Goal: Information Seeking & Learning: Check status

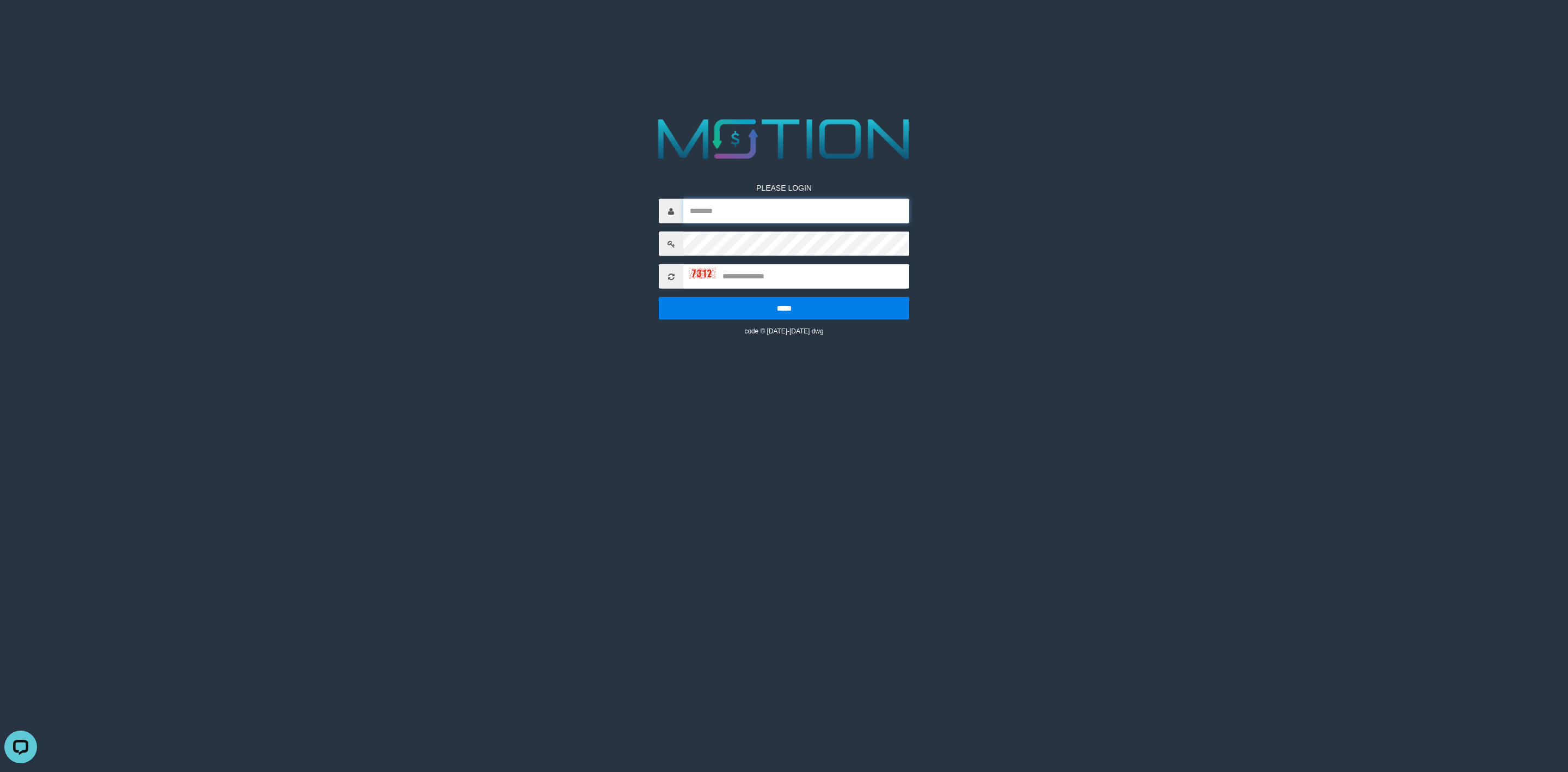
type input "*******"
click at [770, 286] on input "text" at bounding box center [796, 277] width 226 height 25
type input "****"
click at [659, 297] on input "*****" at bounding box center [784, 308] width 250 height 23
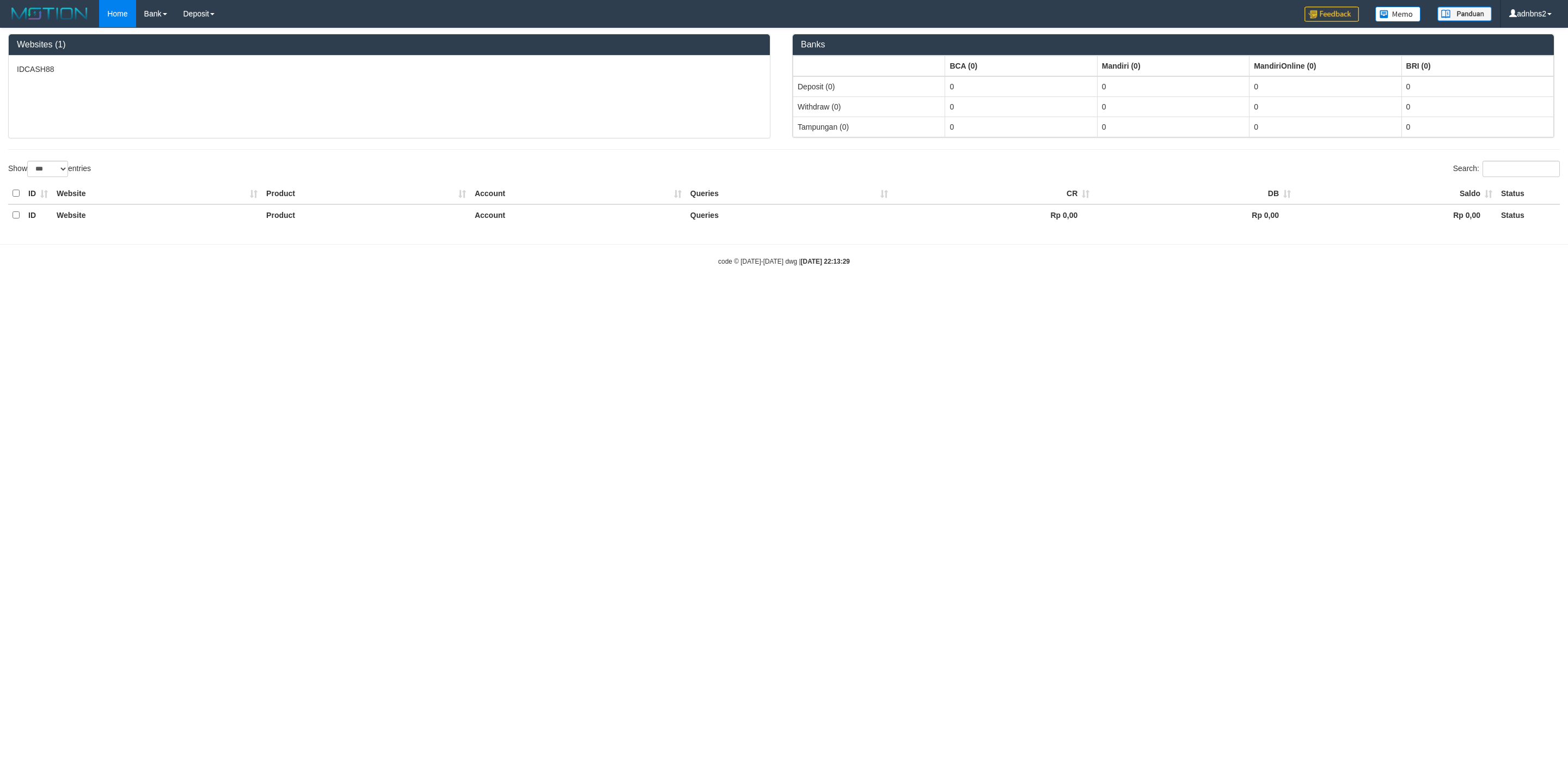
select select "***"
click at [206, 40] on link "PGA History" at bounding box center [219, 37] width 86 height 14
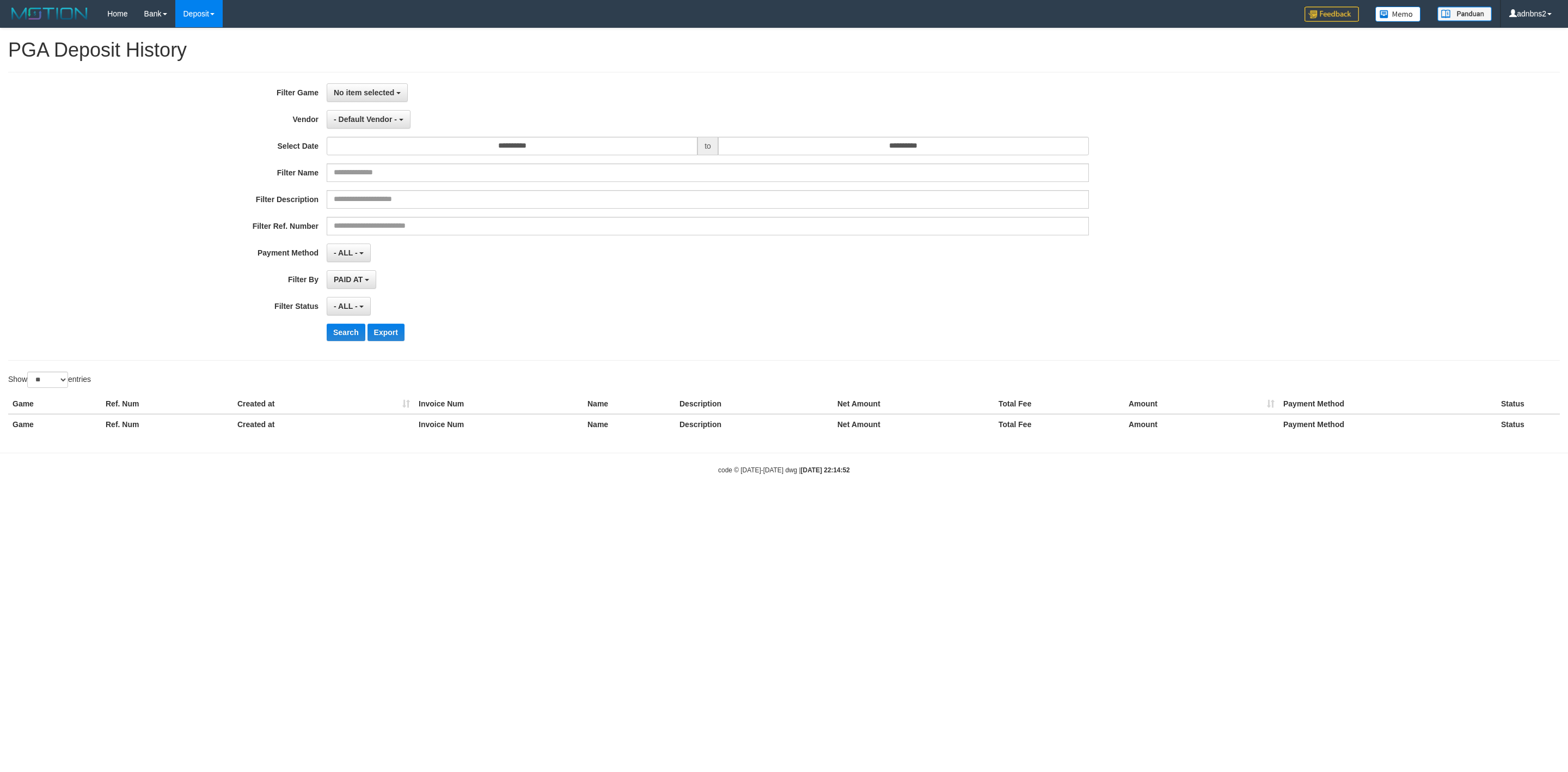
select select
select select "**"
click at [379, 83] on button "No item selected" at bounding box center [367, 93] width 81 height 19
click at [433, 152] on label "[ISPORT] IDCASH88" at bounding box center [397, 148] width 138 height 16
select select "***"
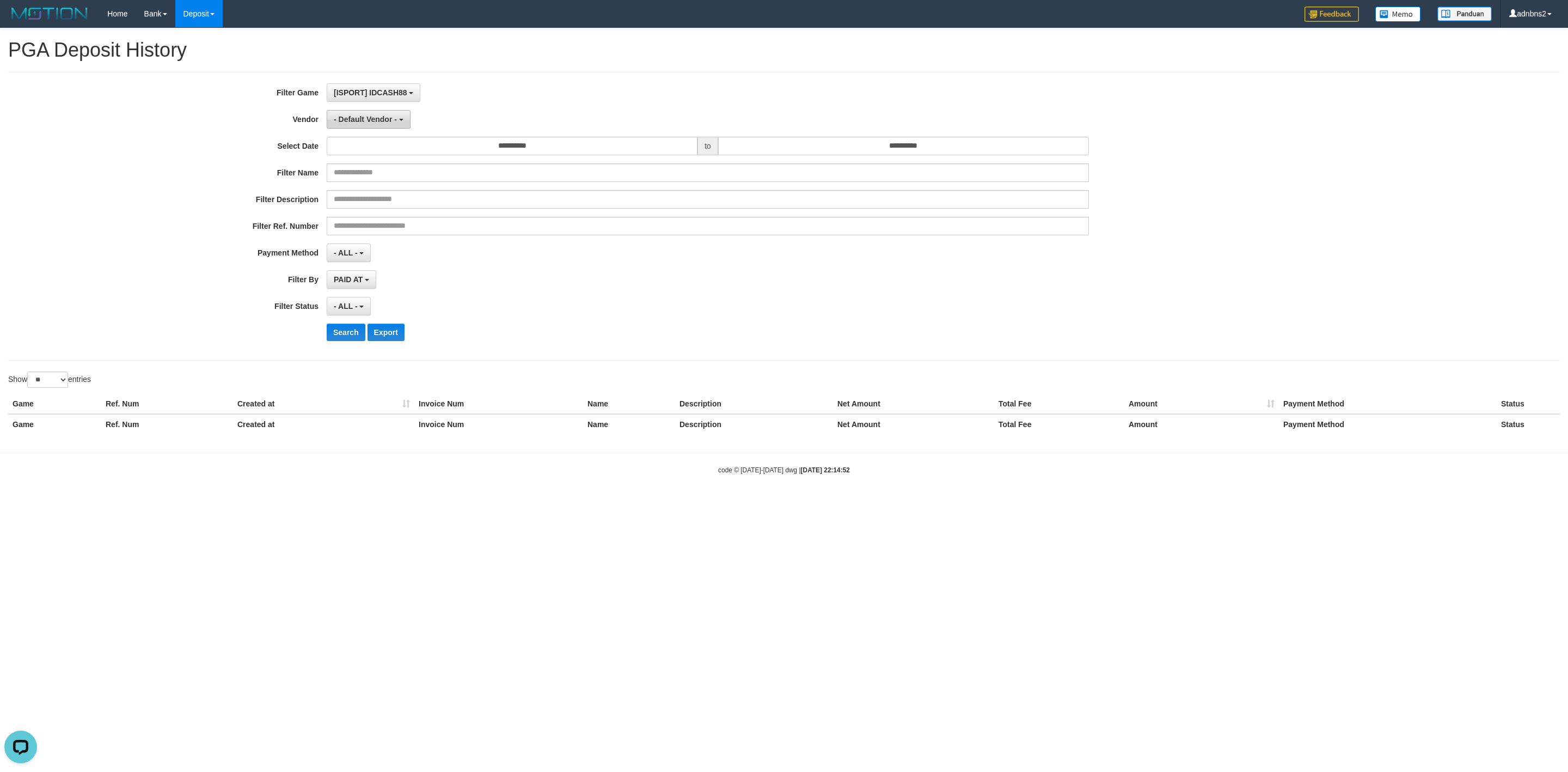
click at [372, 119] on span "- Default Vendor -" at bounding box center [365, 119] width 63 height 9
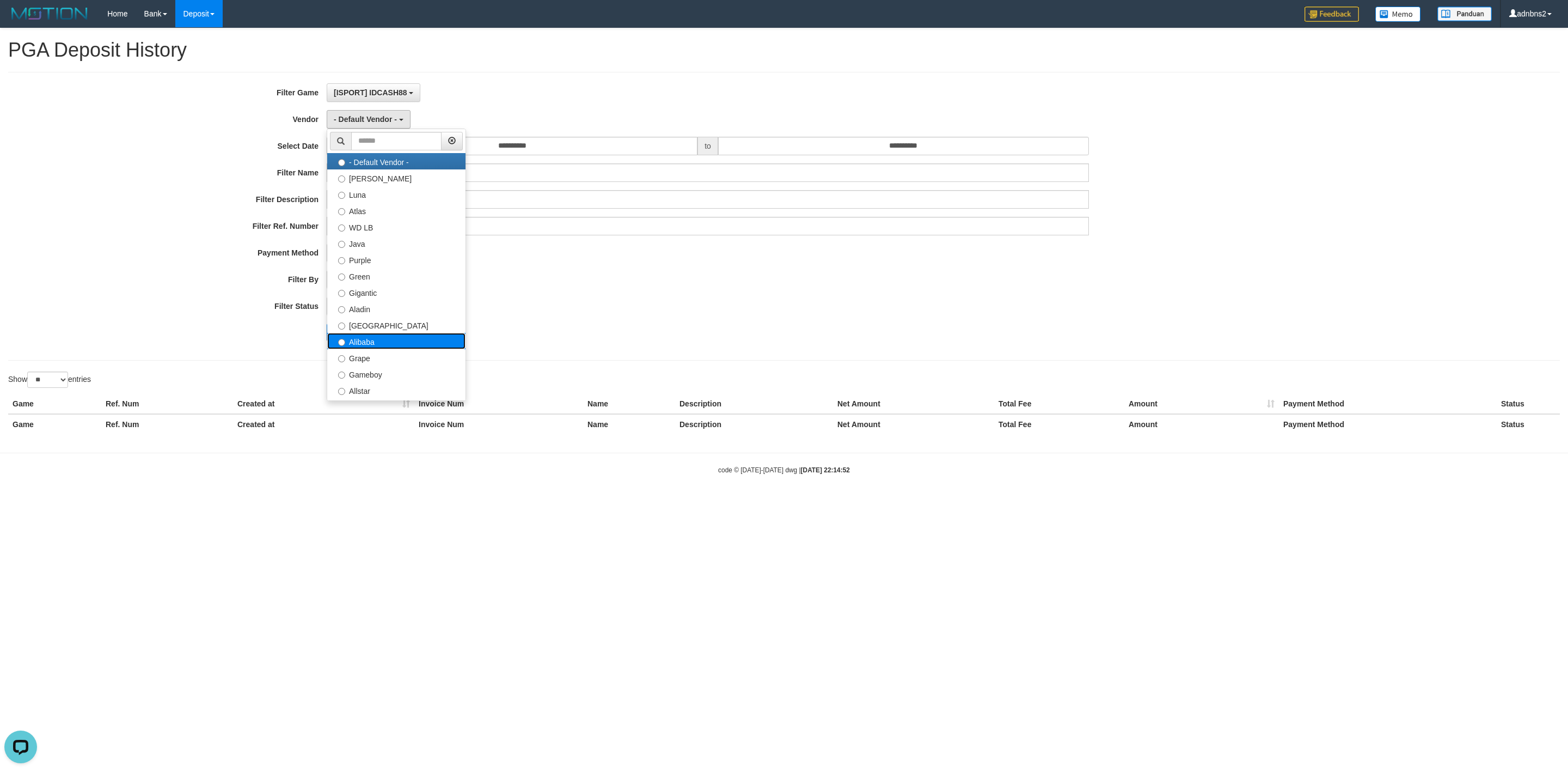
click at [404, 334] on label "Alibaba" at bounding box center [397, 341] width 138 height 16
select select "**********"
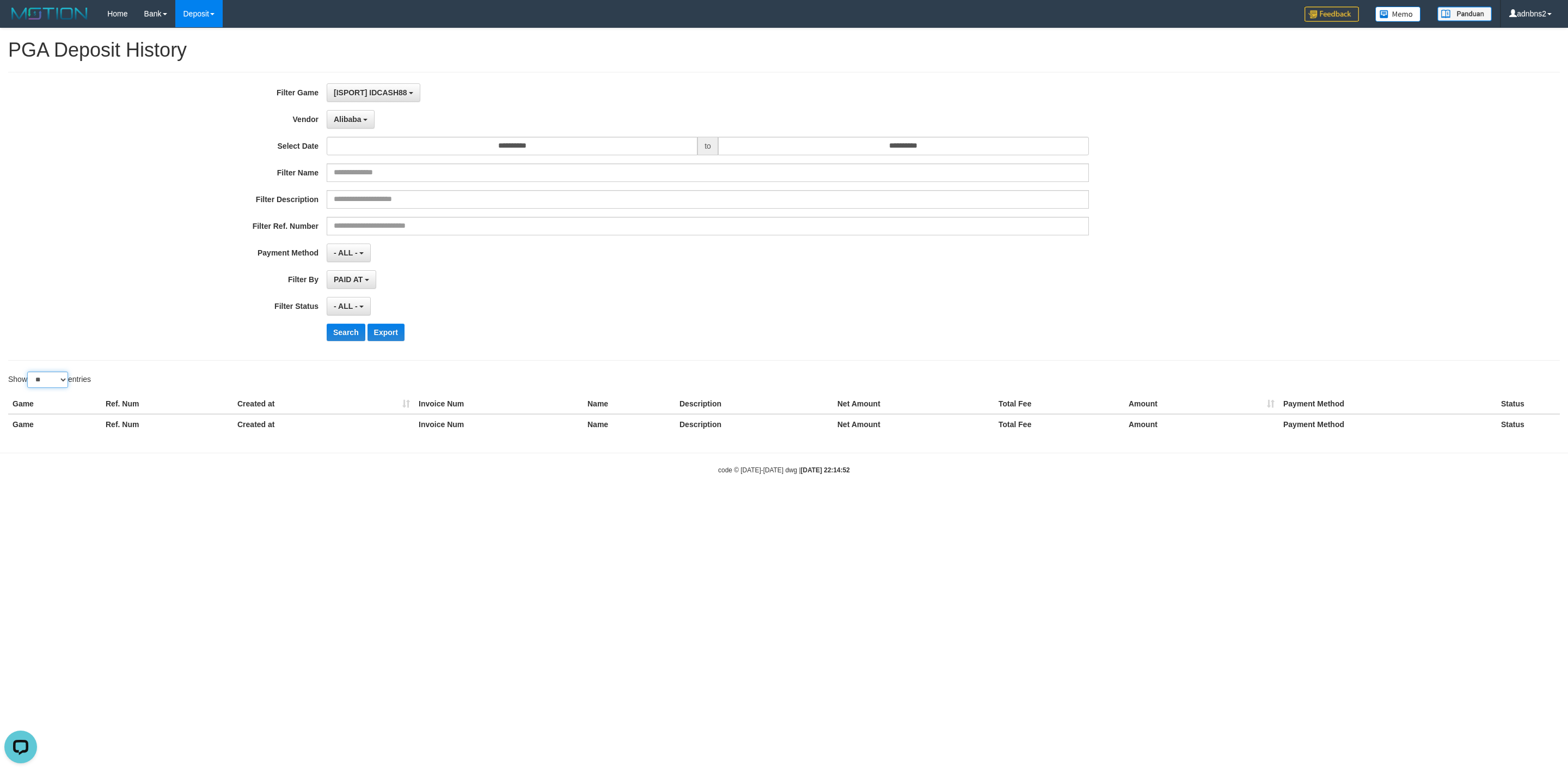
drag, startPoint x: 38, startPoint y: 386, endPoint x: 46, endPoint y: 391, distance: 9.4
click at [38, 386] on select "** ** ** ***" at bounding box center [48, 379] width 41 height 16
select select "***"
click at [29, 375] on select "** ** ** ***" at bounding box center [48, 379] width 41 height 16
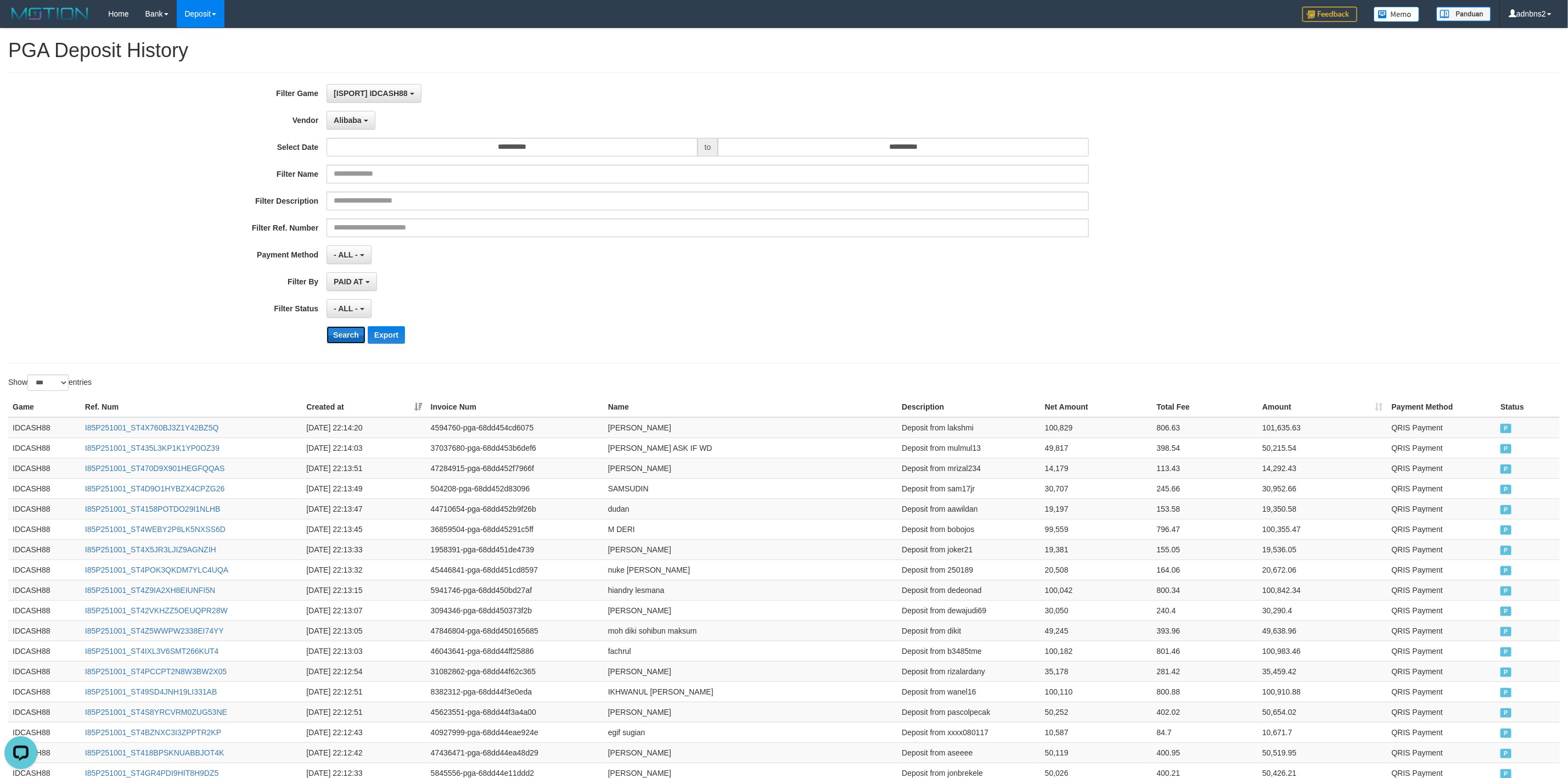
click at [339, 338] on button "Search" at bounding box center [346, 335] width 39 height 18
click at [766, 343] on div "Search Export" at bounding box center [816, 335] width 980 height 18
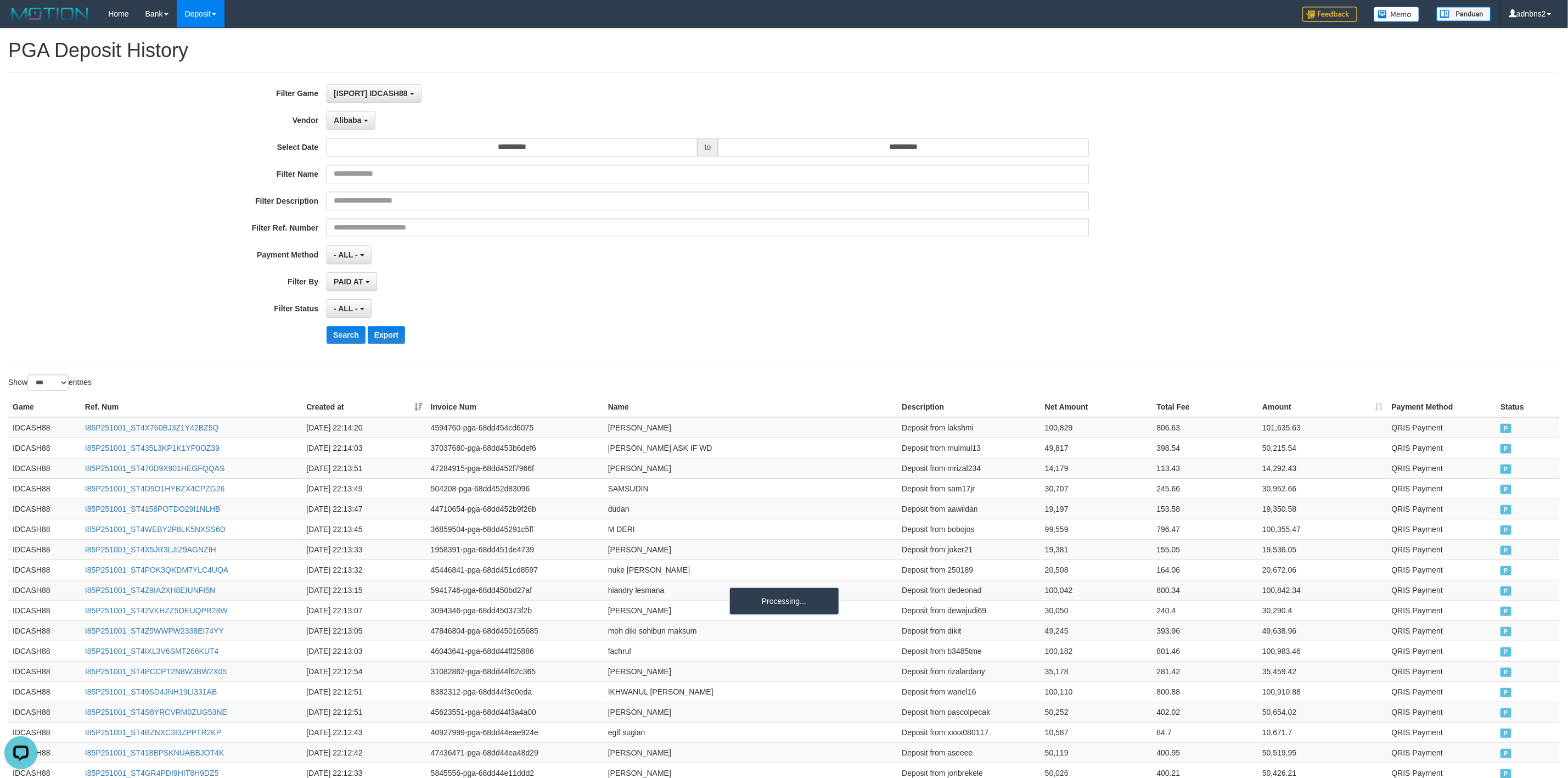
click at [766, 343] on div "Search Export" at bounding box center [816, 335] width 980 height 18
click at [984, 375] on div at bounding box center [1177, 374] width 785 height 1
click at [363, 118] on button "Alibaba" at bounding box center [350, 120] width 48 height 19
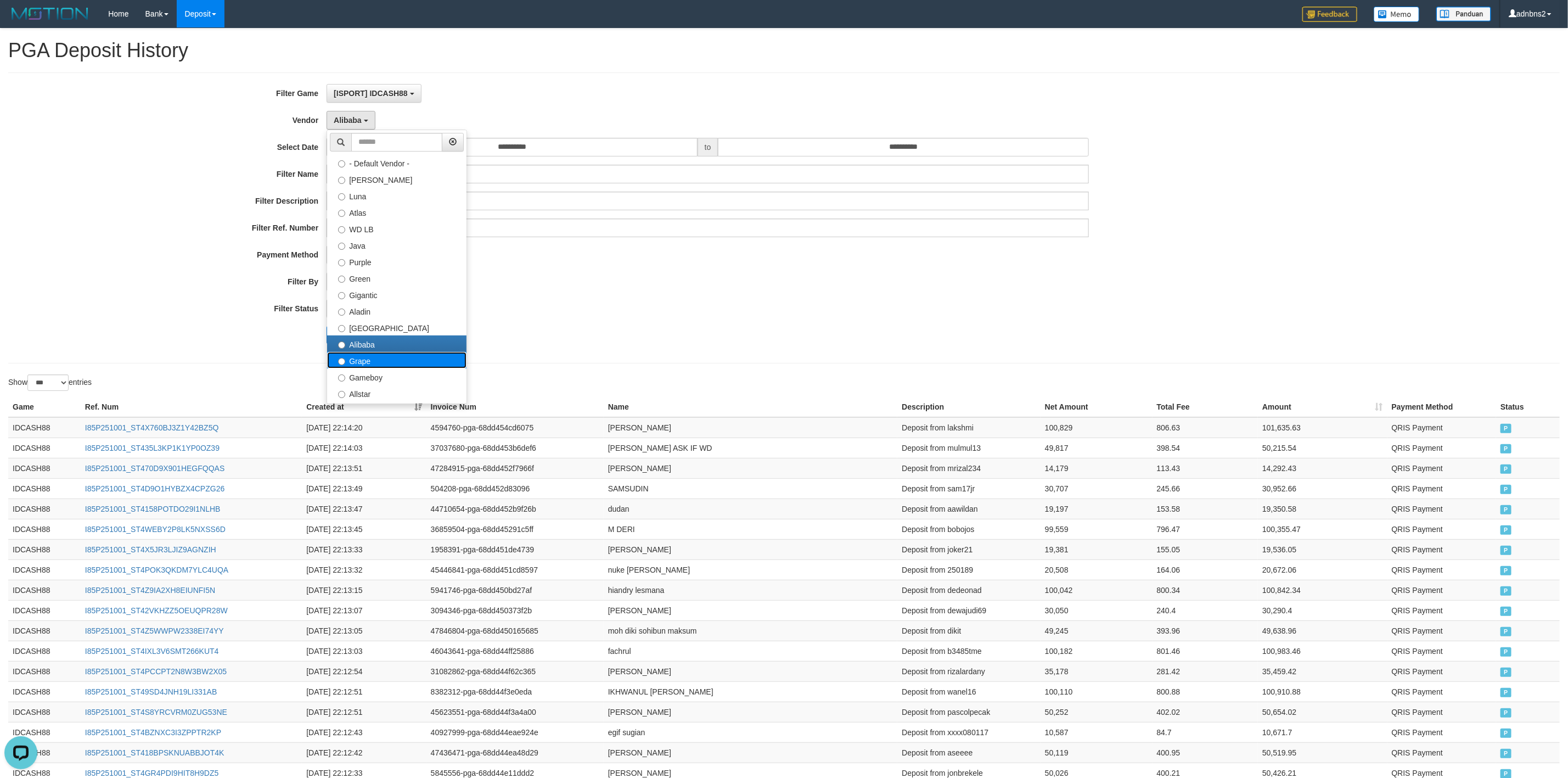
click at [371, 354] on label "Grape" at bounding box center [397, 360] width 139 height 16
select select "**********"
click at [346, 335] on button "Search" at bounding box center [346, 335] width 39 height 18
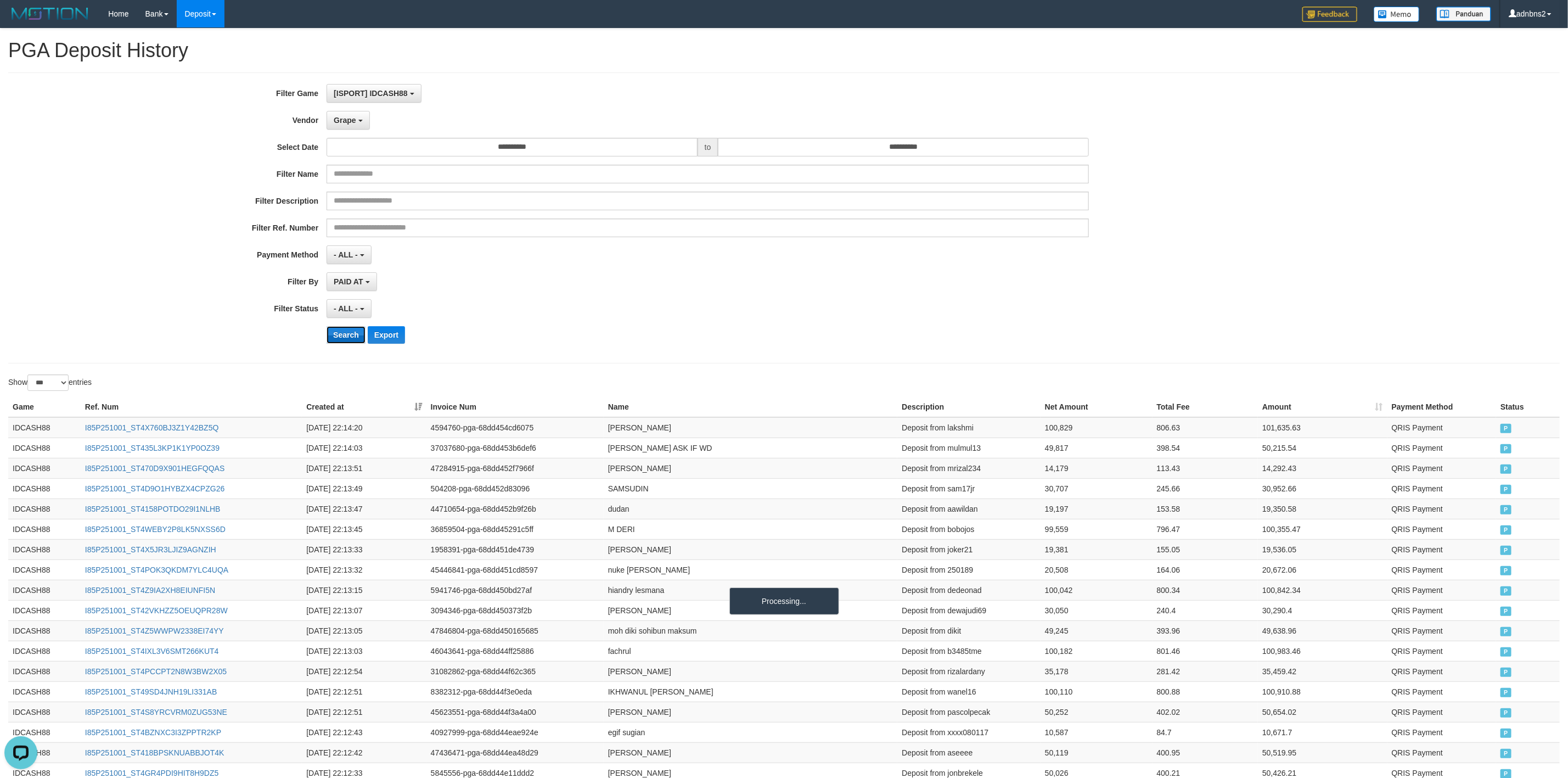
click at [346, 335] on button "Search" at bounding box center [346, 335] width 39 height 18
drag, startPoint x: 346, startPoint y: 335, endPoint x: 13, endPoint y: 380, distance: 336.0
click at [323, 336] on div "Search Export" at bounding box center [653, 335] width 1307 height 18
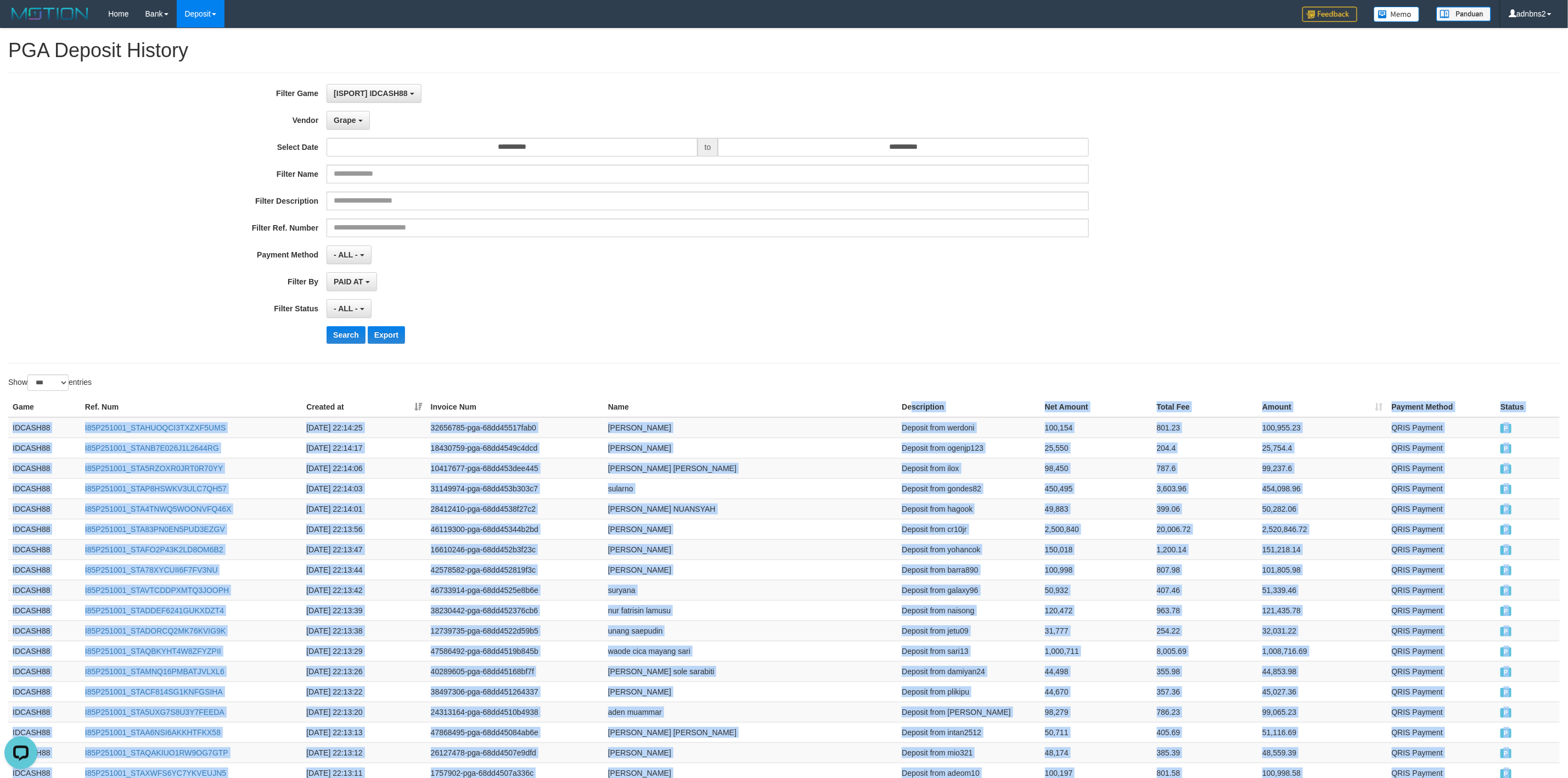
copy table "scription Net Amount Total Fee Amount Payment Method Status Game Ref. Num Creat…"
copy div "Game Ref. Num Created at Invoice Num Name Description Net Amount Total Fee Amou…"
drag, startPoint x: 1523, startPoint y: 371, endPoint x: 854, endPoint y: 449, distance: 673.5
click at [351, 331] on button "Search" at bounding box center [346, 335] width 39 height 18
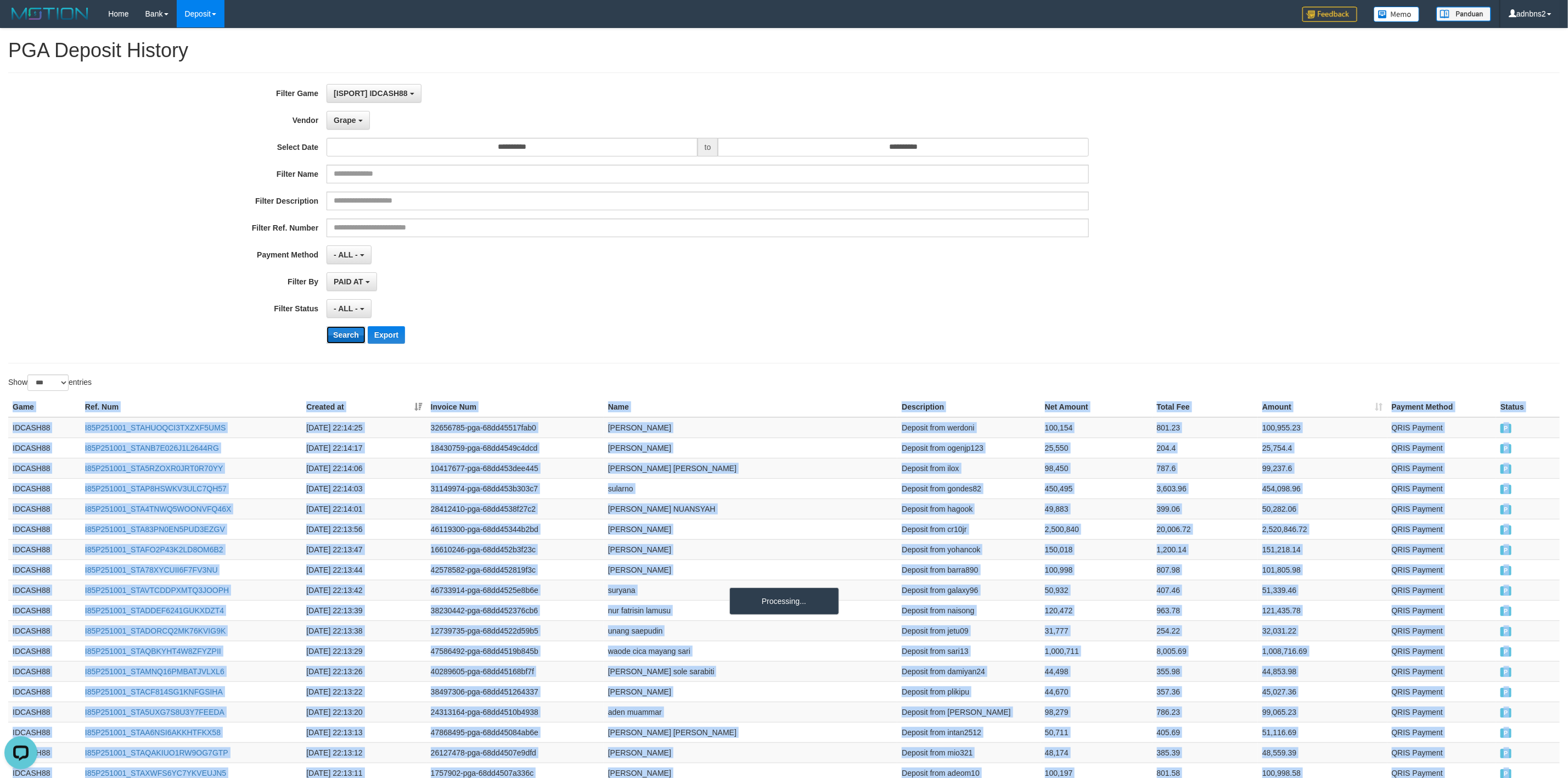
click at [351, 331] on button "Search" at bounding box center [346, 335] width 39 height 18
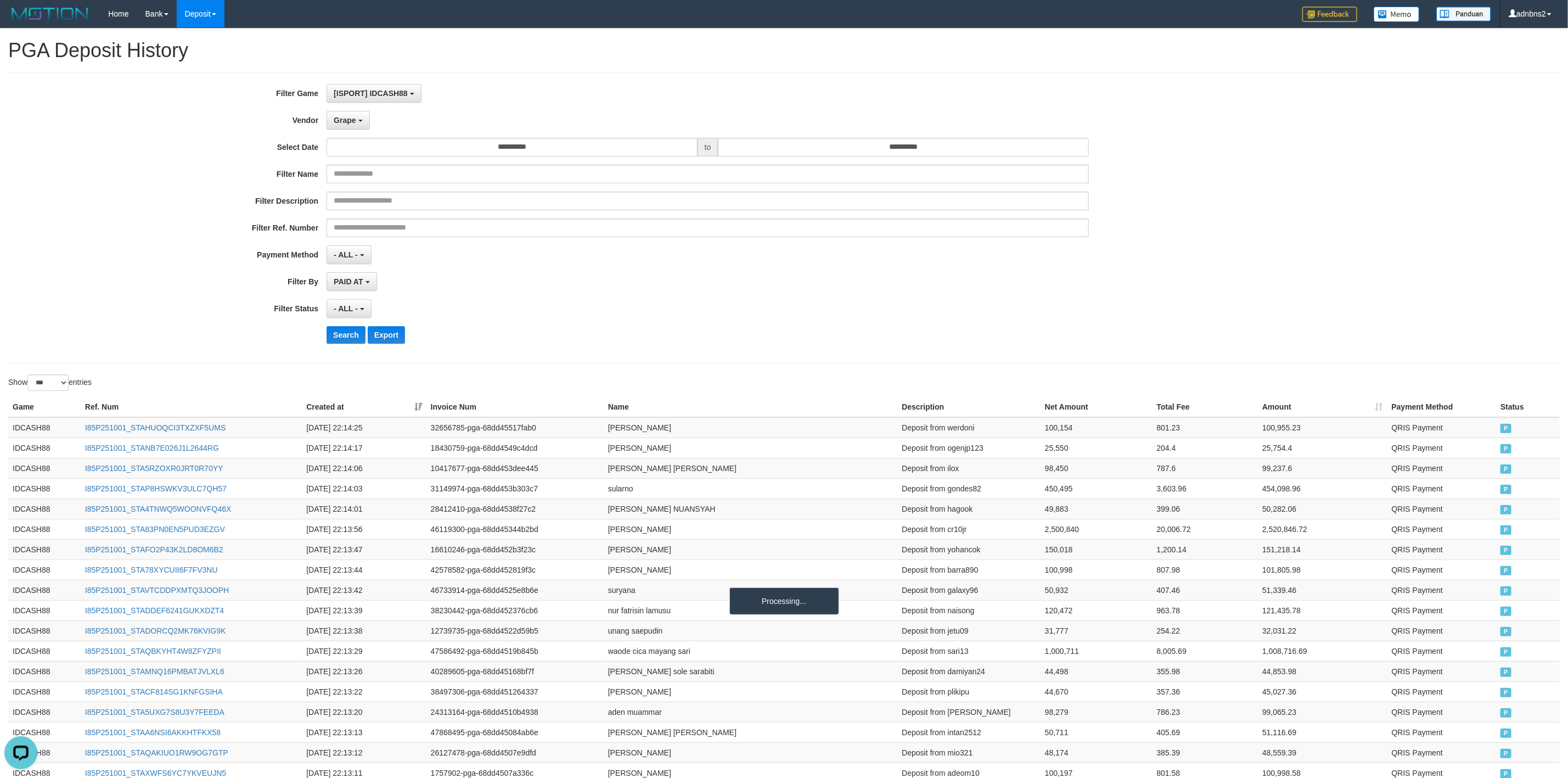
click at [714, 338] on div "Search Export" at bounding box center [816, 335] width 980 height 18
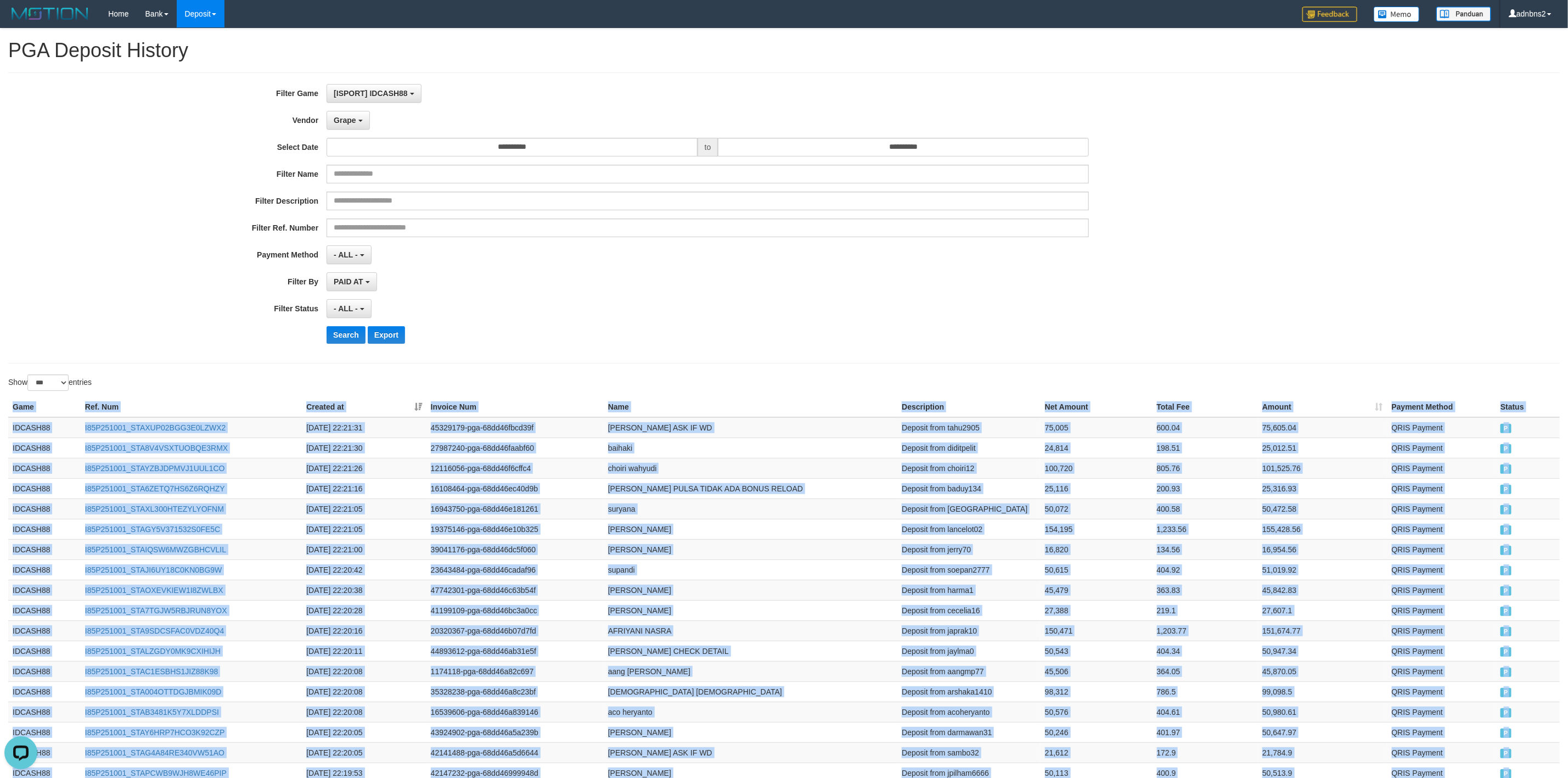
copy div "Game Ref. Num Created at Invoice Num Name Description Net Amount Total Fee Amou…"
drag, startPoint x: 1511, startPoint y: 361, endPoint x: 952, endPoint y: 386, distance: 559.6
click at [336, 335] on button "Search" at bounding box center [346, 335] width 39 height 18
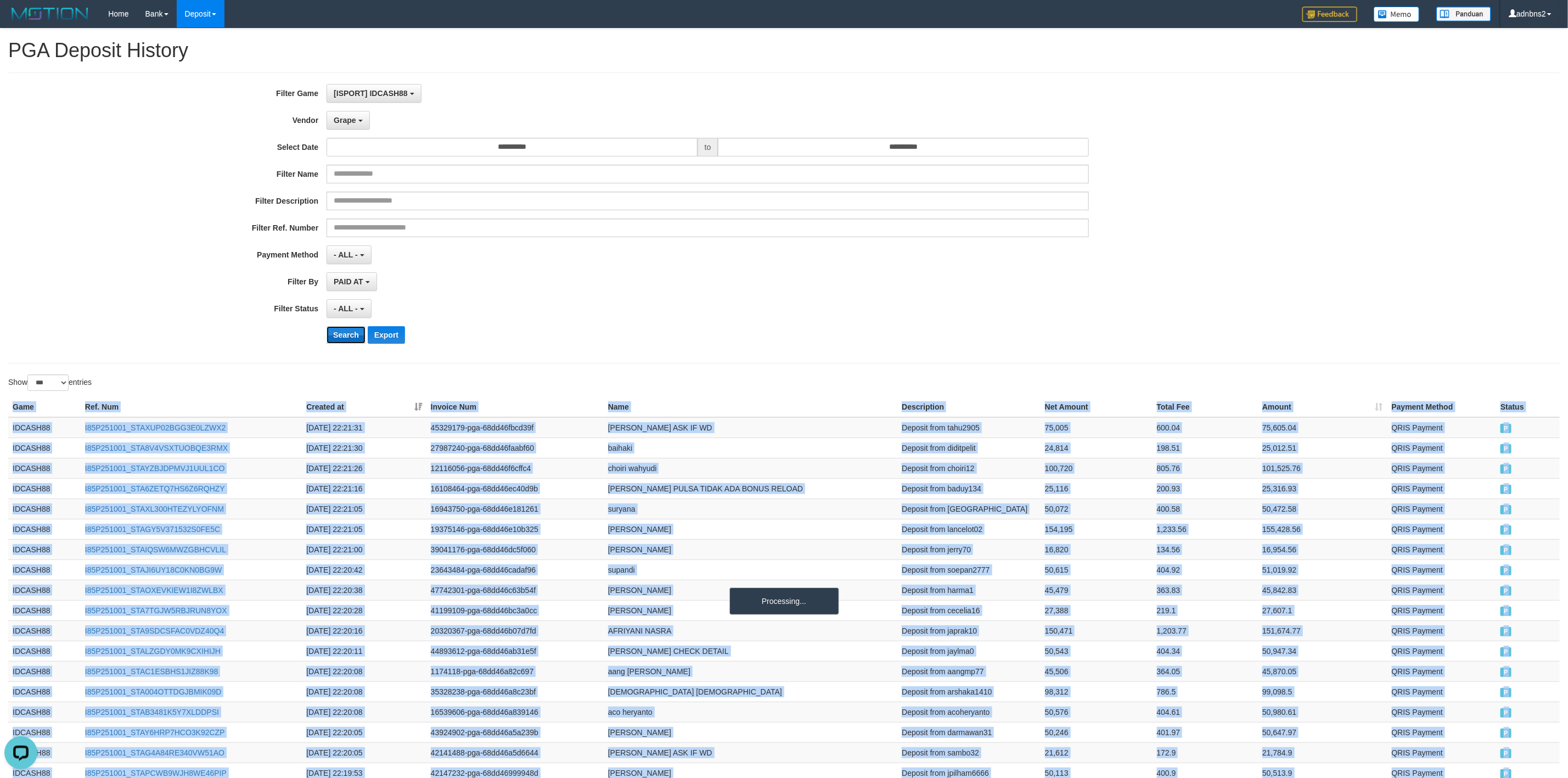
click at [336, 335] on button "Search" at bounding box center [346, 335] width 39 height 18
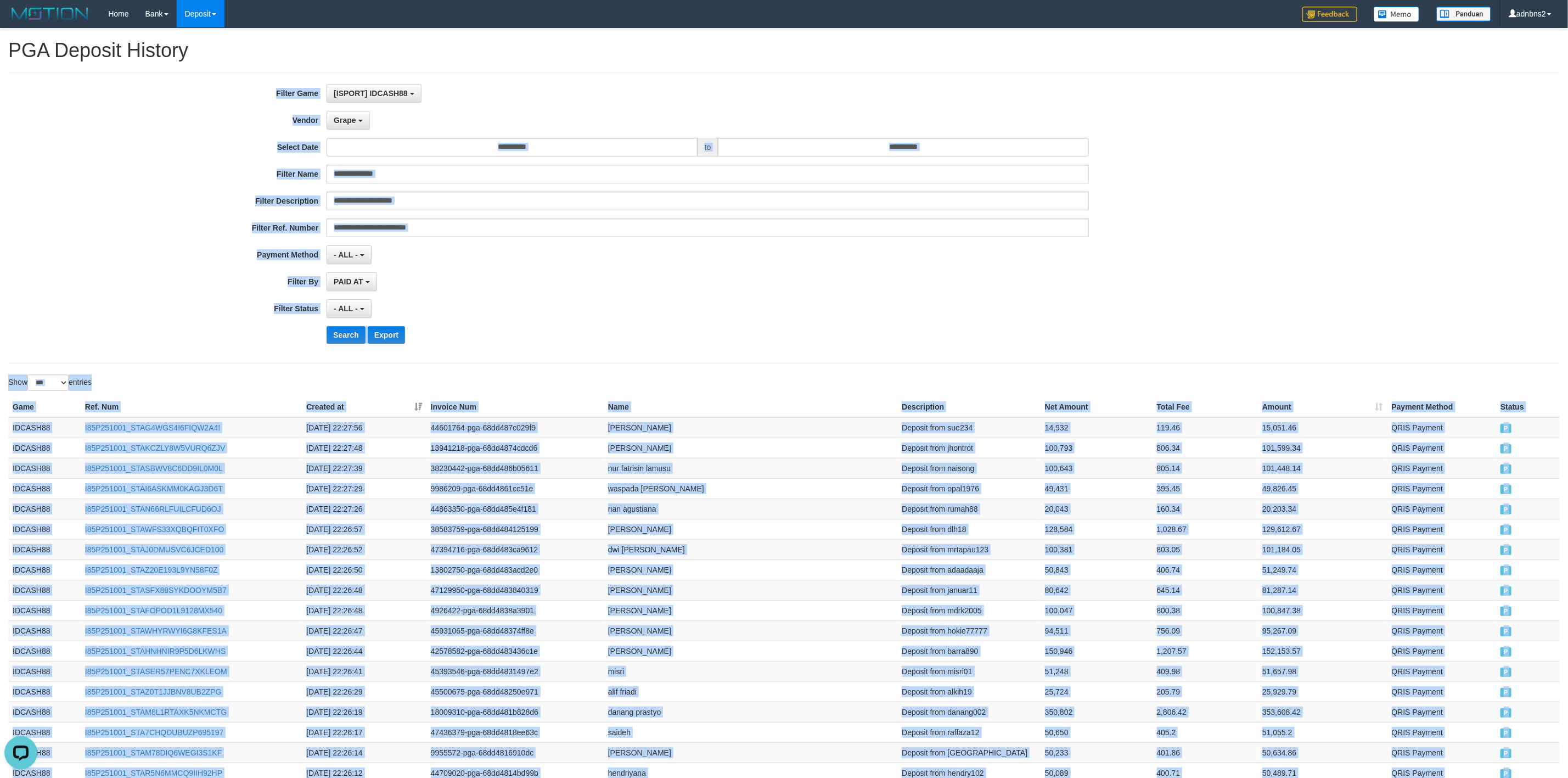
copy div "Game Ref. Num Created at Invoice Num Name Description Net Amount Total Fee Amou…"
drag, startPoint x: 1529, startPoint y: 367, endPoint x: 578, endPoint y: 310, distance: 952.7
click at [341, 338] on button "Search" at bounding box center [346, 335] width 39 height 18
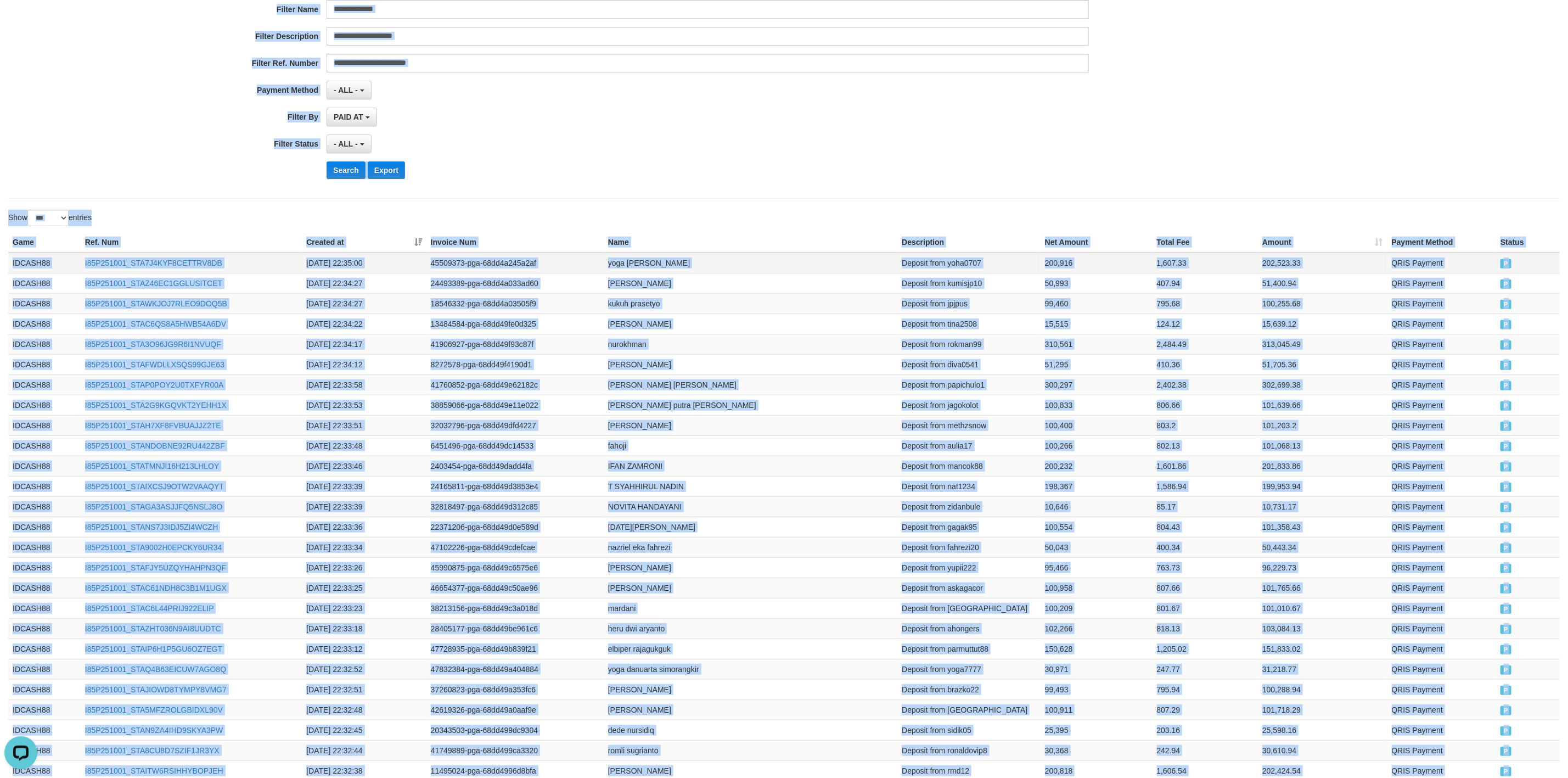
scroll to position [143, 0]
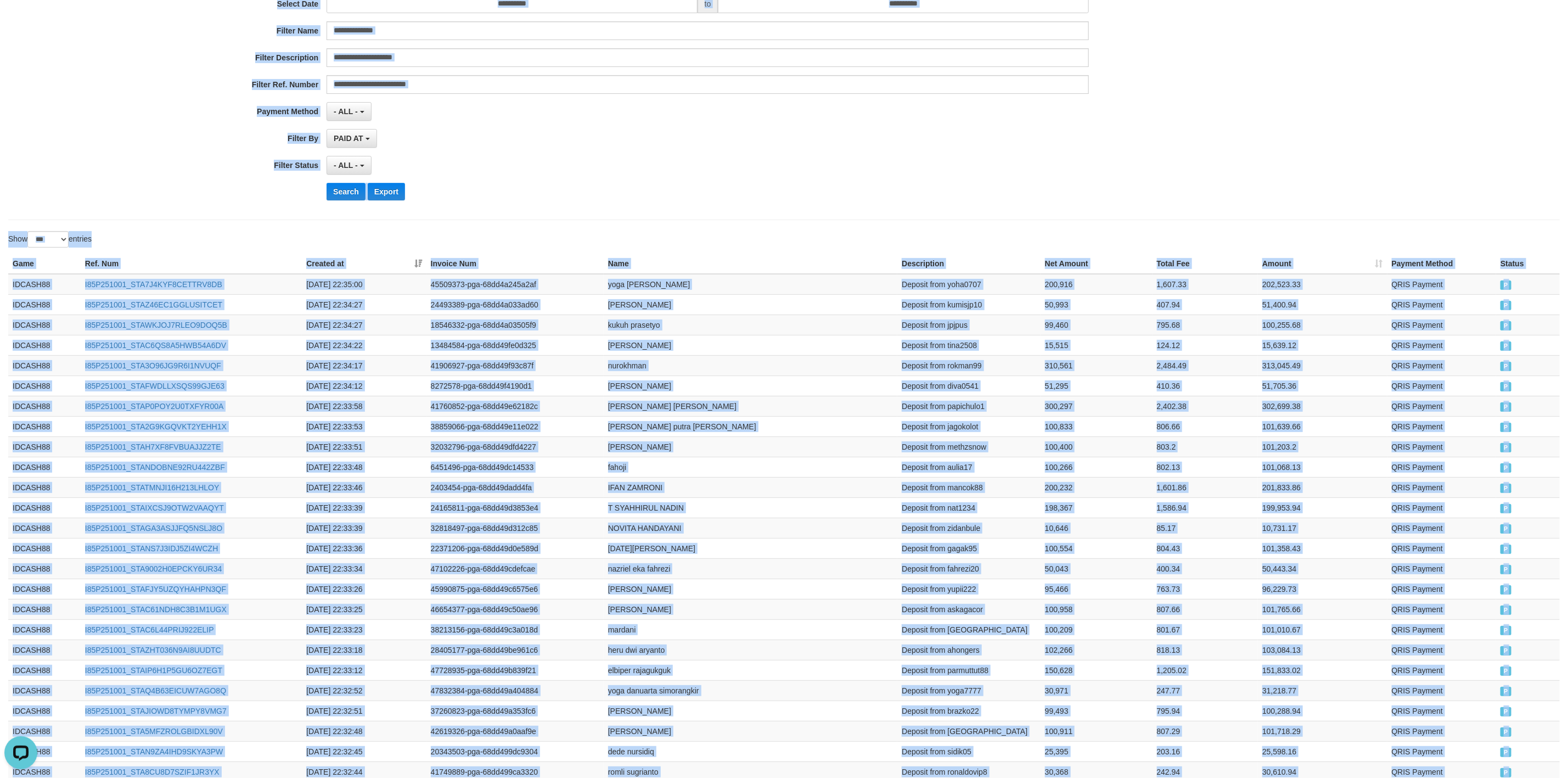
copy div "Game Ref. Num Created at Invoice Num Name Description Net Amount Total Fee Amou…"
drag, startPoint x: 1502, startPoint y: 366, endPoint x: 921, endPoint y: 256, distance: 591.3
click at [341, 200] on button "Search" at bounding box center [346, 191] width 39 height 18
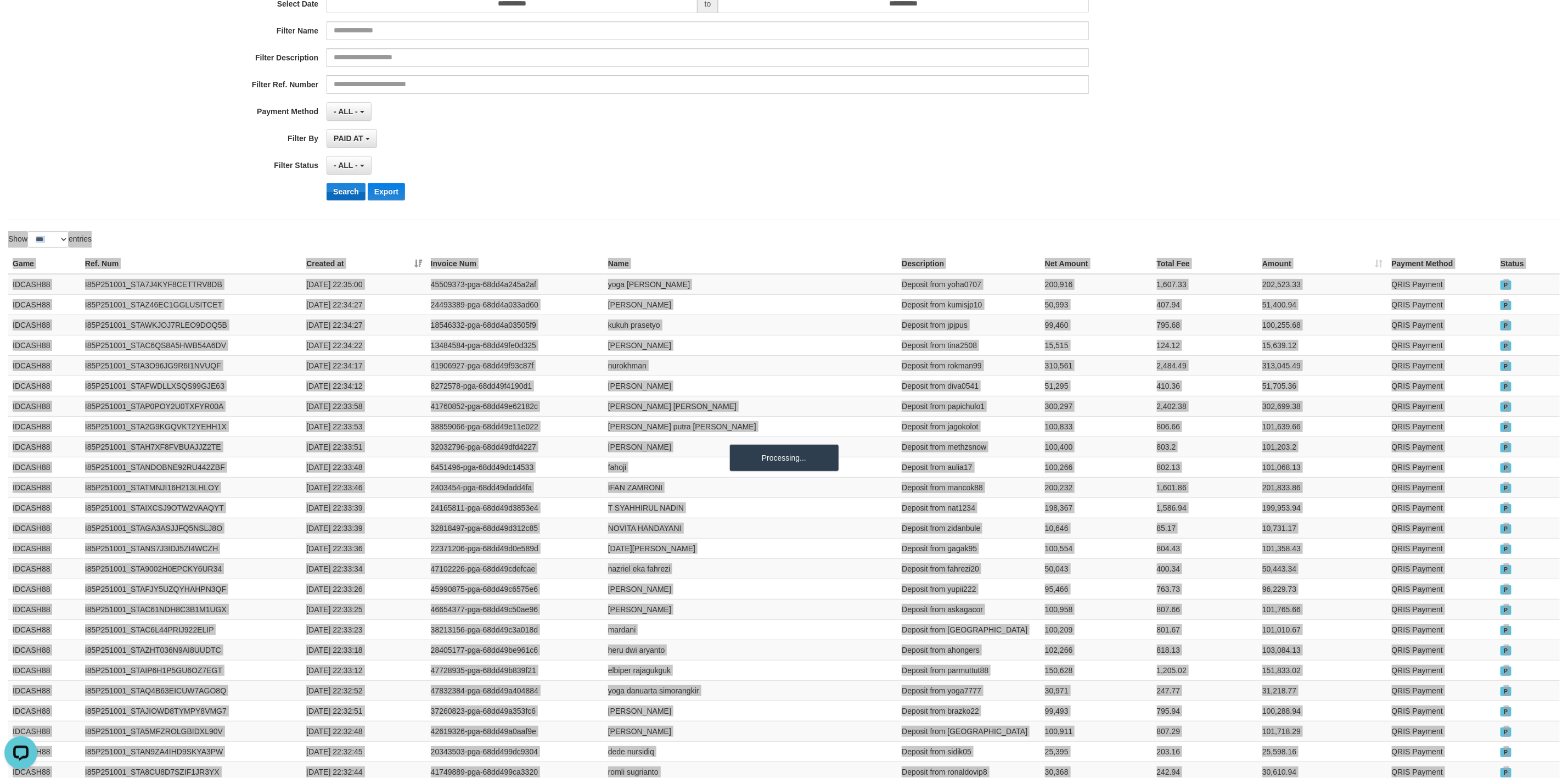
click at [341, 200] on button "Search" at bounding box center [346, 191] width 39 height 18
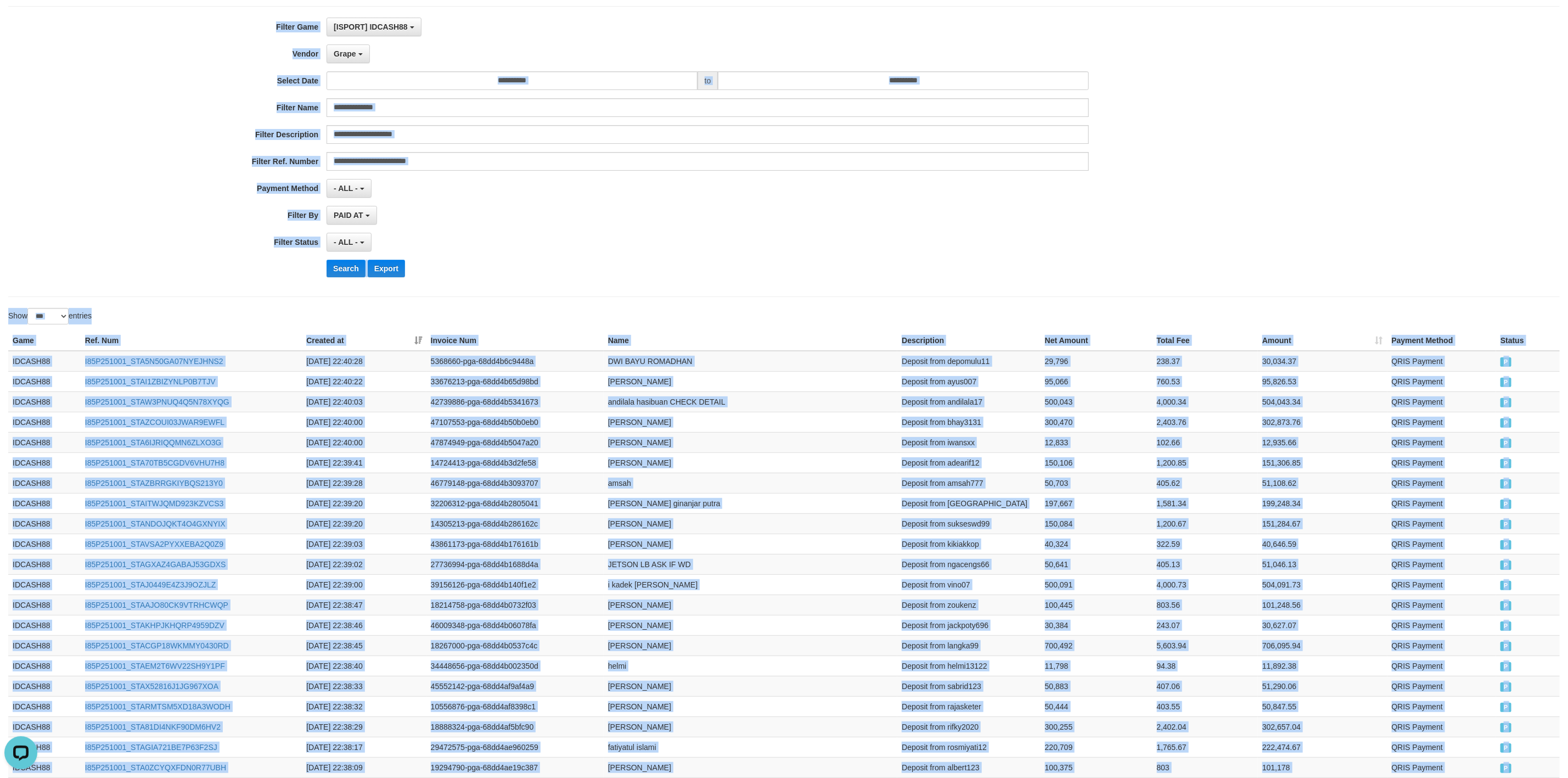
scroll to position [0, 0]
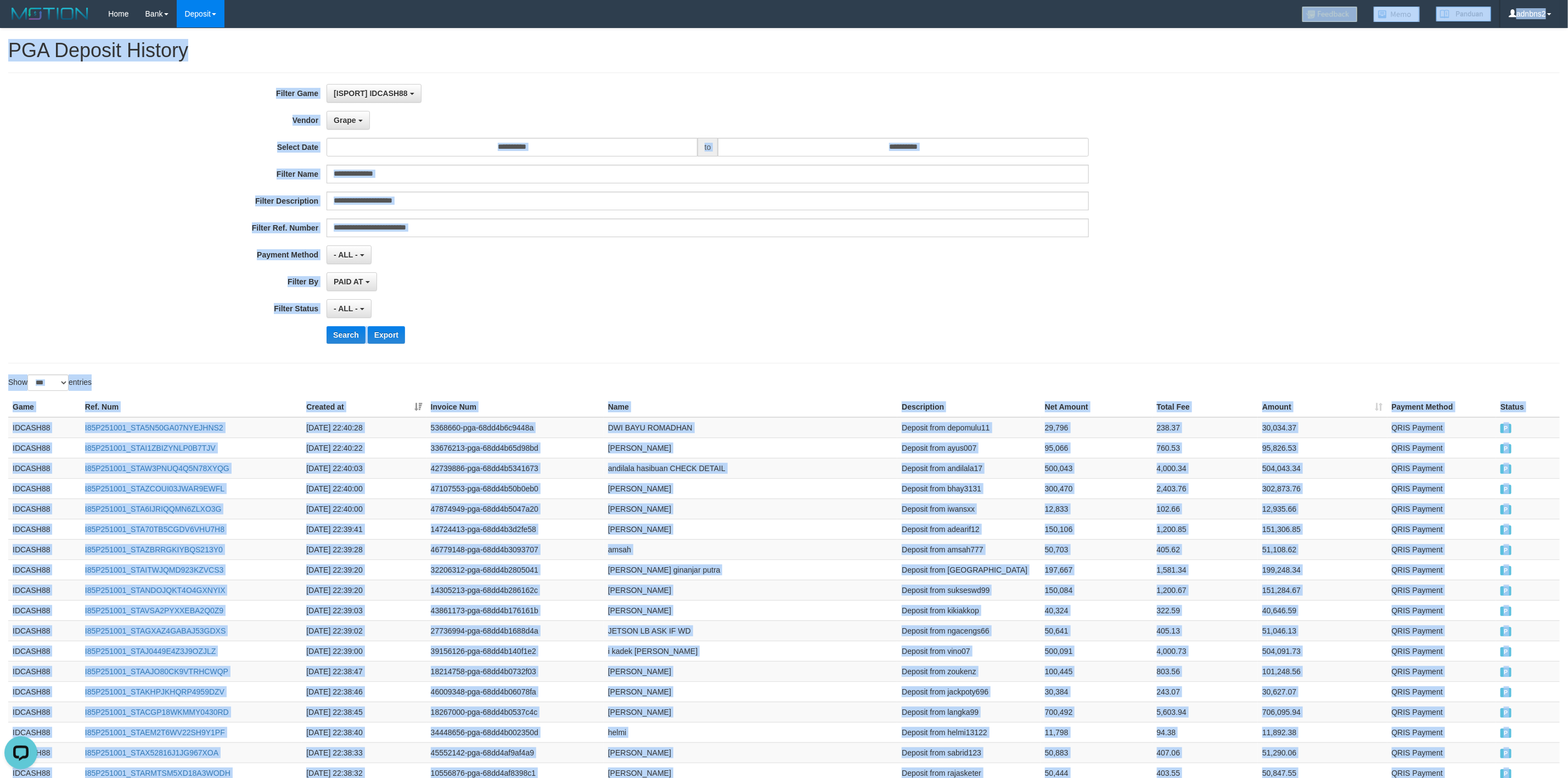
copy div "Game Ref. Num Created at Invoice Num Name Description Net Amount Total Fee Amou…"
drag, startPoint x: 1542, startPoint y: 361, endPoint x: 595, endPoint y: 383, distance: 947.3
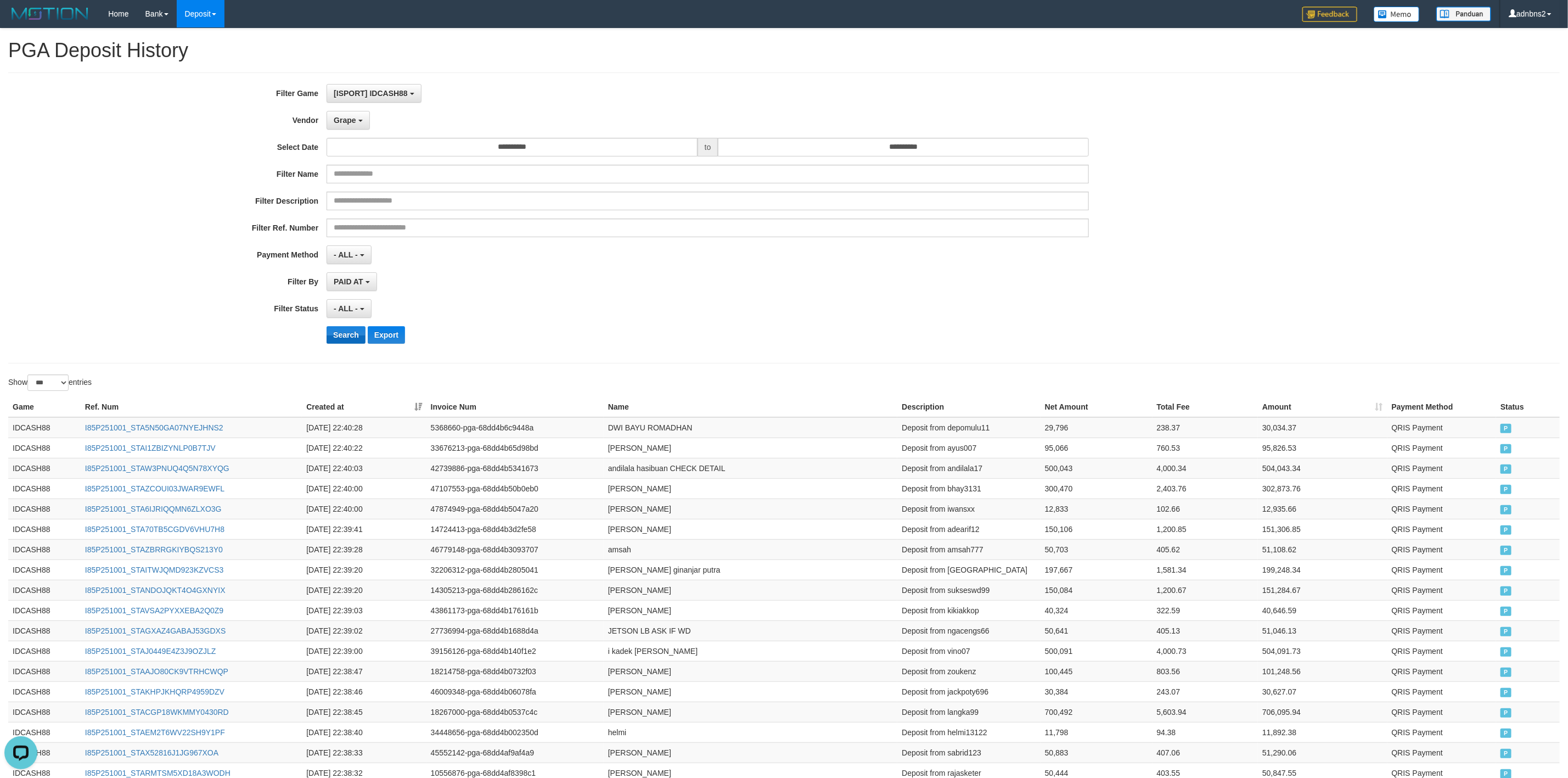
drag, startPoint x: 353, startPoint y: 327, endPoint x: 356, endPoint y: 336, distance: 9.5
click at [357, 328] on div "**********" at bounding box center [653, 218] width 1307 height 268
click at [356, 336] on button "Search" at bounding box center [346, 335] width 39 height 18
click at [354, 338] on button "Search" at bounding box center [346, 335] width 39 height 18
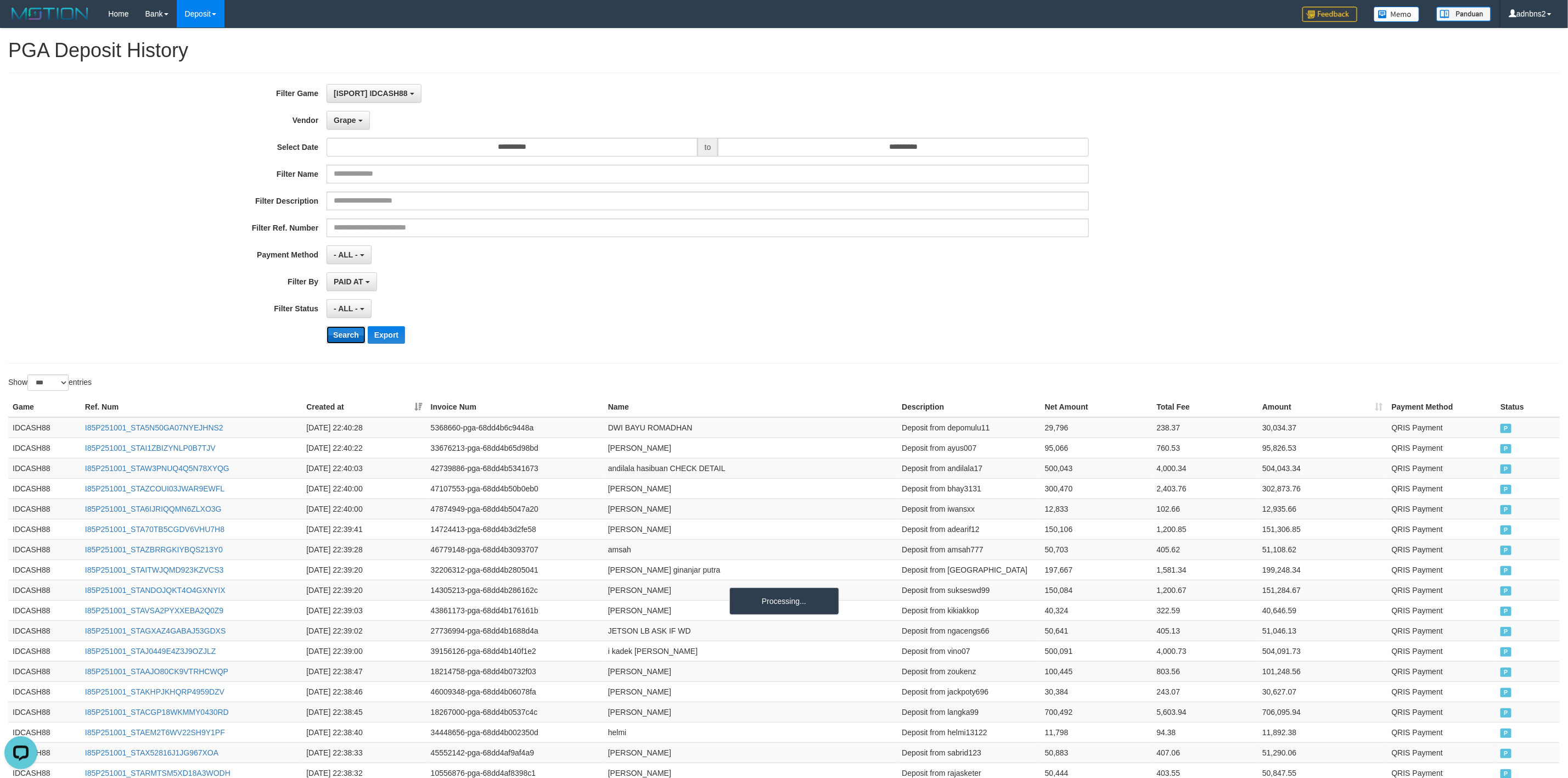
click at [354, 338] on button "Search" at bounding box center [346, 335] width 39 height 18
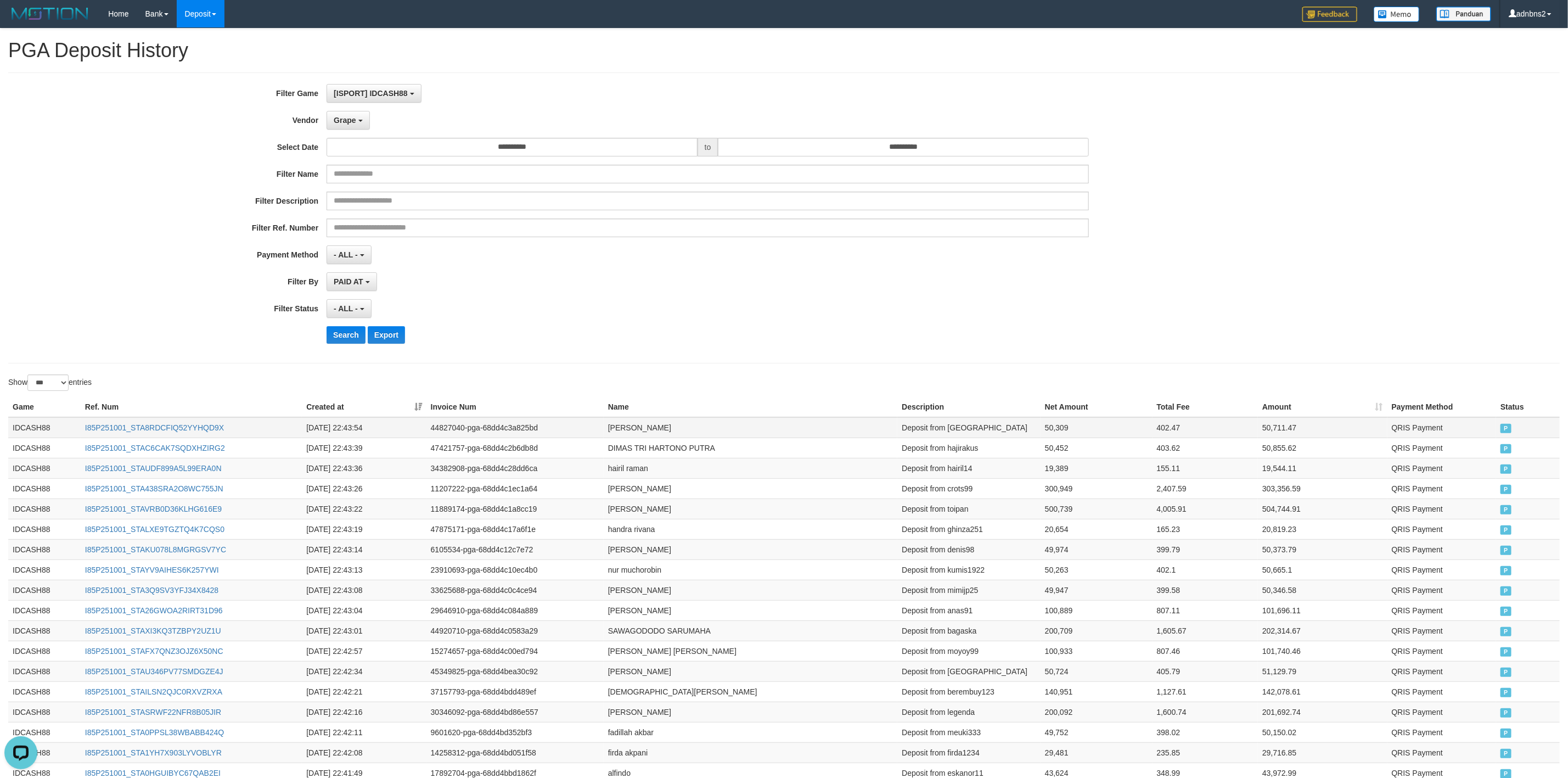
click at [1018, 432] on td "Deposit from [GEOGRAPHIC_DATA]" at bounding box center [969, 428] width 143 height 21
drag, startPoint x: 1018, startPoint y: 432, endPoint x: 756, endPoint y: 409, distance: 263.0
click at [1015, 432] on td "Deposit from [GEOGRAPHIC_DATA]" at bounding box center [969, 428] width 143 height 21
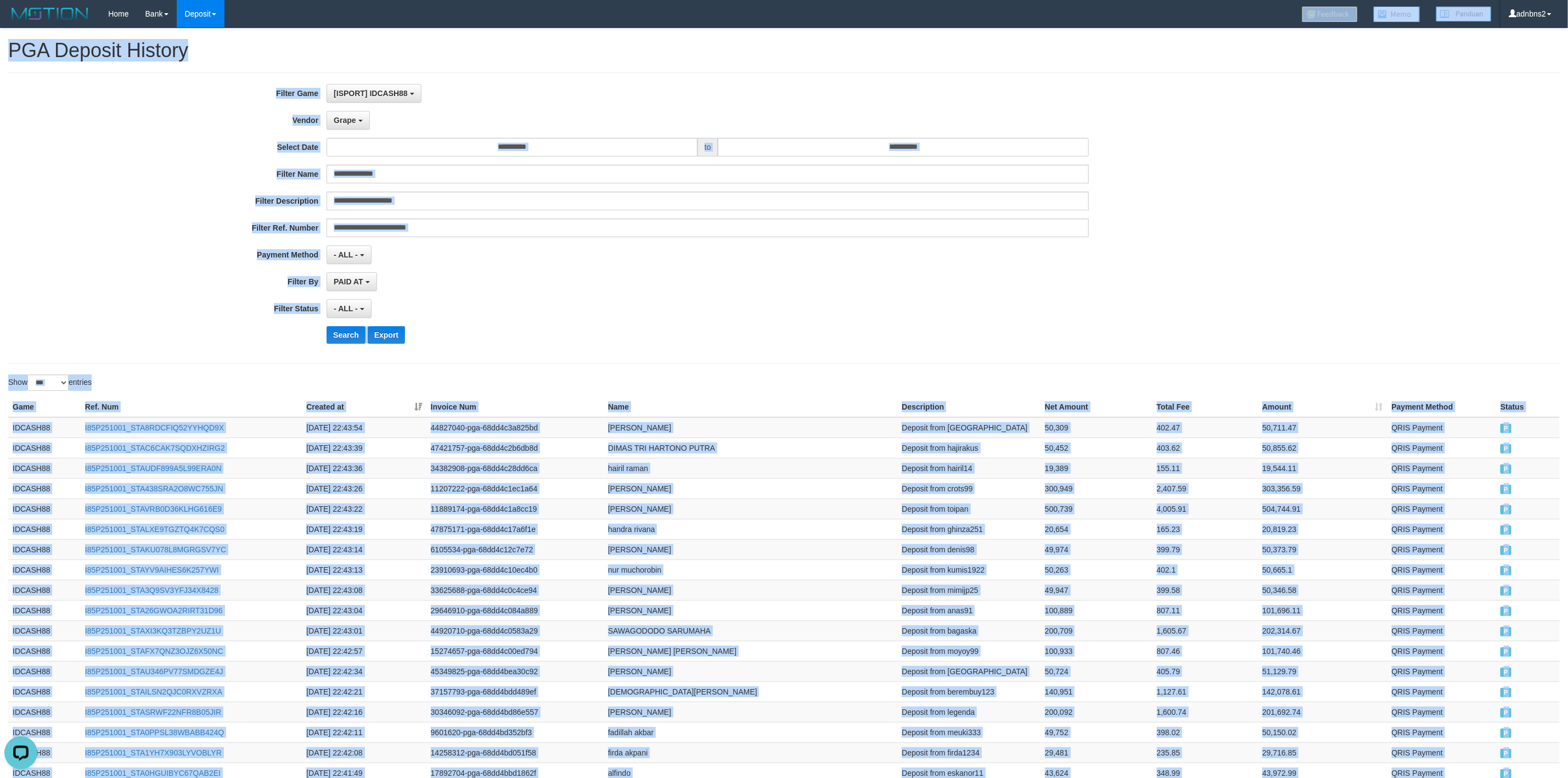
copy div "Game Ref. Num Created at Invoice Num Name Description Net Amount Total Fee Amou…"
drag, startPoint x: 1521, startPoint y: 372, endPoint x: 442, endPoint y: 450, distance: 1081.8
click at [342, 344] on button "Search" at bounding box center [346, 335] width 39 height 18
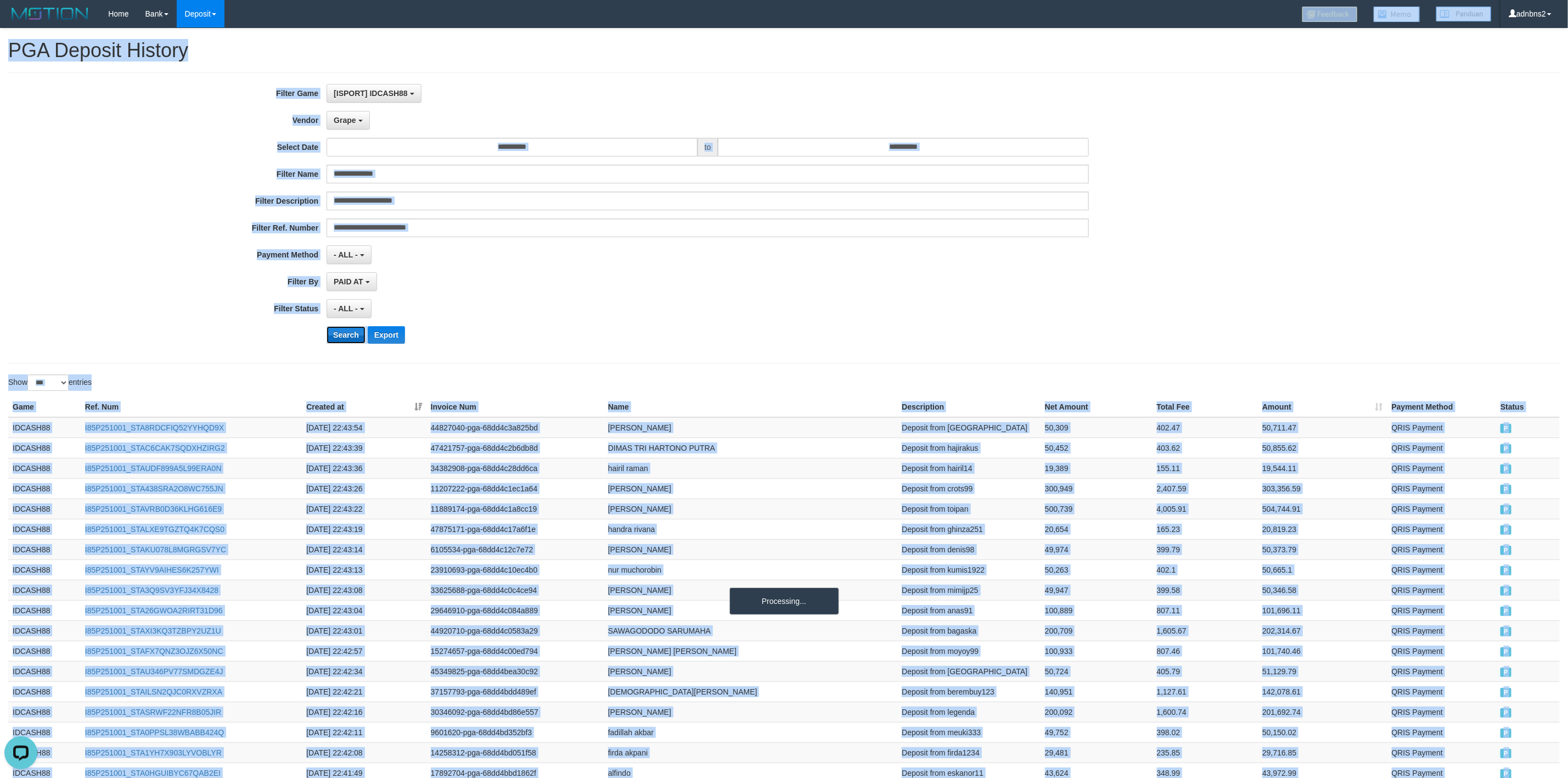
drag, startPoint x: 342, startPoint y: 344, endPoint x: 258, endPoint y: 359, distance: 85.3
click at [331, 344] on button "Search" at bounding box center [346, 335] width 39 height 18
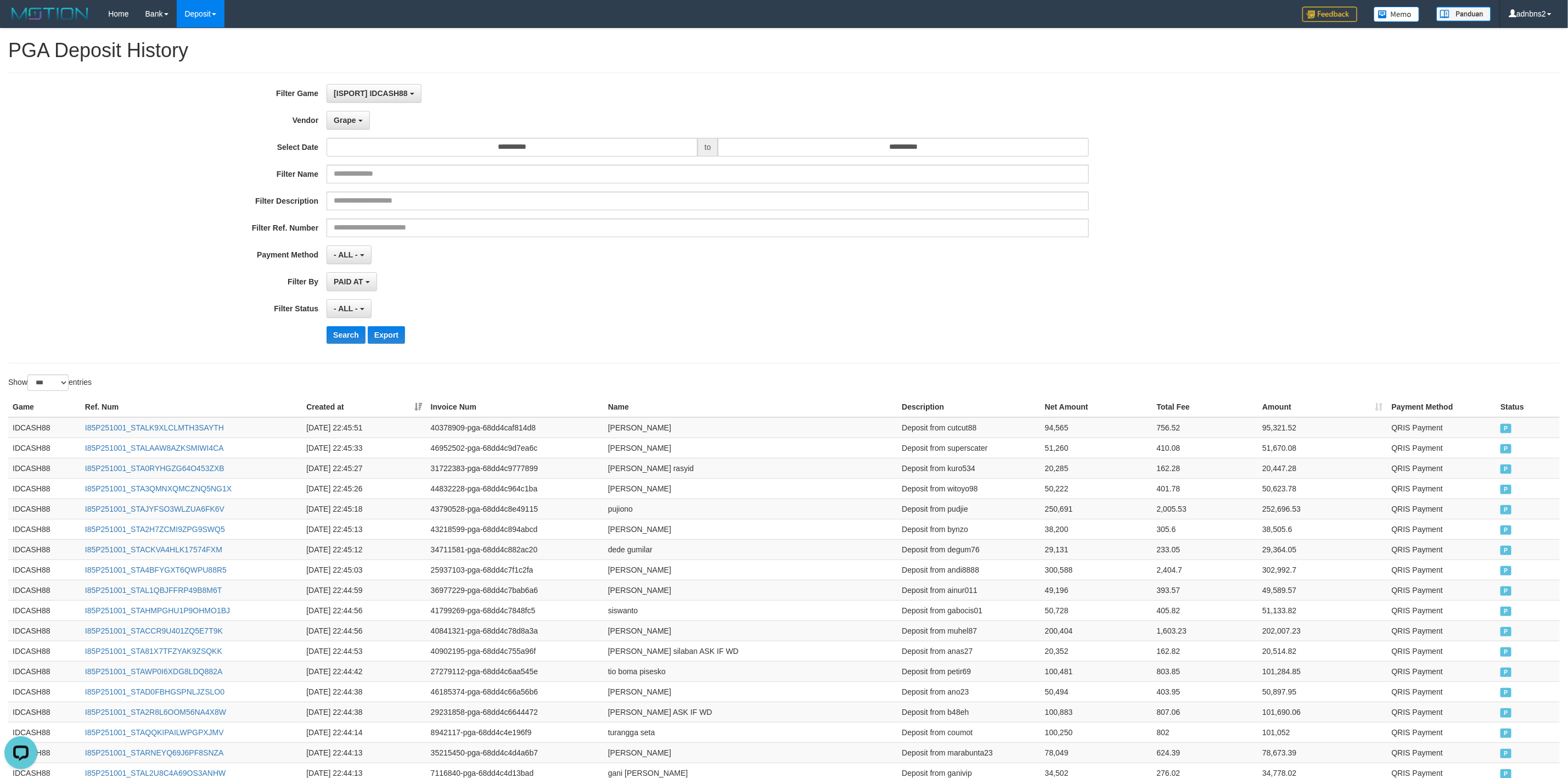
click at [662, 295] on div "**********" at bounding box center [653, 218] width 1307 height 268
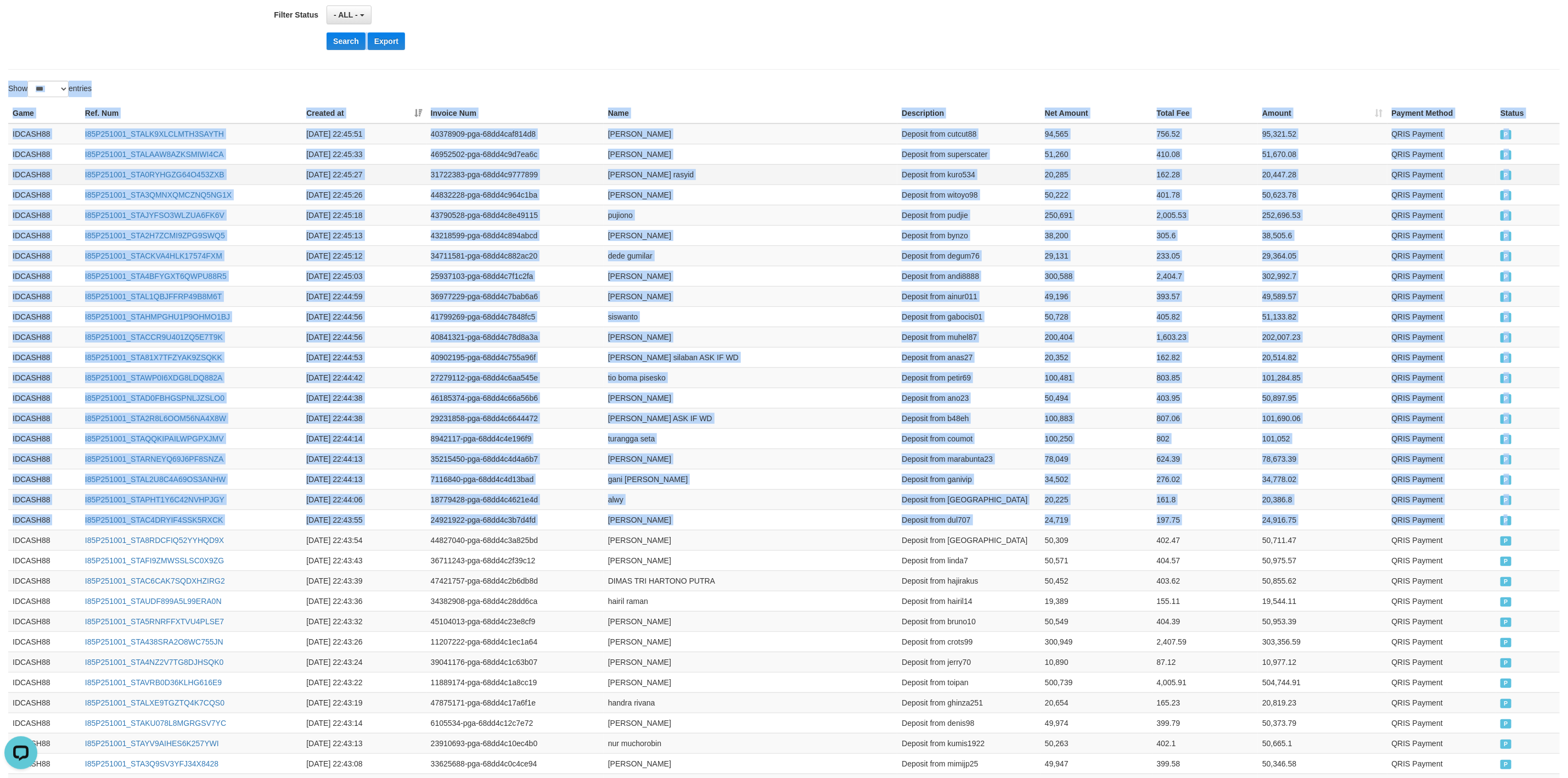
scroll to position [273, 0]
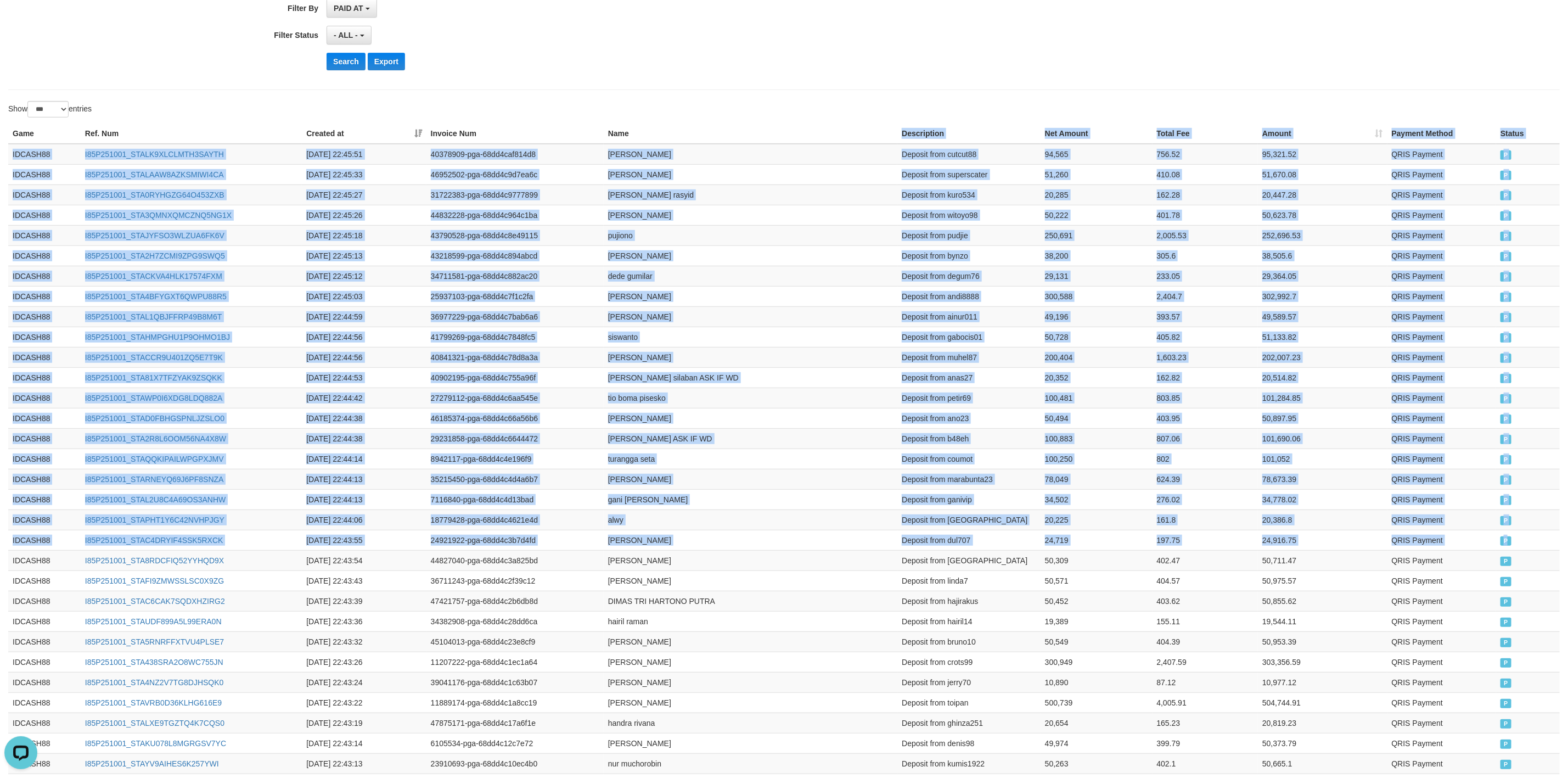
copy table "Description Net Amount Total Fee Amount Payment Method Status Game Ref. Num Cre…"
drag, startPoint x: 1507, startPoint y: 372, endPoint x: 881, endPoint y: 138, distance: 668.3
click at [353, 70] on button "Search" at bounding box center [346, 62] width 39 height 18
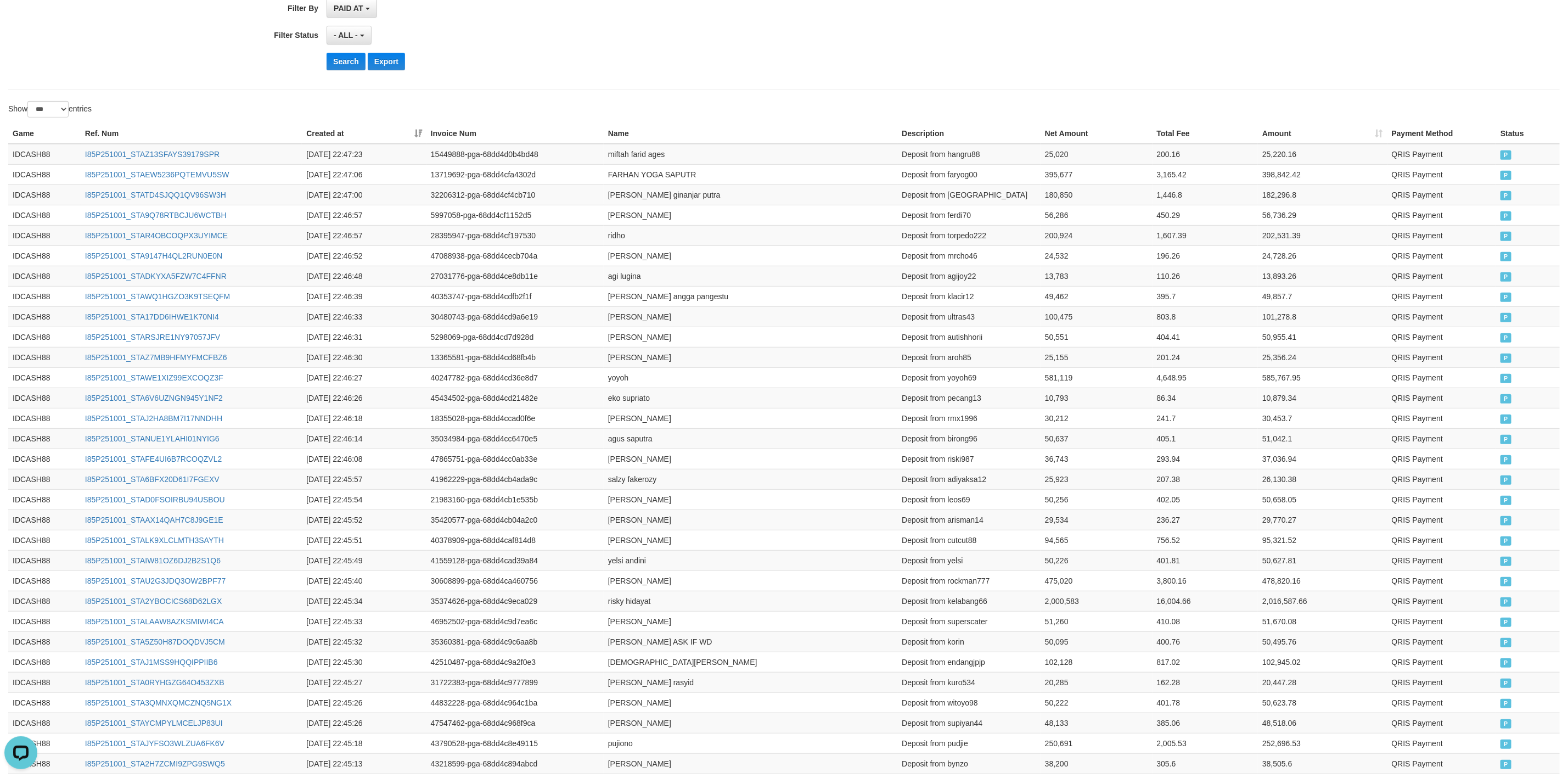
click at [599, 408] on td "45434502-pga-68dd4cd21482e" at bounding box center [515, 398] width 177 height 20
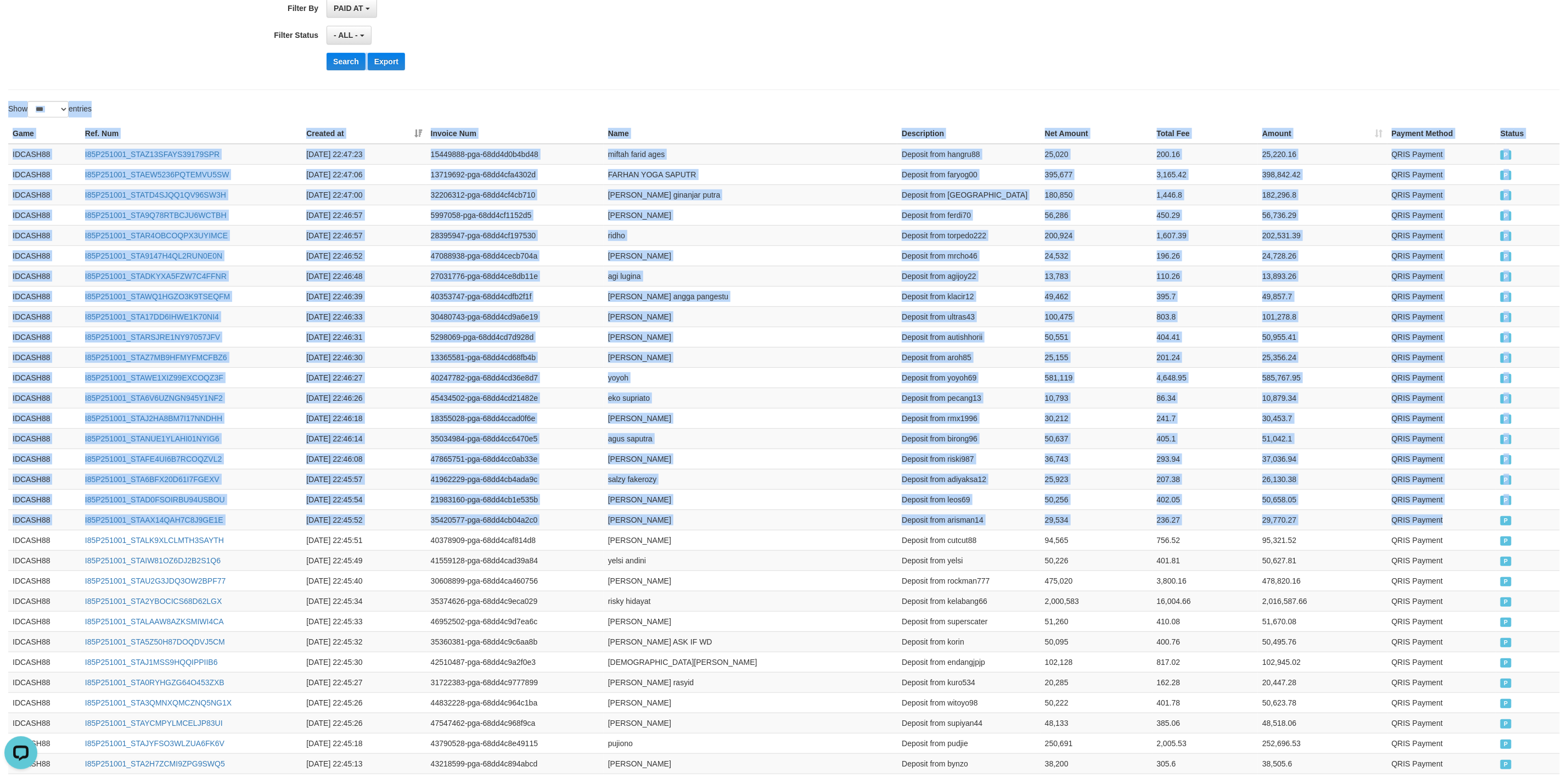
copy div "Export Show ** ** ** *** entries Game Ref. Num Created at Invoice Num Name Desc…"
copy div "Game Ref. Num Created at Invoice Num Name Description Net Amount Total Fee Amou…"
drag, startPoint x: 1506, startPoint y: 522, endPoint x: 34, endPoint y: 301, distance: 1488.5
click at [353, 66] on button "Search" at bounding box center [346, 62] width 39 height 18
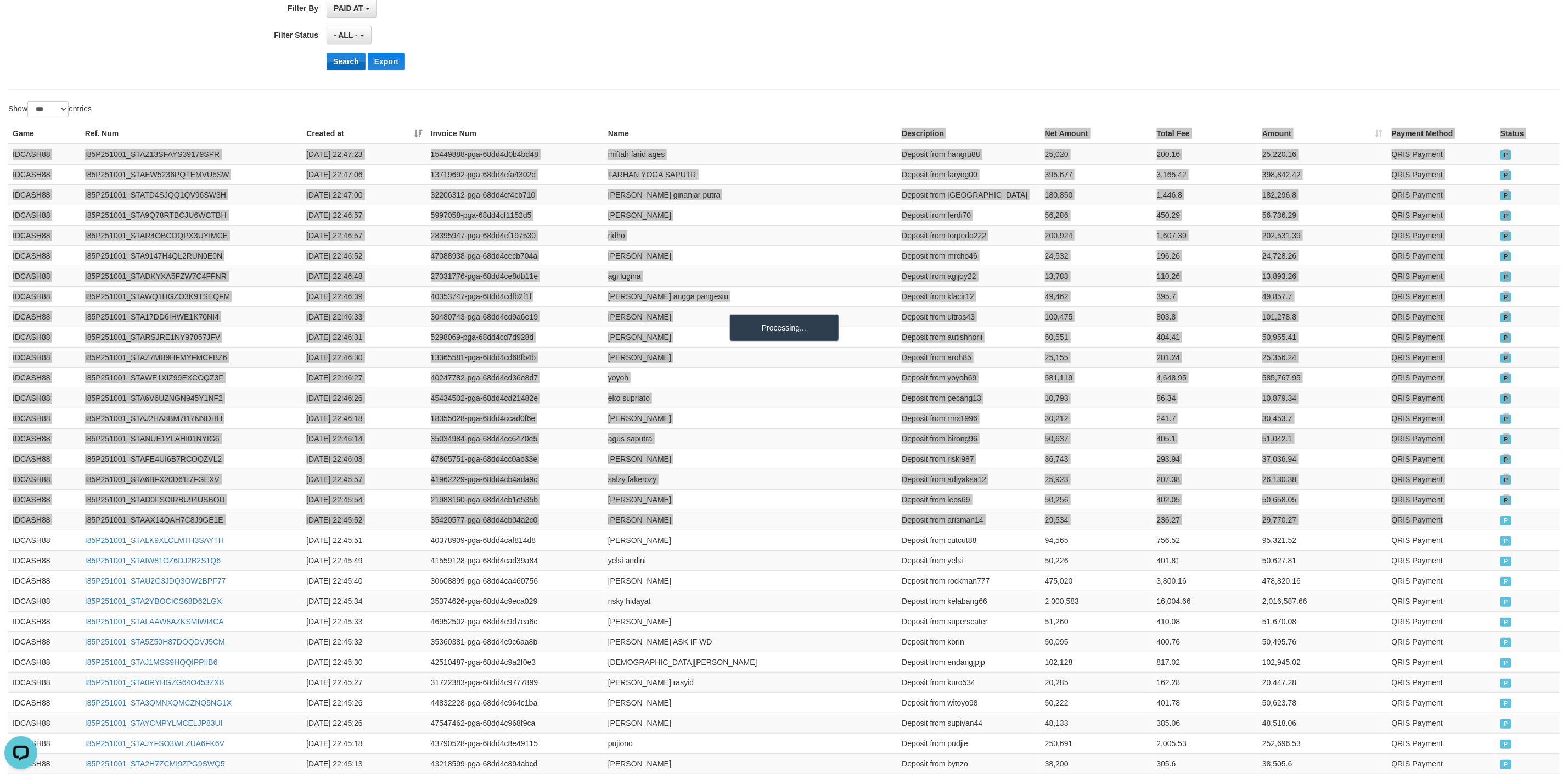
click at [353, 66] on button "Search" at bounding box center [346, 62] width 39 height 18
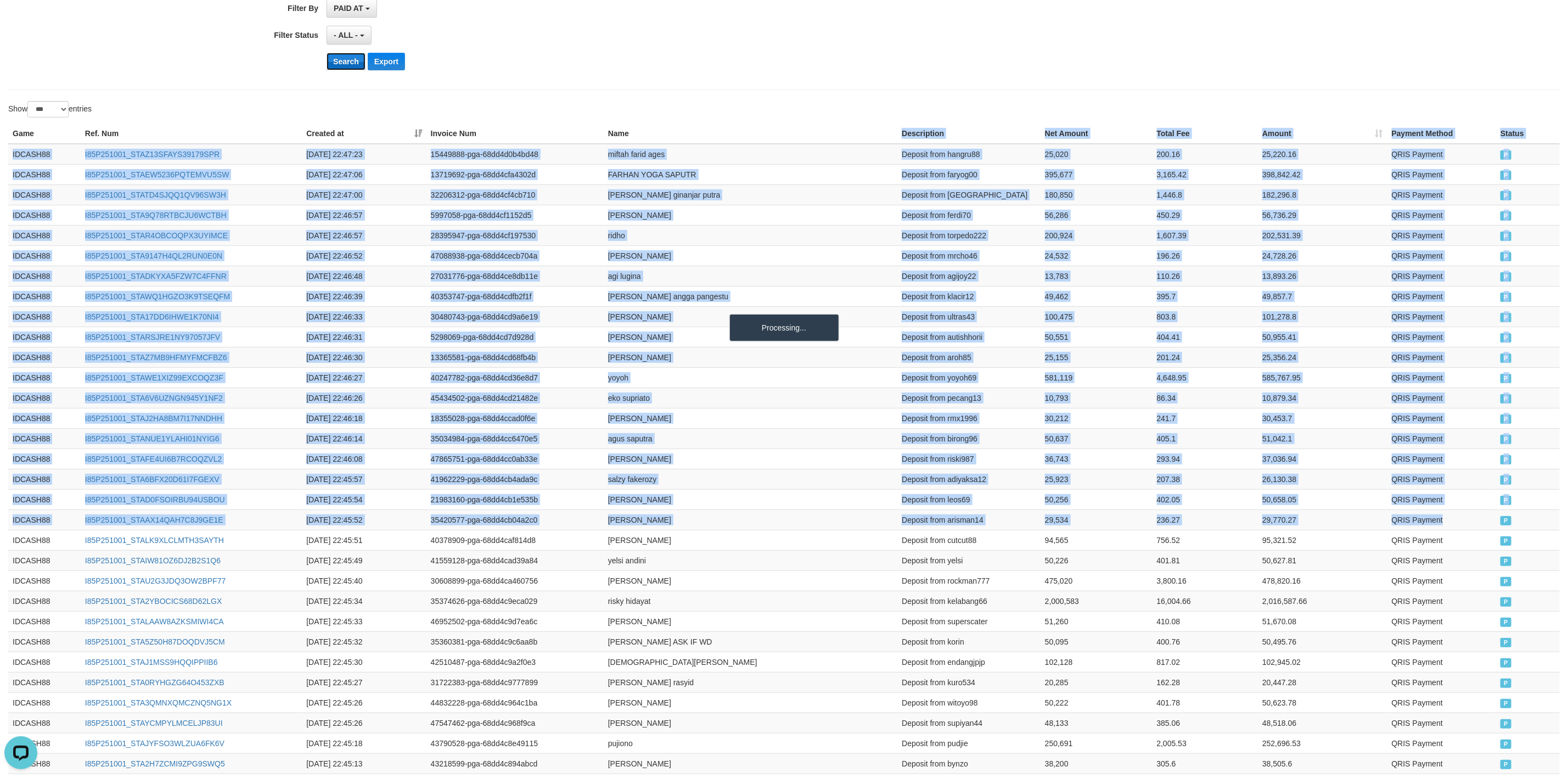
click at [353, 66] on button "Search" at bounding box center [346, 62] width 39 height 18
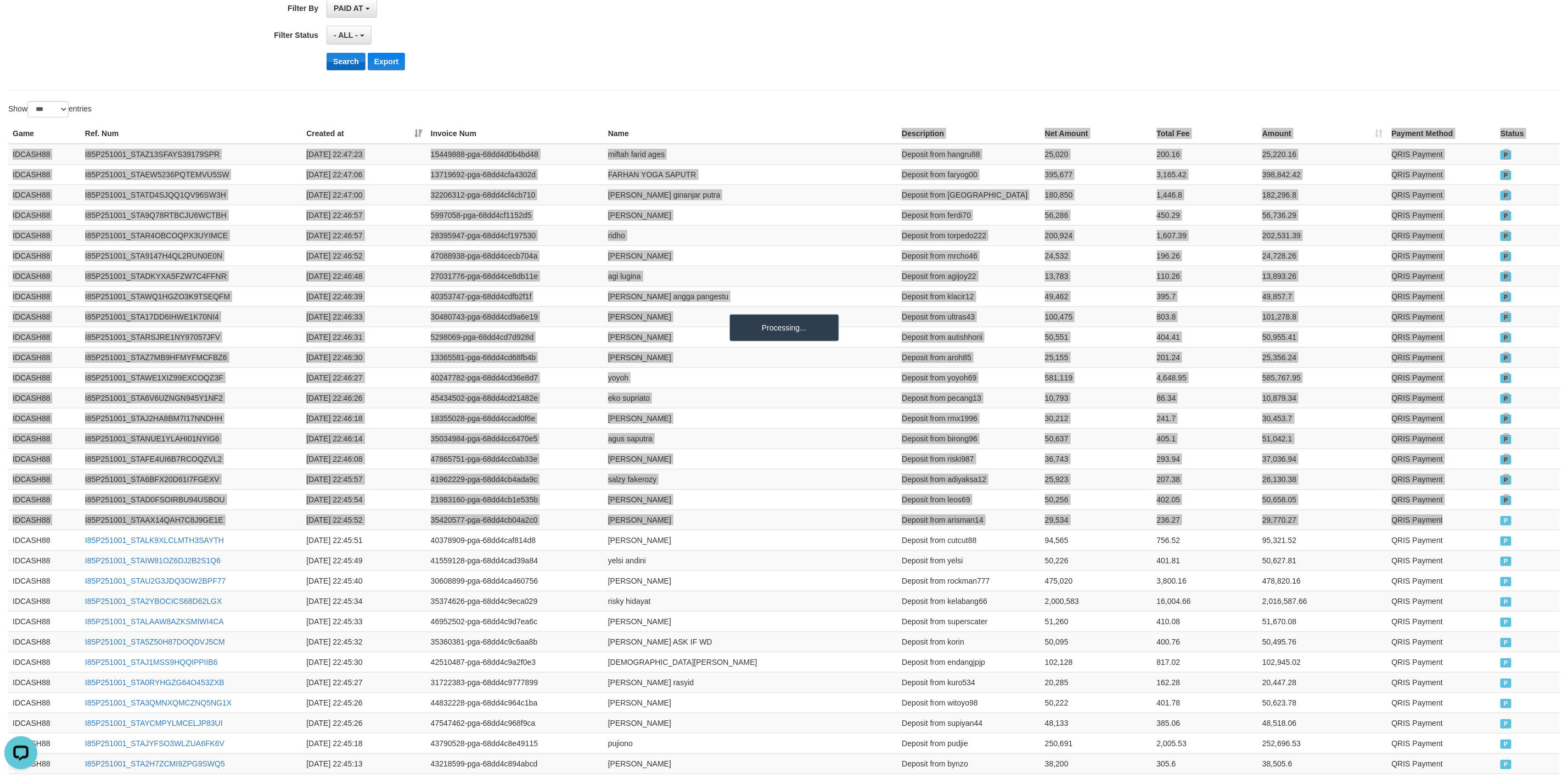
click at [353, 66] on button "Search" at bounding box center [346, 62] width 39 height 18
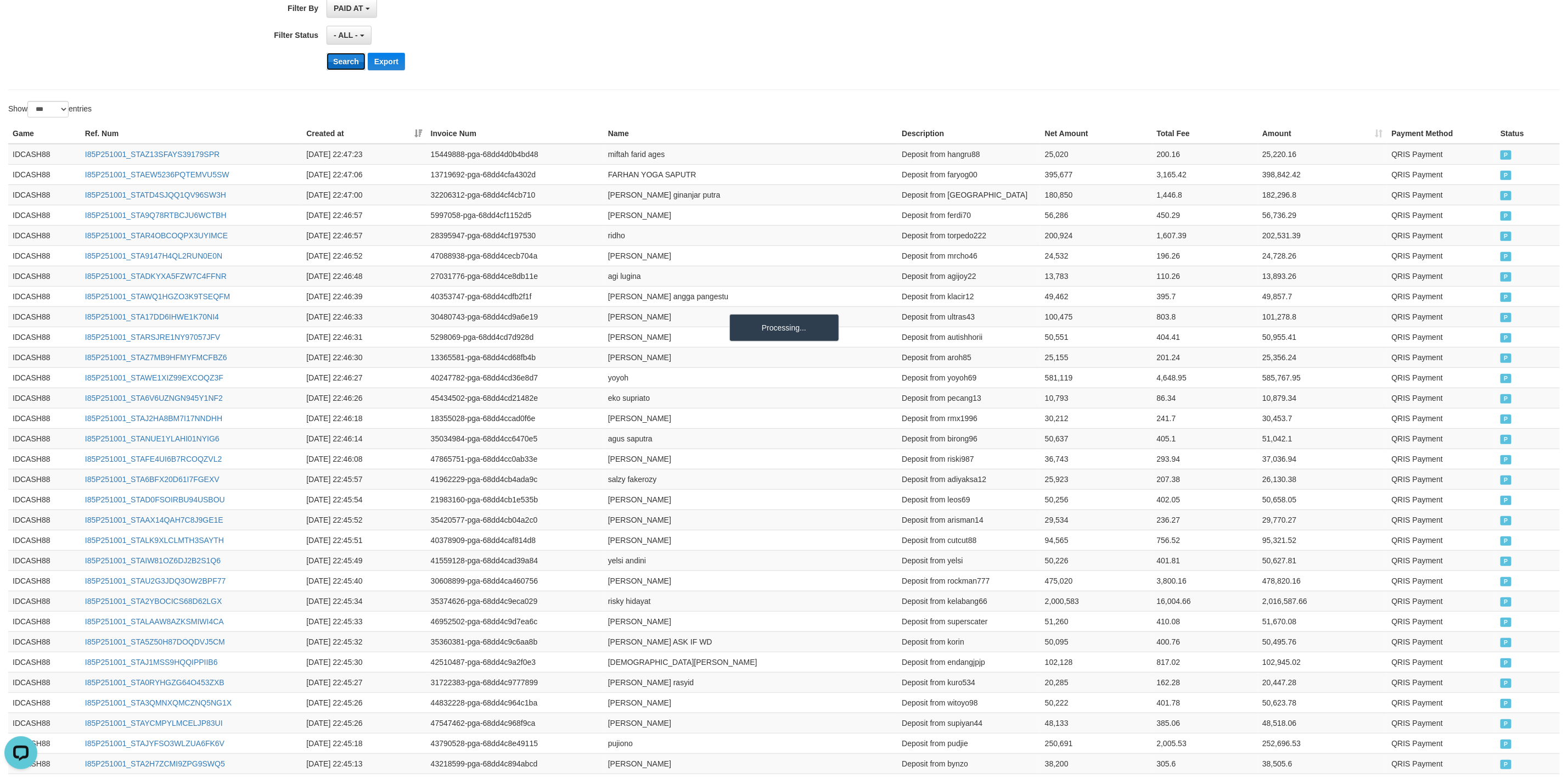
click at [353, 66] on button "Search" at bounding box center [346, 62] width 39 height 18
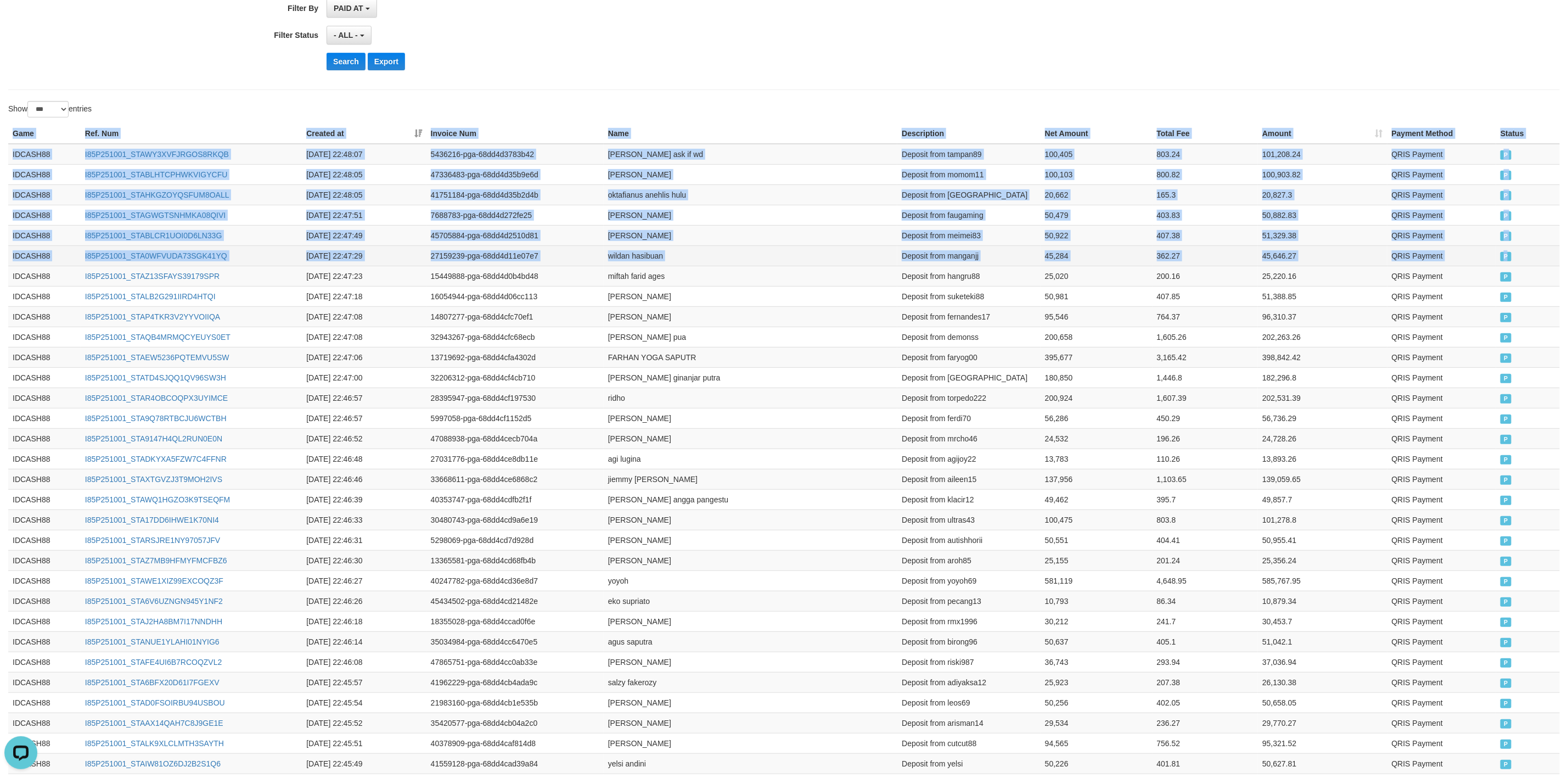
drag, startPoint x: 1532, startPoint y: 257, endPoint x: 60, endPoint y: 254, distance: 1472.0
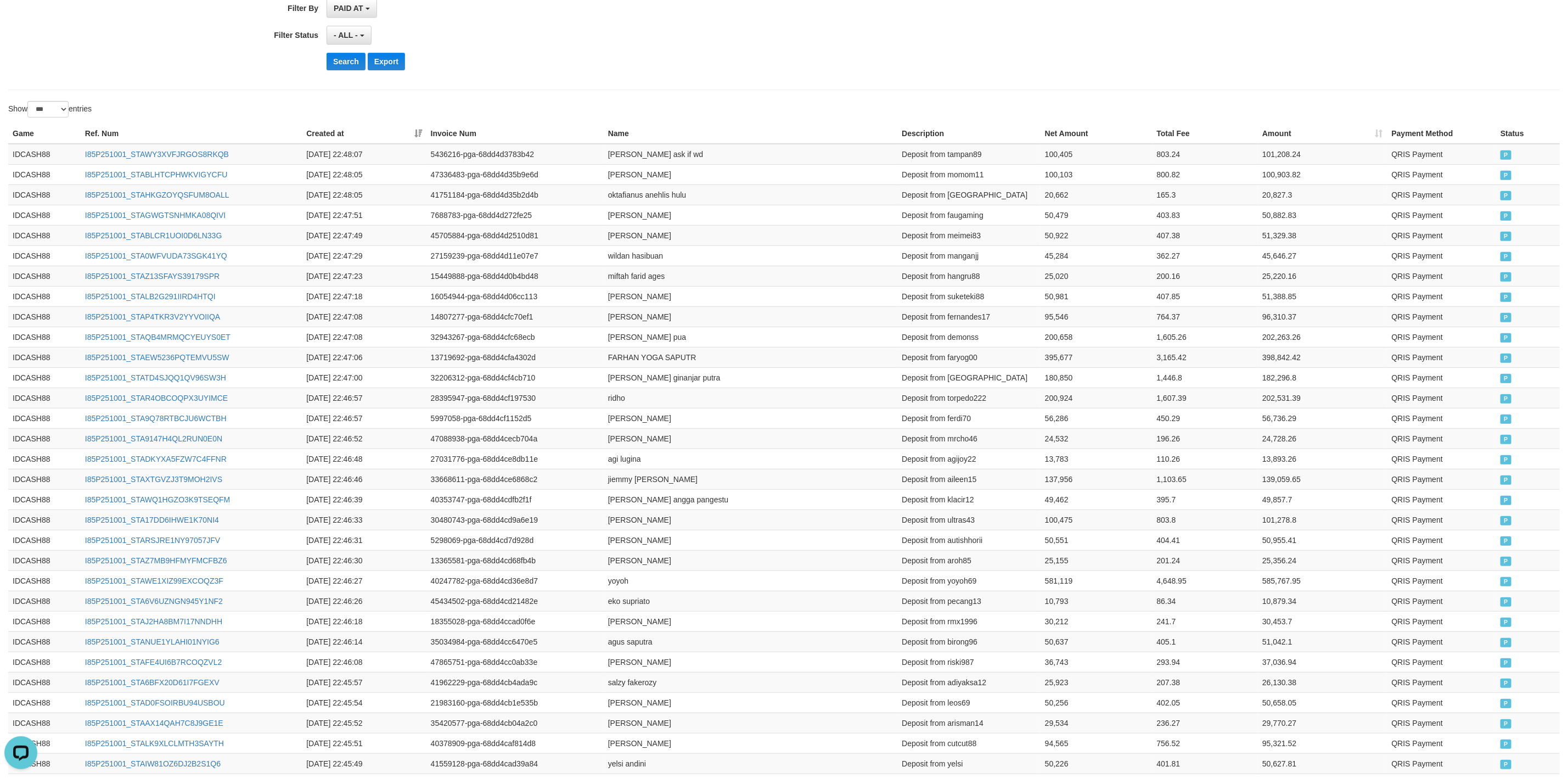
drag, startPoint x: 353, startPoint y: 53, endPoint x: 351, endPoint y: 60, distance: 7.3
drag, startPoint x: 351, startPoint y: 60, endPoint x: 340, endPoint y: 84, distance: 26.4
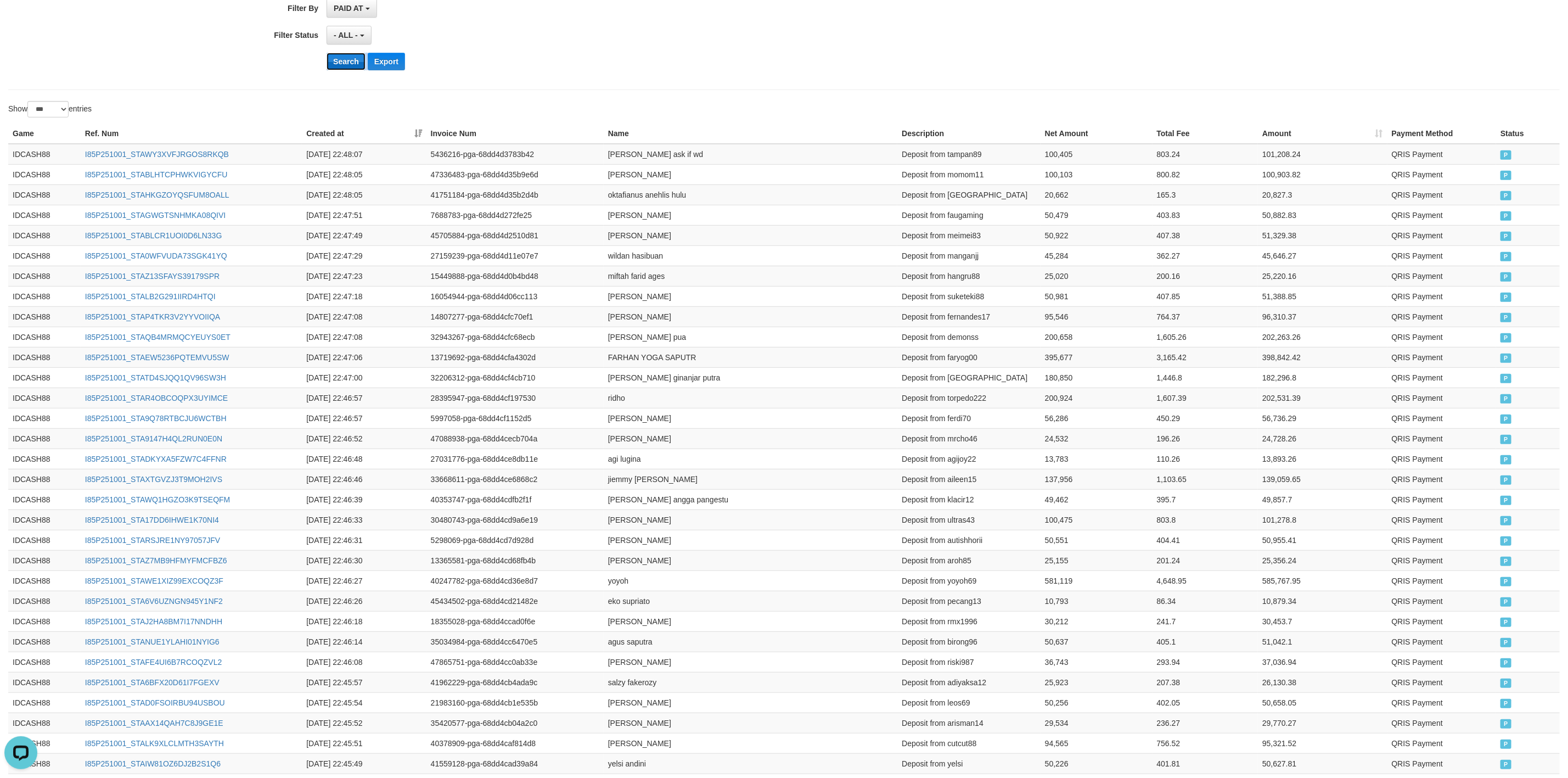
click at [349, 66] on button "Search" at bounding box center [346, 62] width 39 height 18
click at [797, 365] on td "[PERSON_NAME]" at bounding box center [751, 357] width 294 height 20
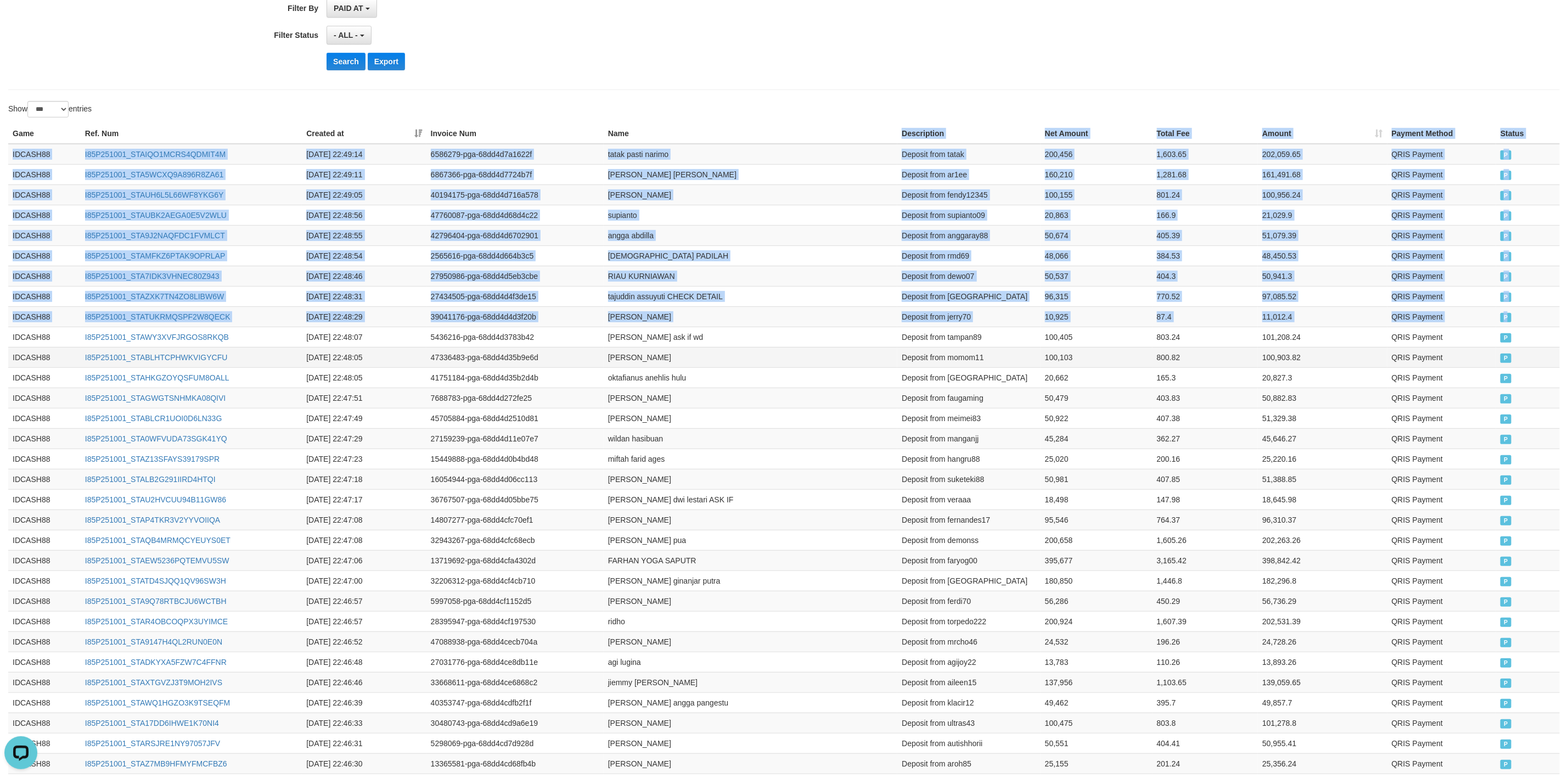
drag, startPoint x: 1512, startPoint y: 325, endPoint x: 66, endPoint y: 369, distance: 1446.7
click at [335, 64] on button "Search" at bounding box center [346, 62] width 39 height 18
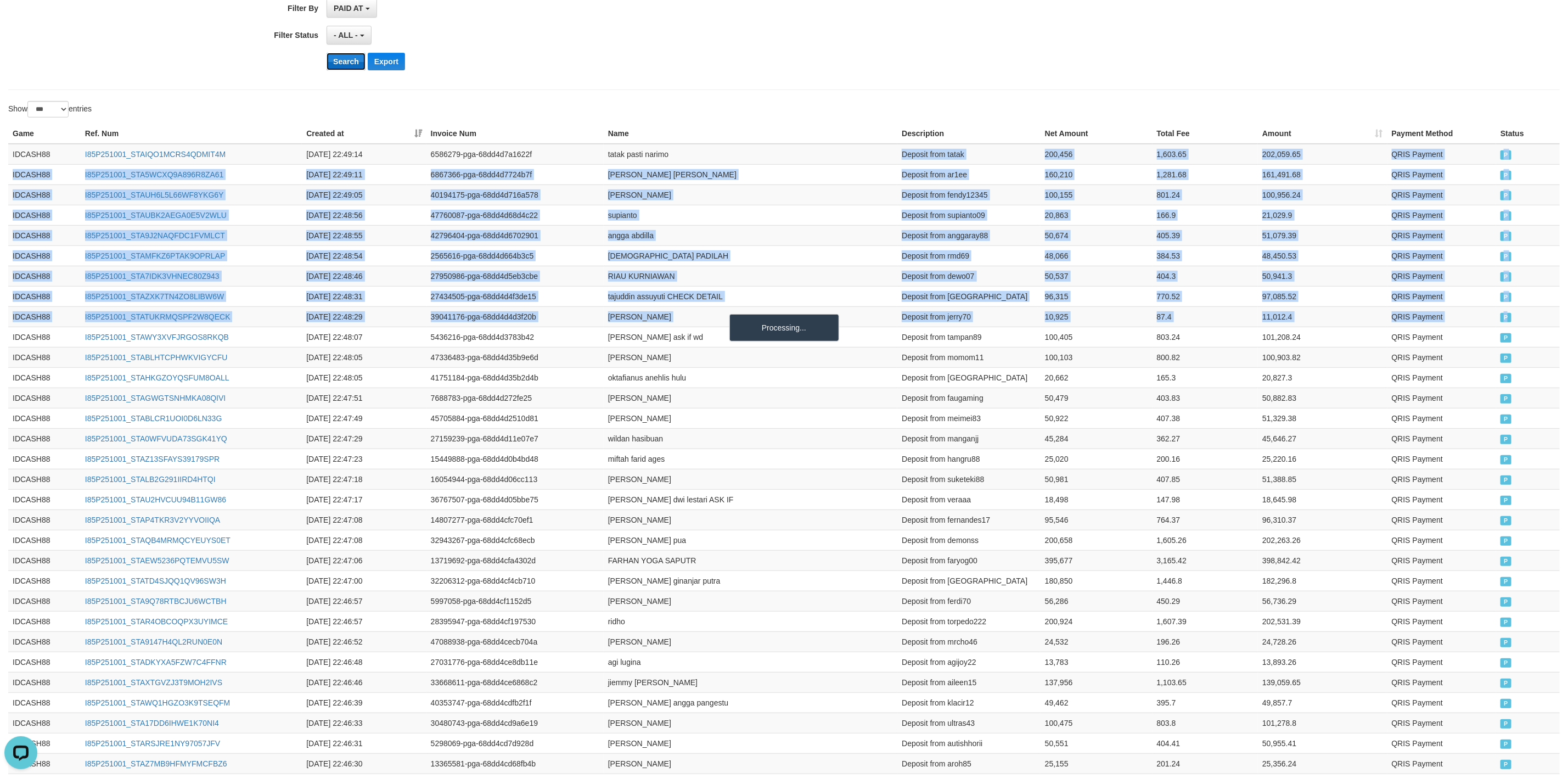
click at [335, 64] on button "Search" at bounding box center [346, 62] width 39 height 18
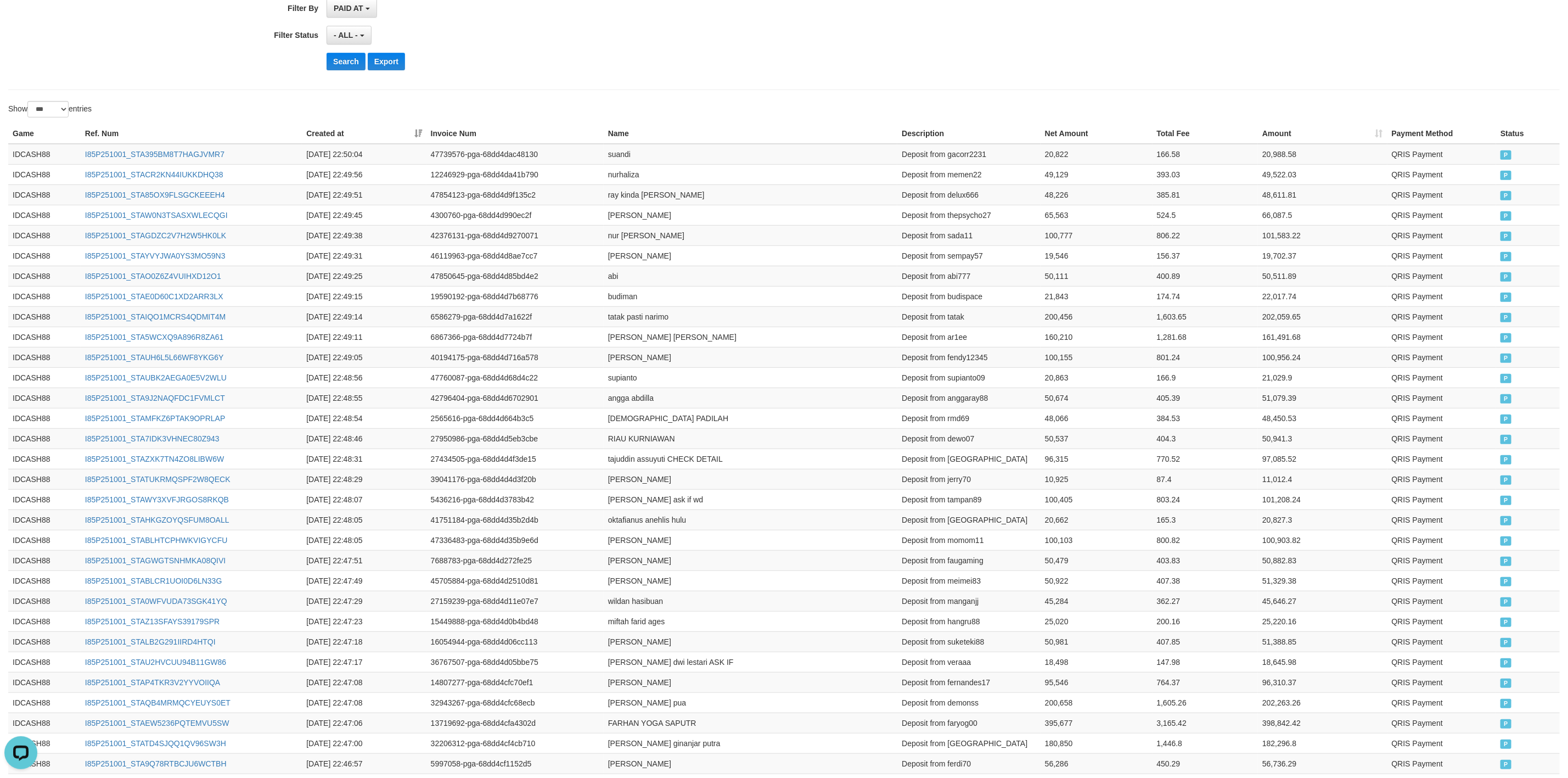
click at [785, 252] on td "[PERSON_NAME]" at bounding box center [751, 256] width 294 height 20
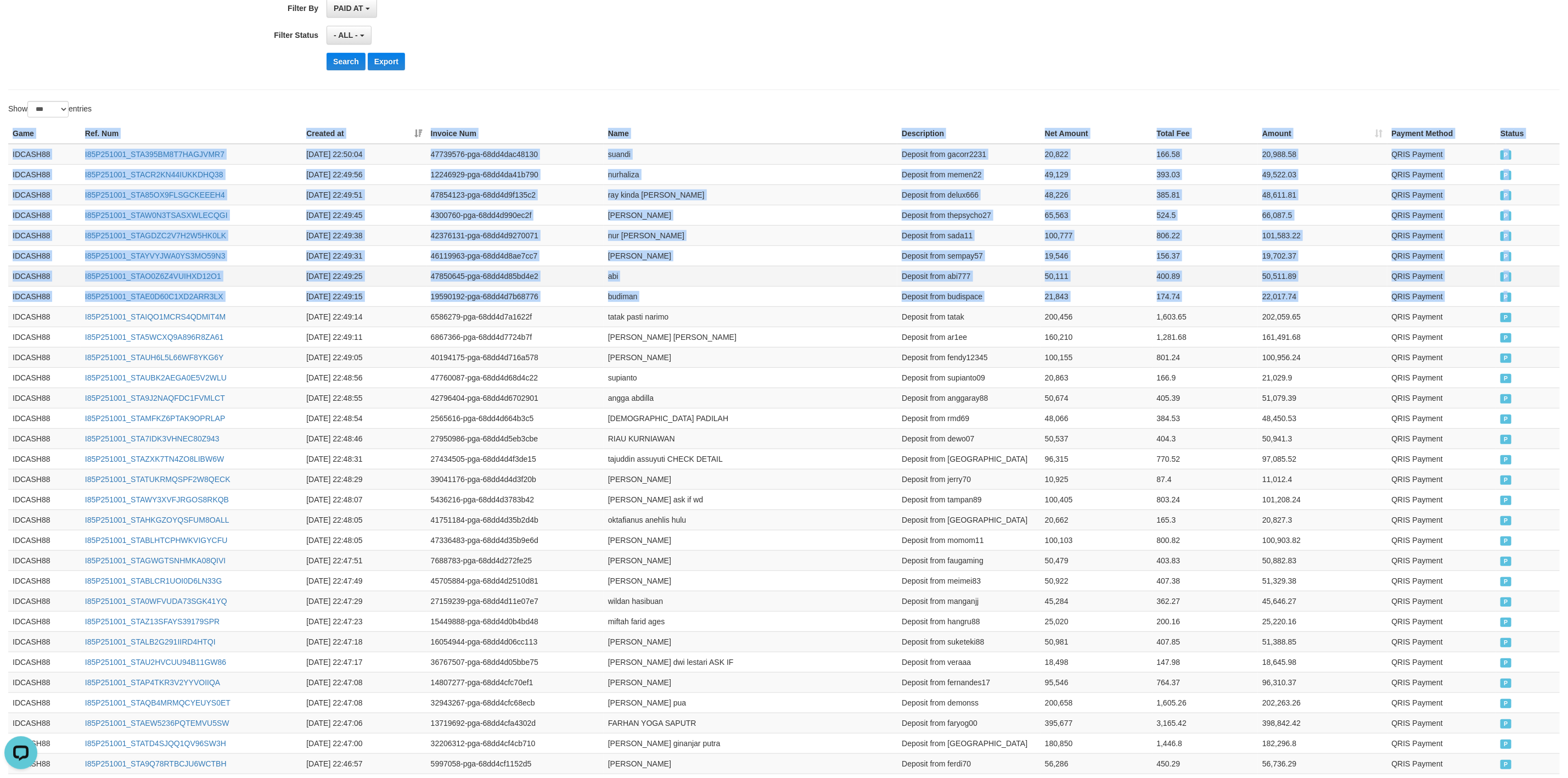
drag, startPoint x: 1507, startPoint y: 301, endPoint x: 9, endPoint y: 275, distance: 1498.2
click at [349, 64] on button "Search" at bounding box center [346, 62] width 39 height 18
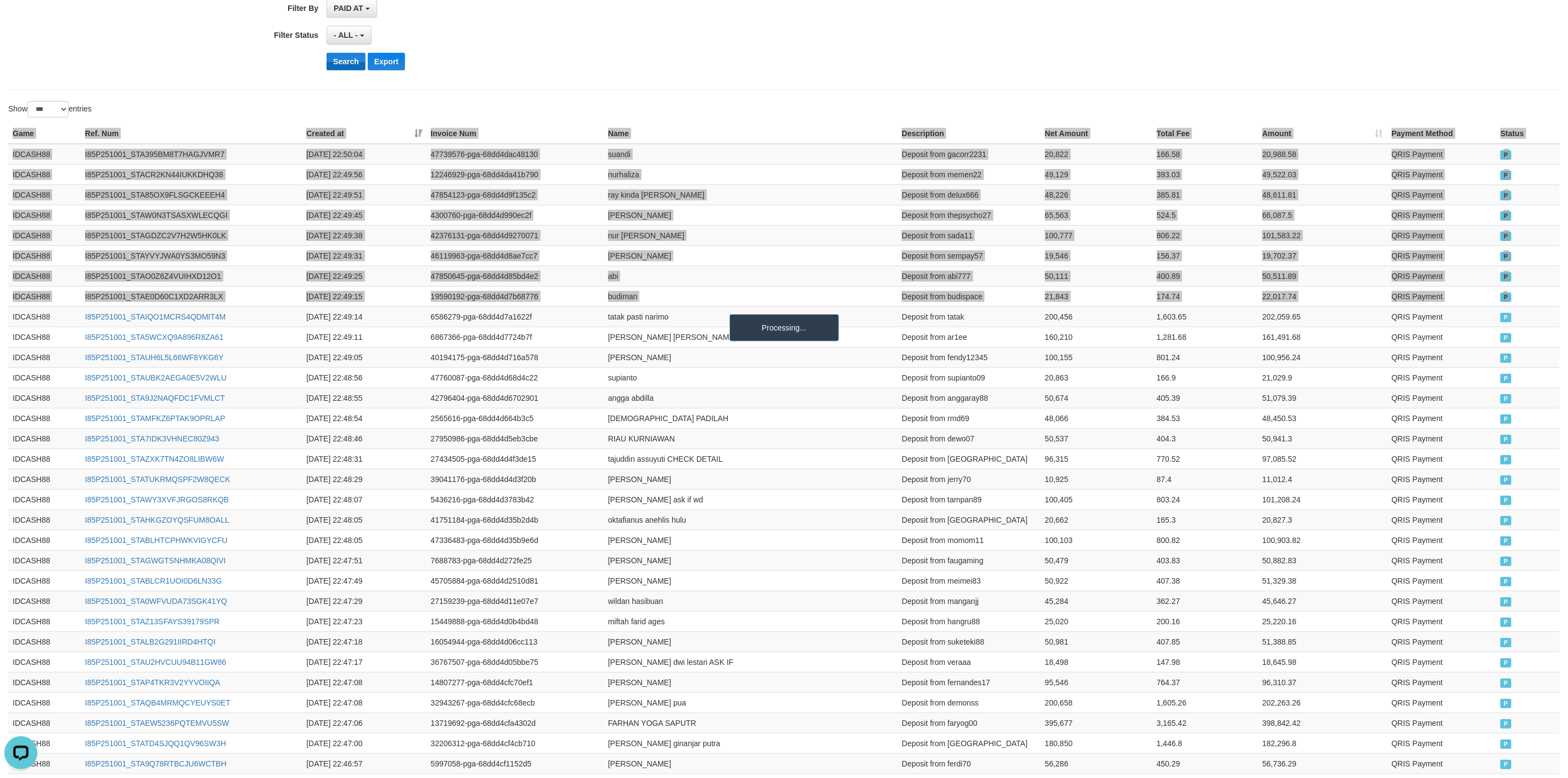
click at [349, 64] on button "Search" at bounding box center [346, 62] width 39 height 18
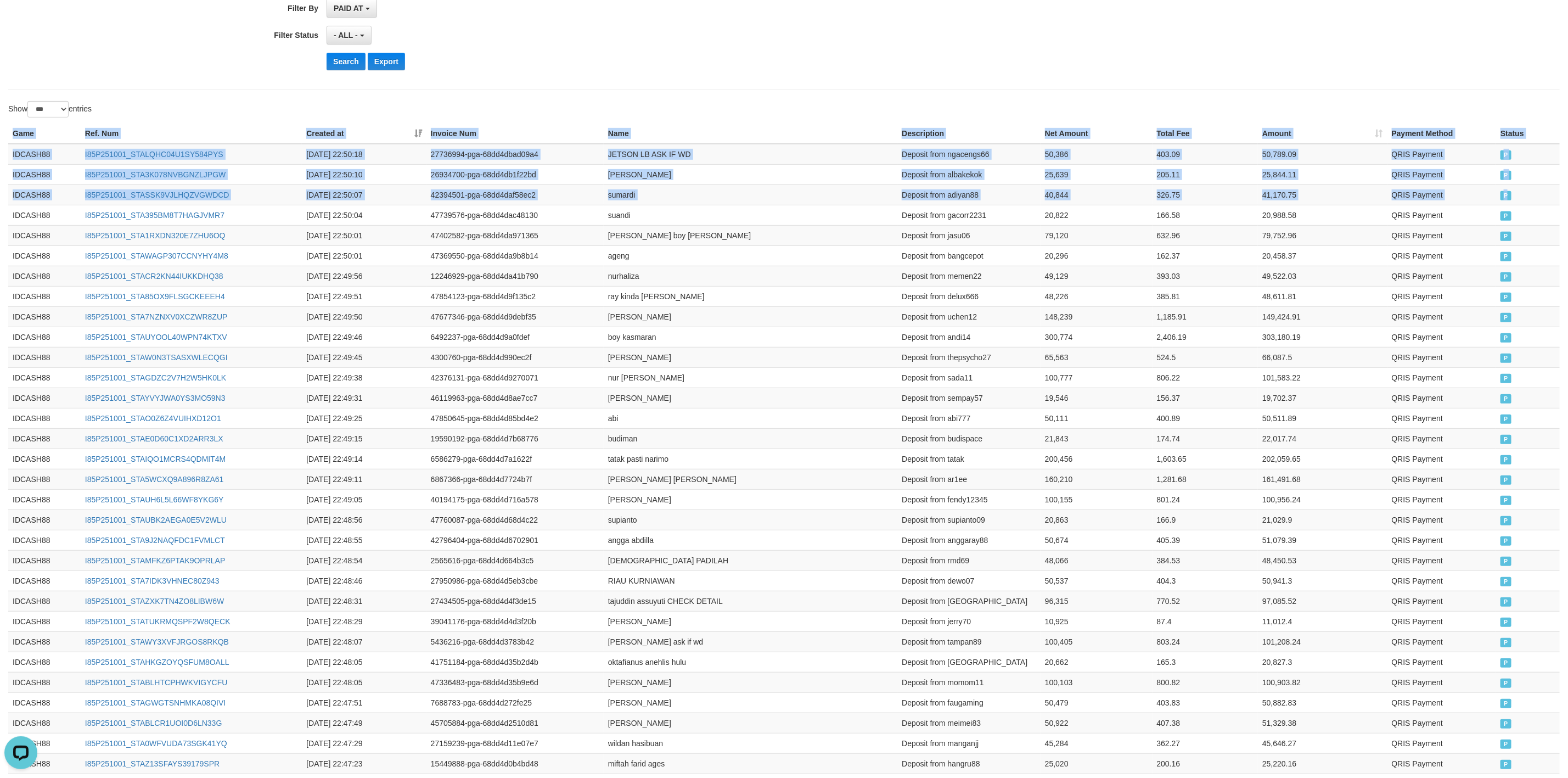
drag, startPoint x: 1507, startPoint y: 196, endPoint x: 977, endPoint y: 188, distance: 530.1
click at [340, 70] on button "Search" at bounding box center [346, 62] width 39 height 18
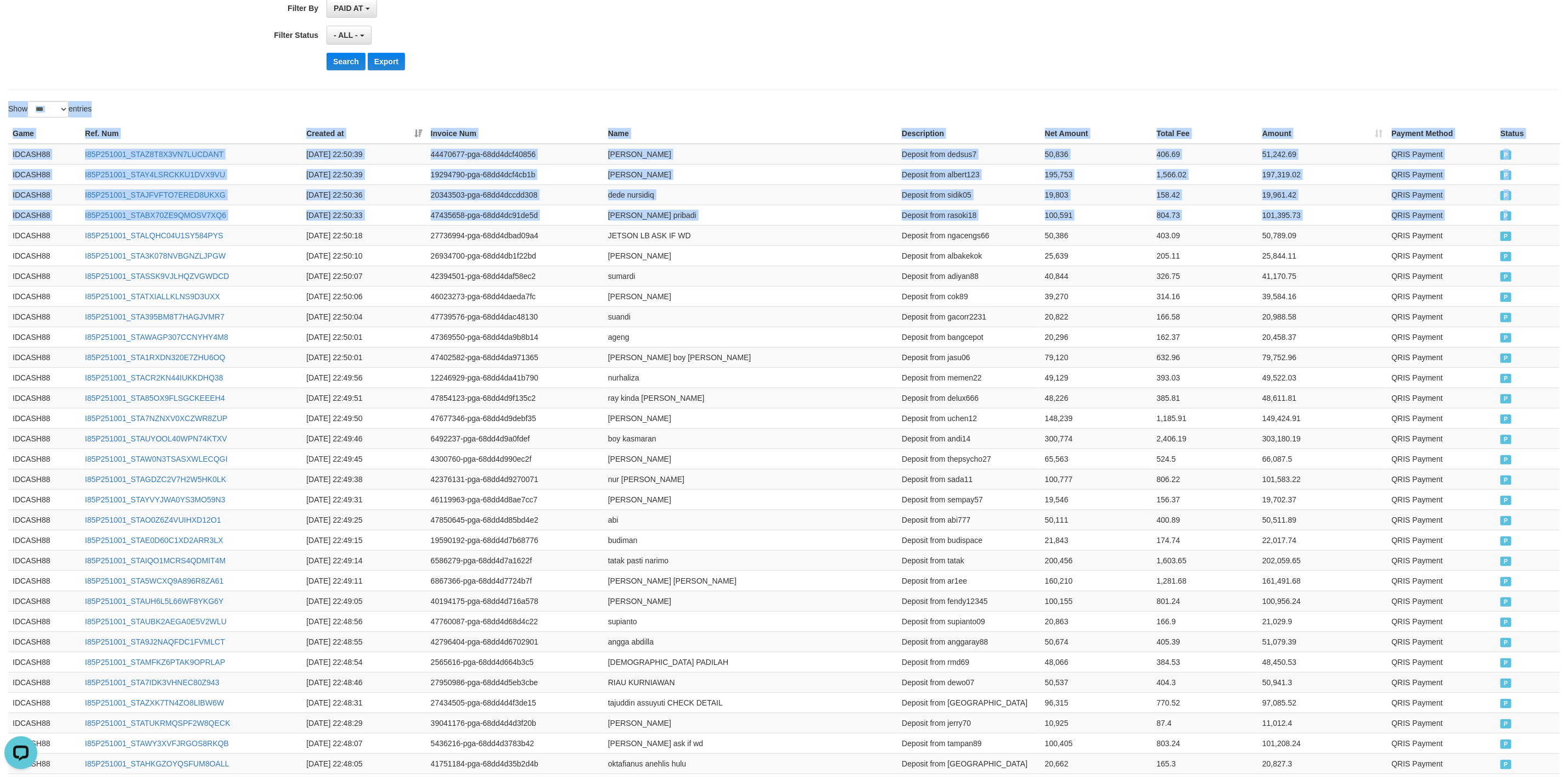
drag, startPoint x: 1519, startPoint y: 216, endPoint x: 1066, endPoint y: 133, distance: 460.5
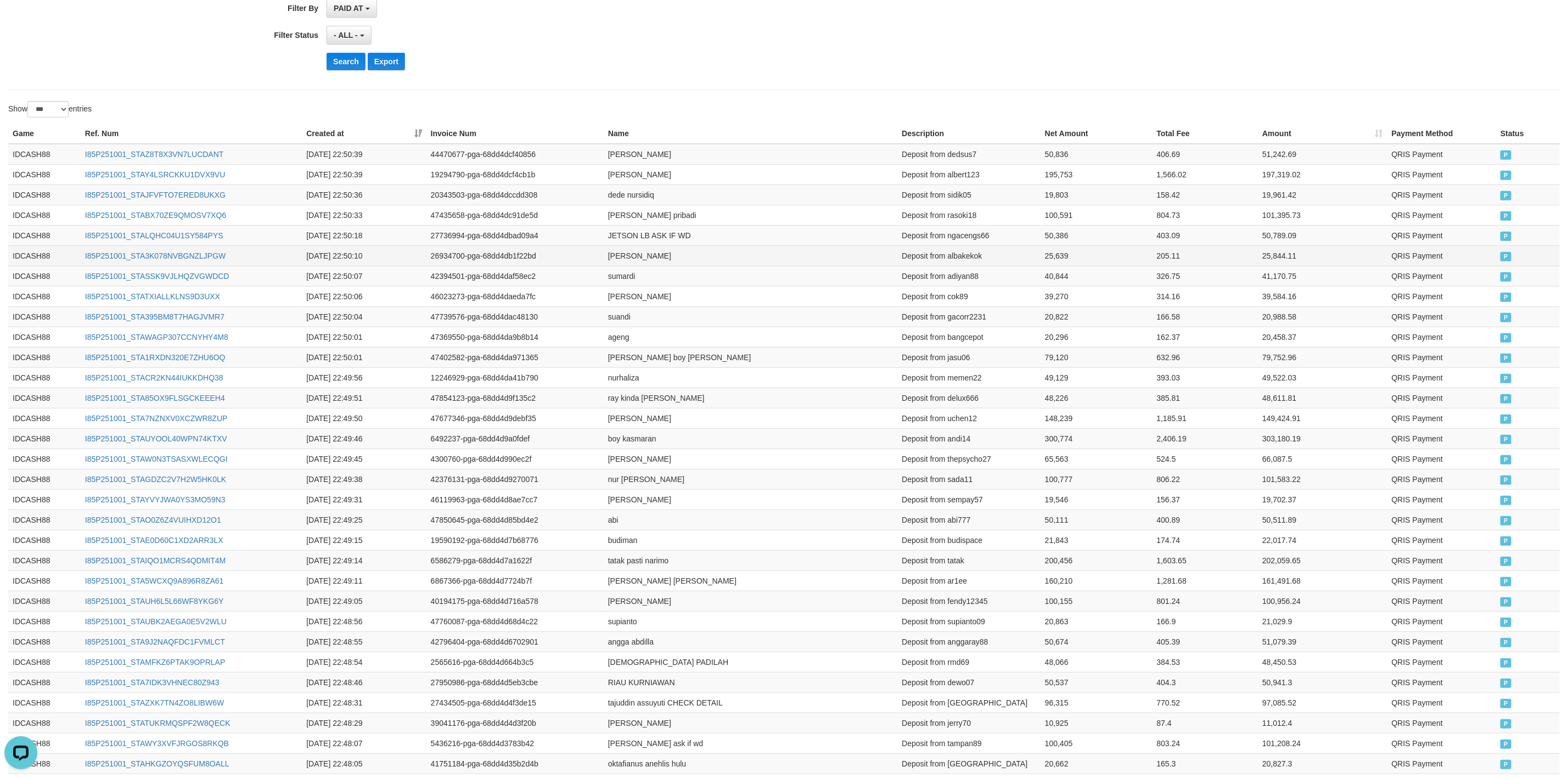
click at [774, 260] on td "[PERSON_NAME]" at bounding box center [751, 256] width 294 height 20
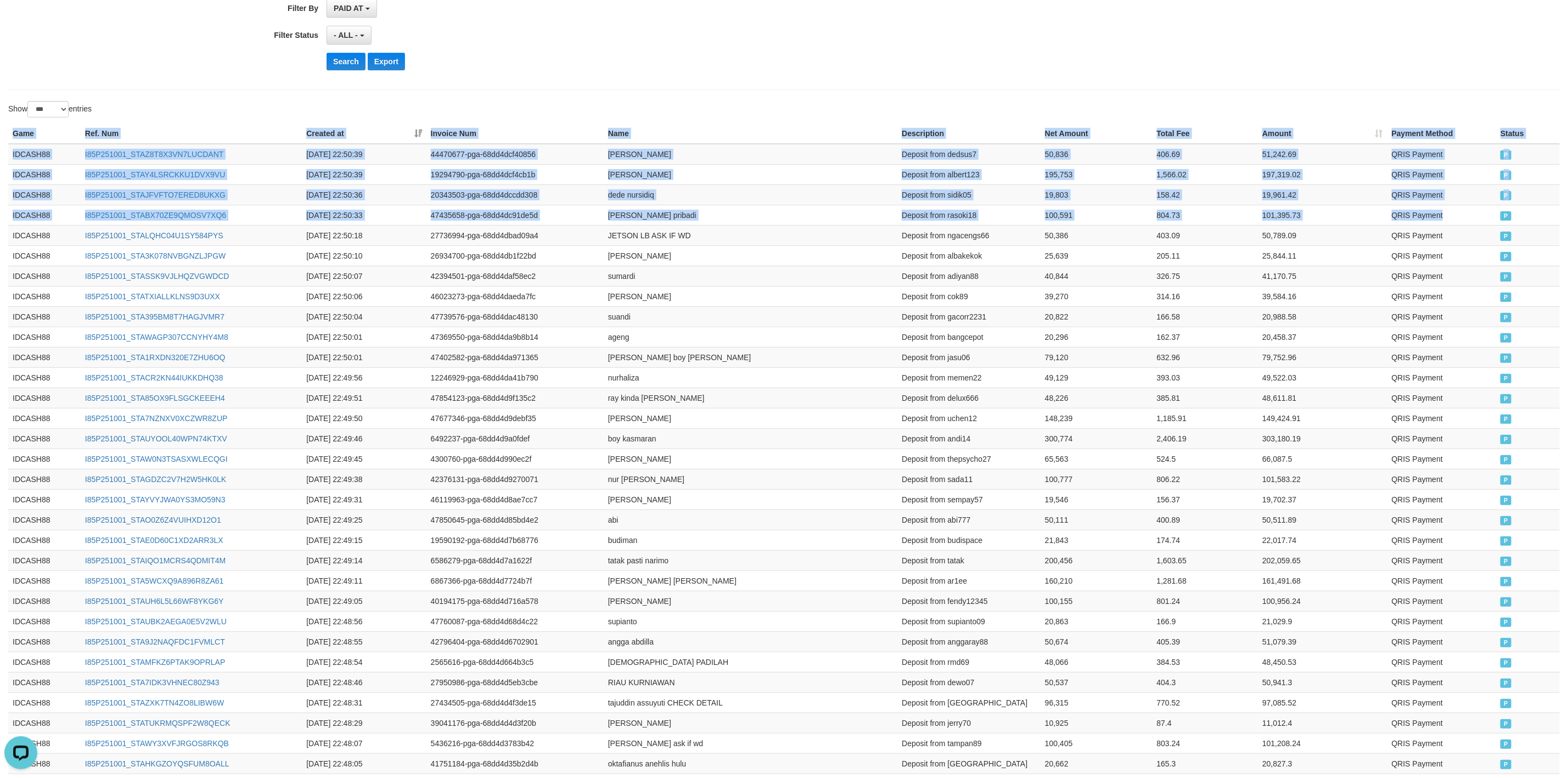
drag, startPoint x: 1477, startPoint y: 220, endPoint x: 1116, endPoint y: 127, distance: 372.8
click at [348, 66] on button "Search" at bounding box center [346, 62] width 39 height 18
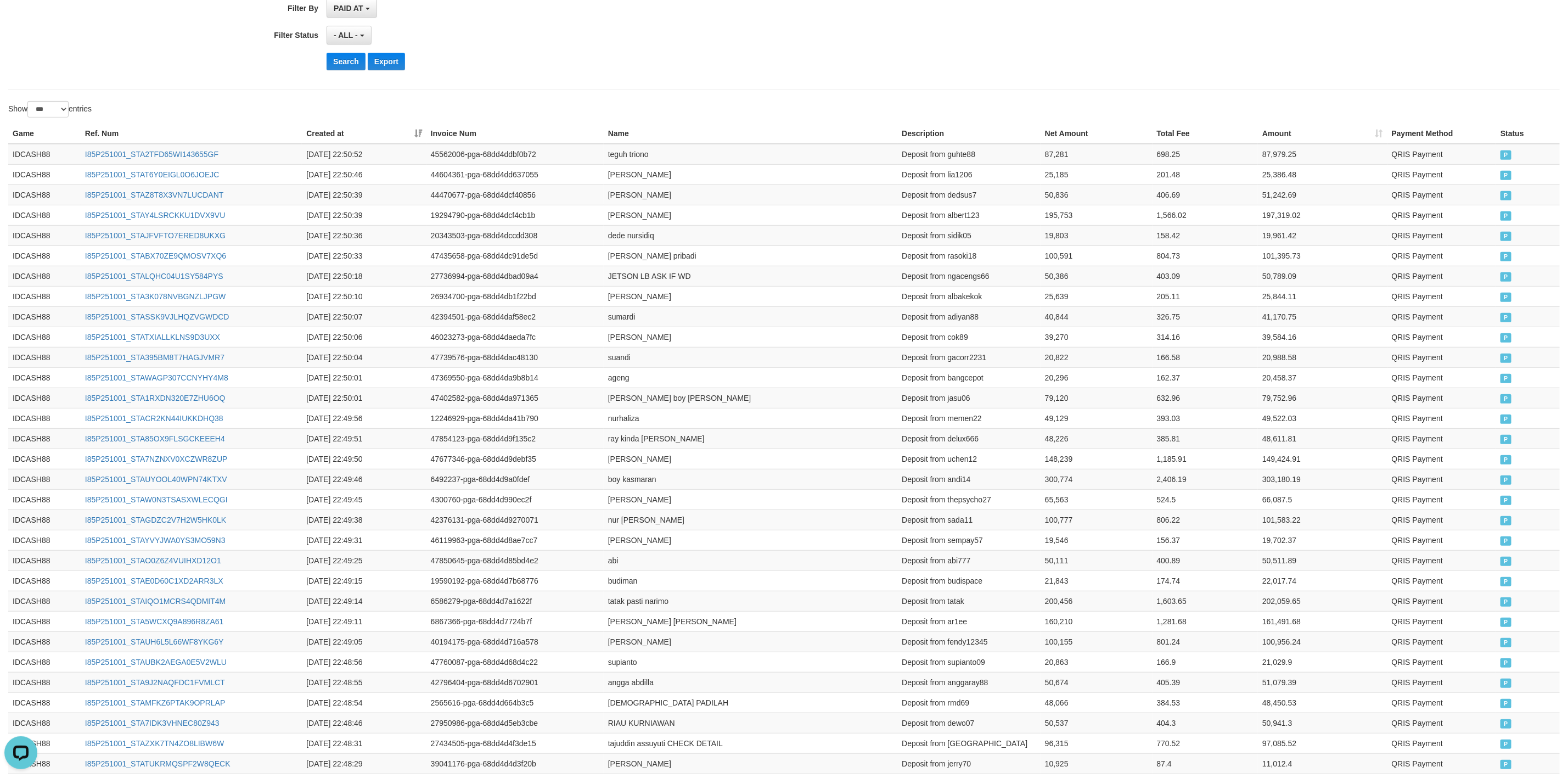
drag, startPoint x: 1562, startPoint y: 182, endPoint x: 1220, endPoint y: 125, distance: 346.7
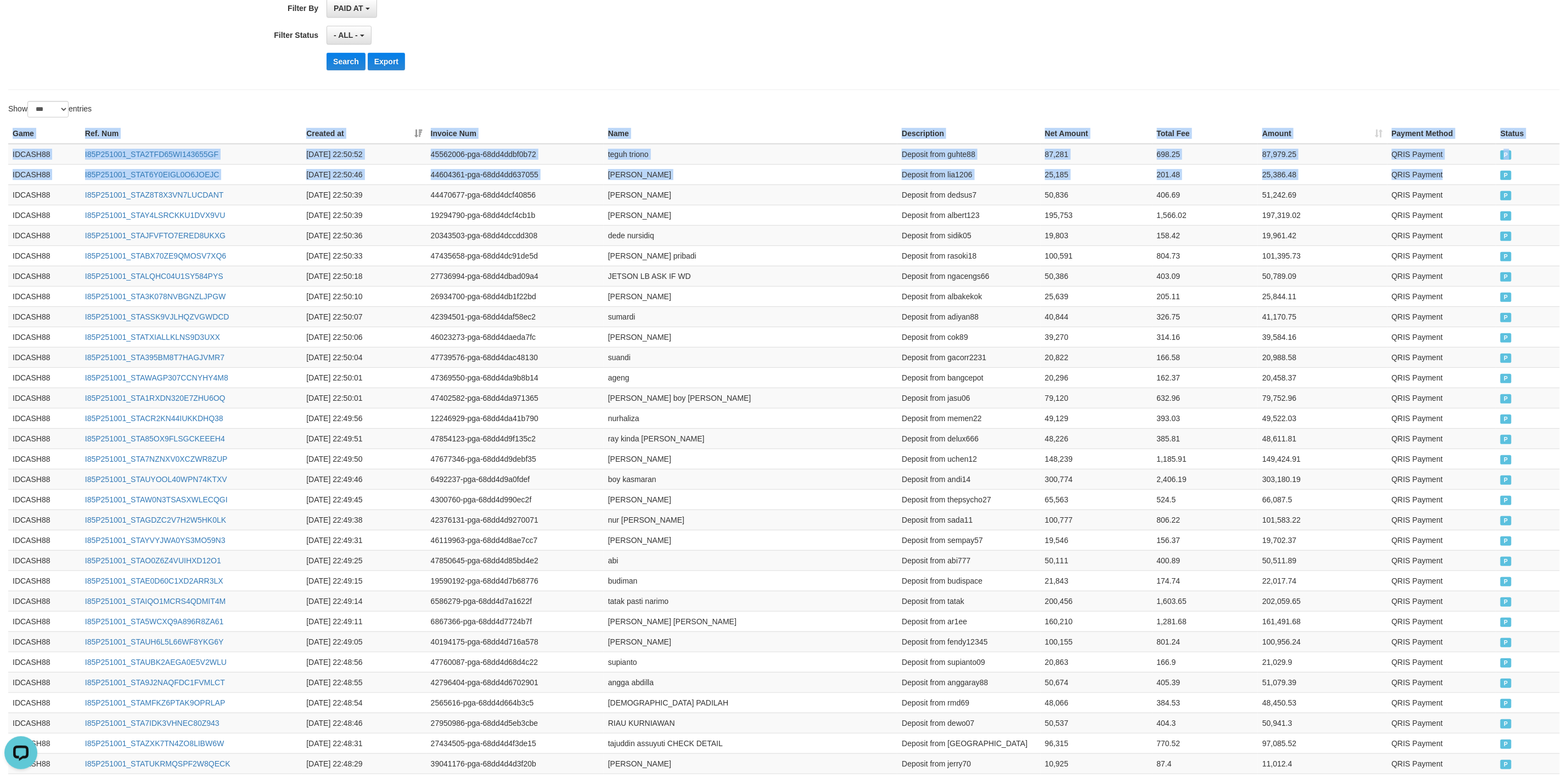
drag, startPoint x: 1489, startPoint y: 170, endPoint x: 1335, endPoint y: 120, distance: 161.9
click at [343, 66] on button "Search" at bounding box center [346, 62] width 39 height 18
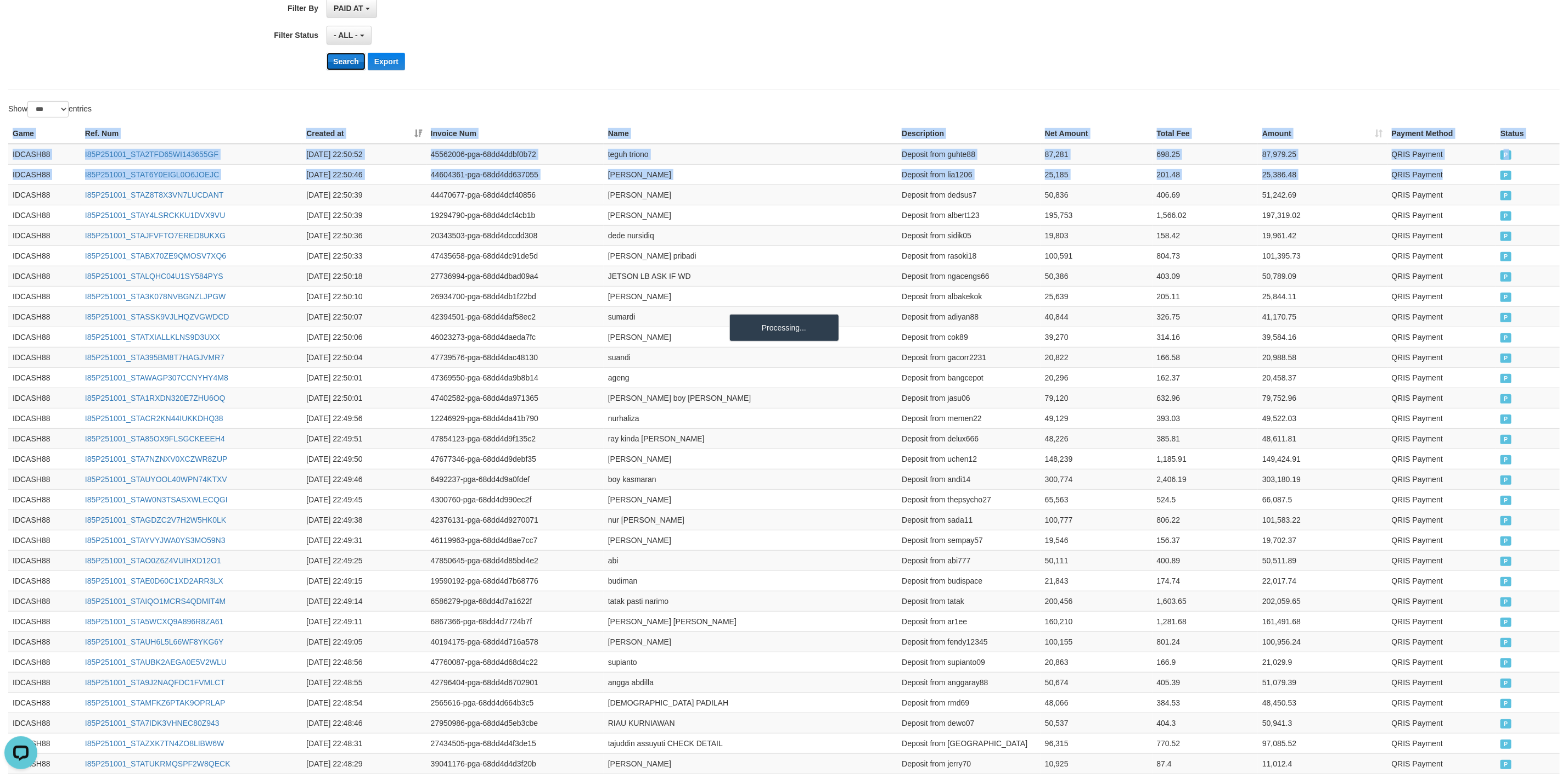
click at [343, 66] on button "Search" at bounding box center [346, 62] width 39 height 18
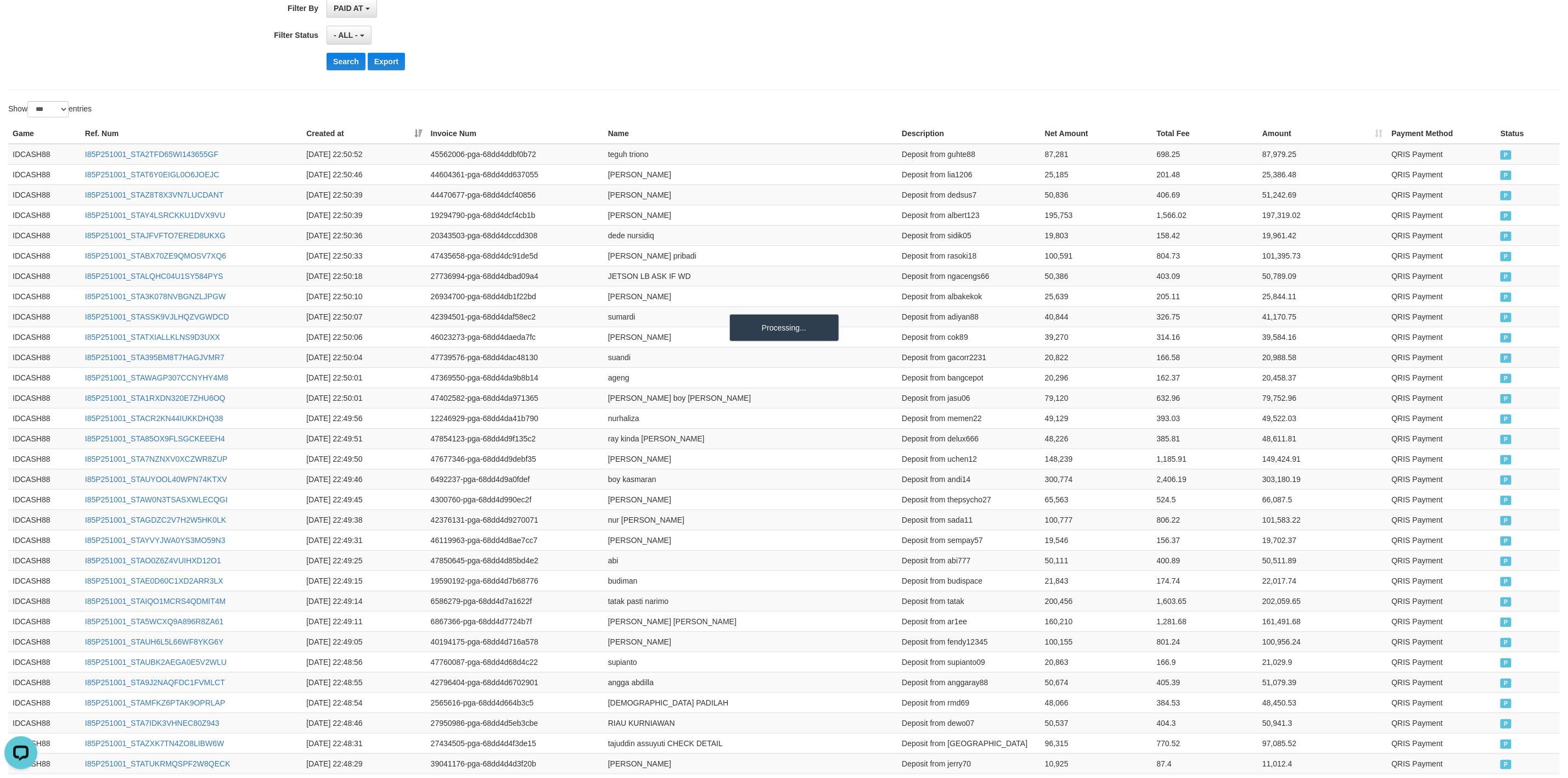
click at [776, 68] on div "Search Export" at bounding box center [816, 62] width 980 height 18
click at [773, 68] on div "Search Export" at bounding box center [816, 62] width 980 height 18
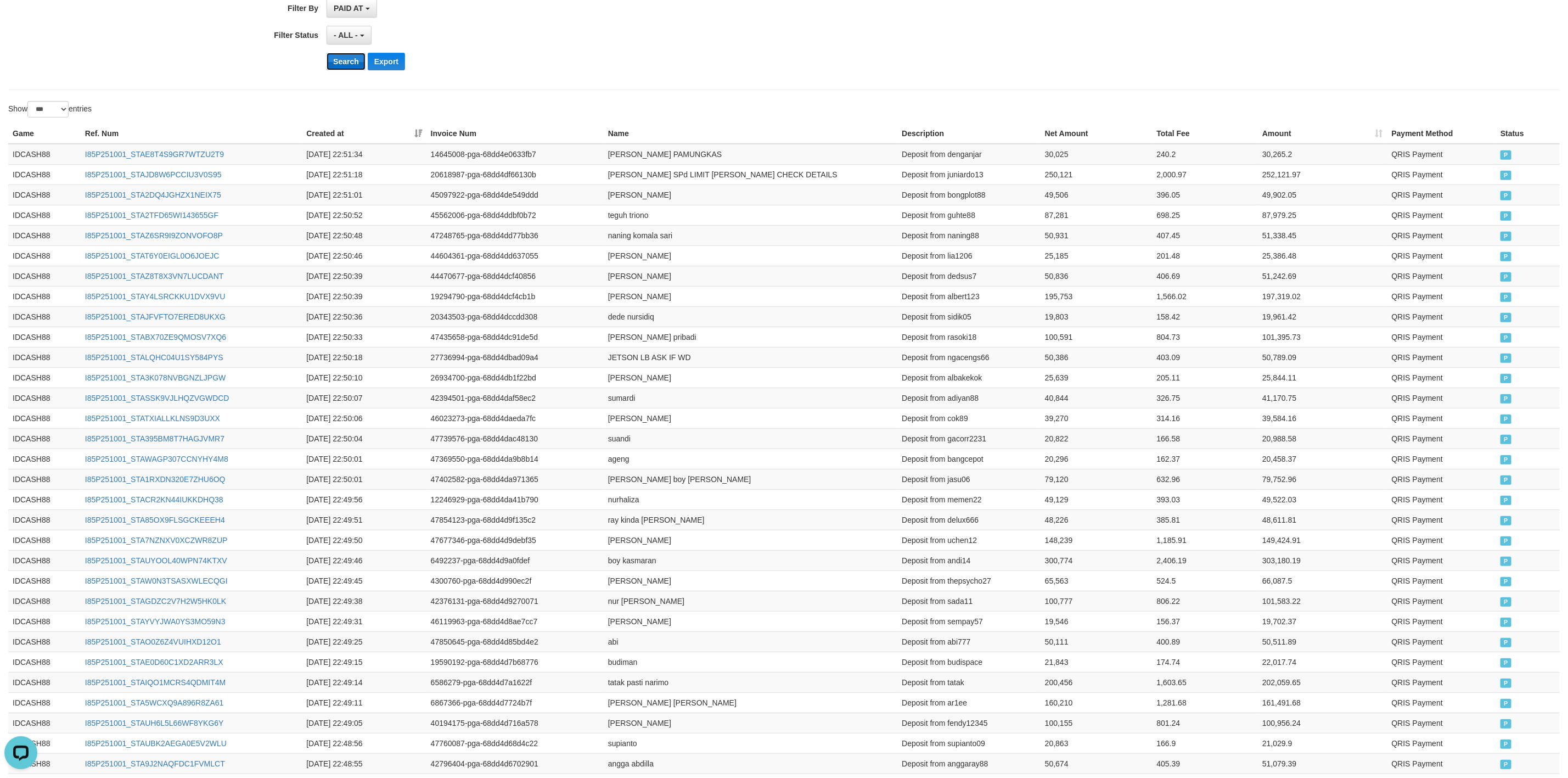
click at [343, 62] on button "Search" at bounding box center [346, 62] width 39 height 18
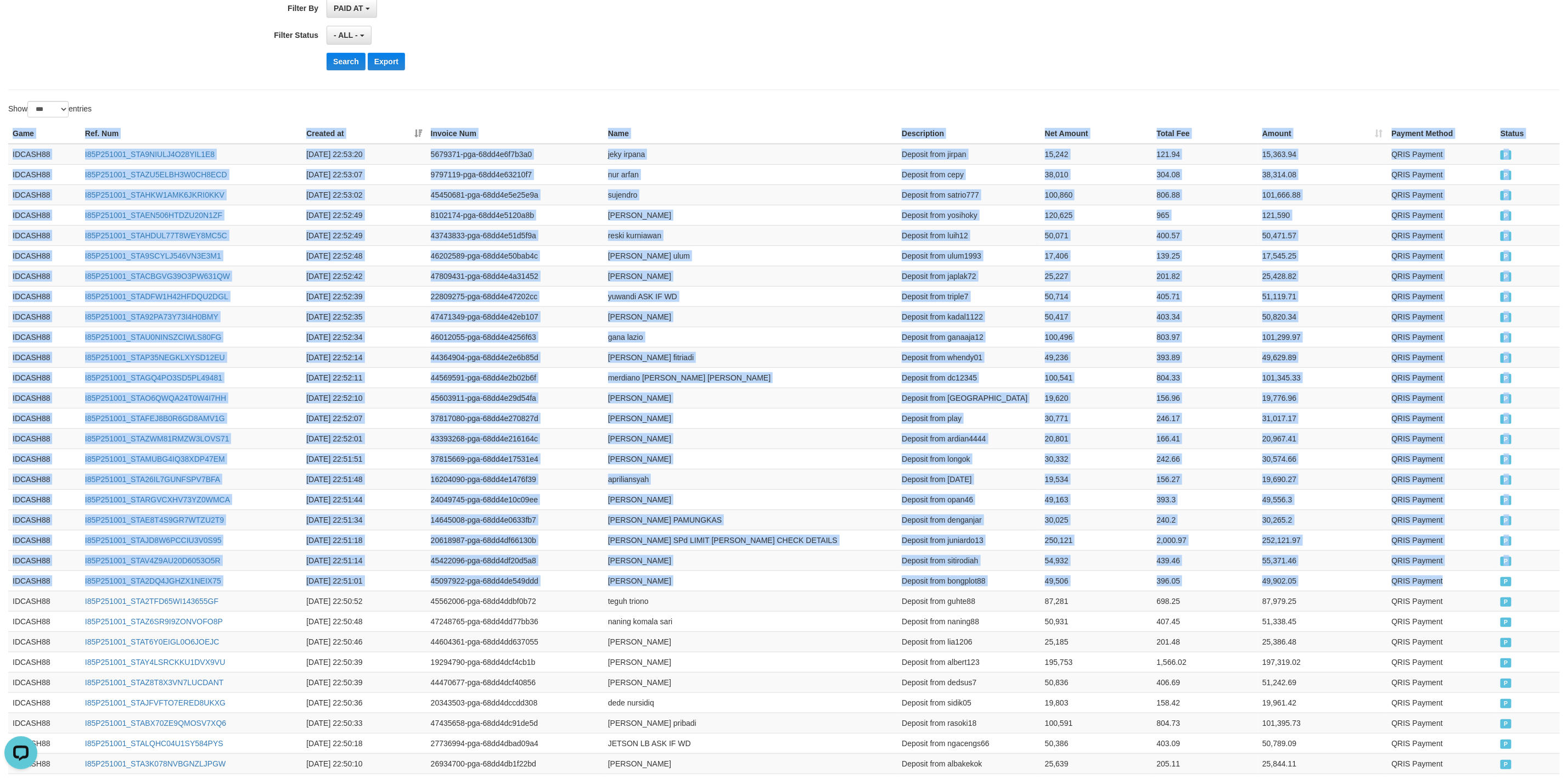
drag, startPoint x: 1498, startPoint y: 583, endPoint x: 601, endPoint y: 139, distance: 1000.9
click at [351, 60] on button "Search" at bounding box center [346, 62] width 39 height 18
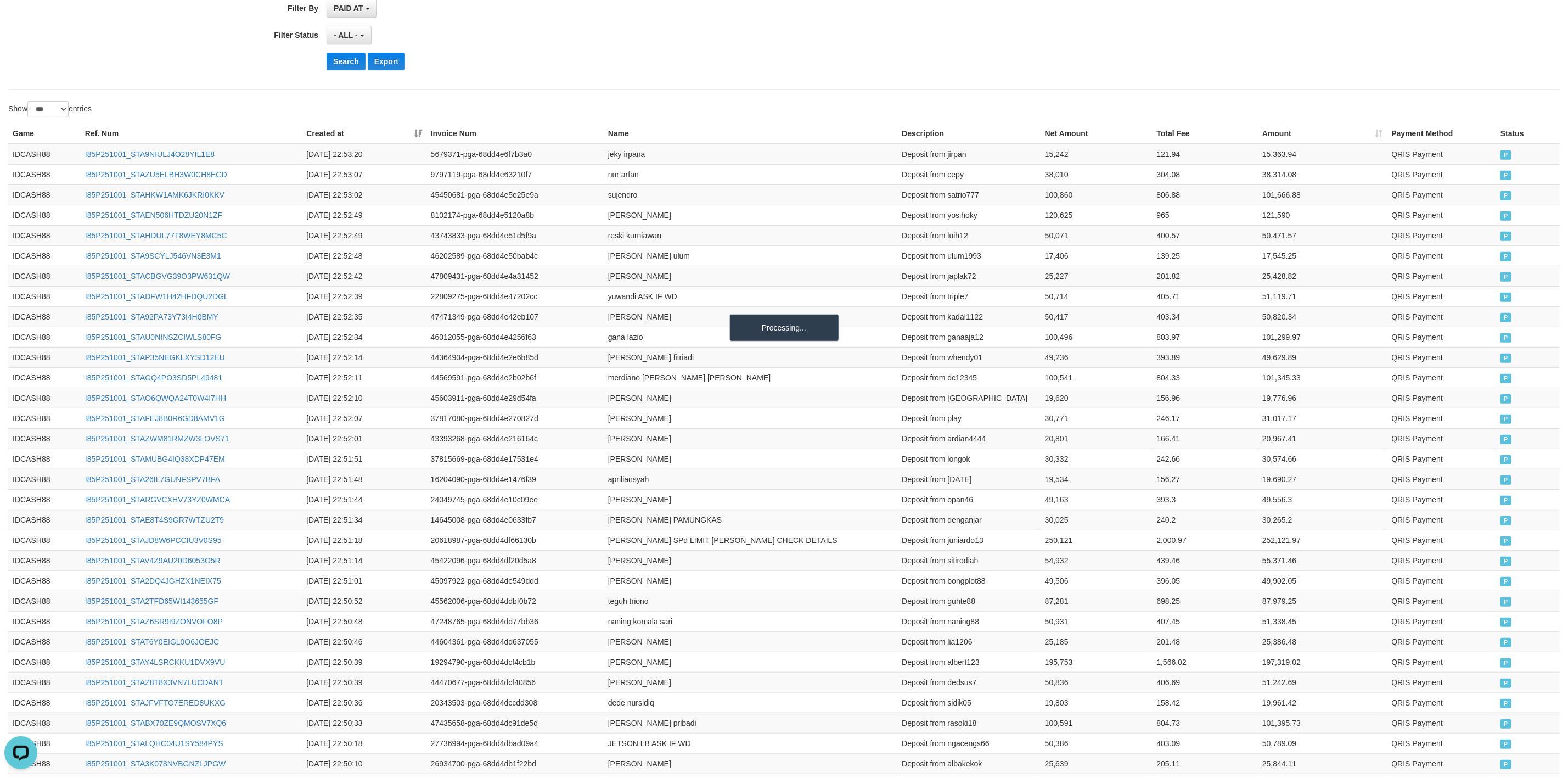
click at [735, 66] on div "Search Export" at bounding box center [816, 62] width 980 height 18
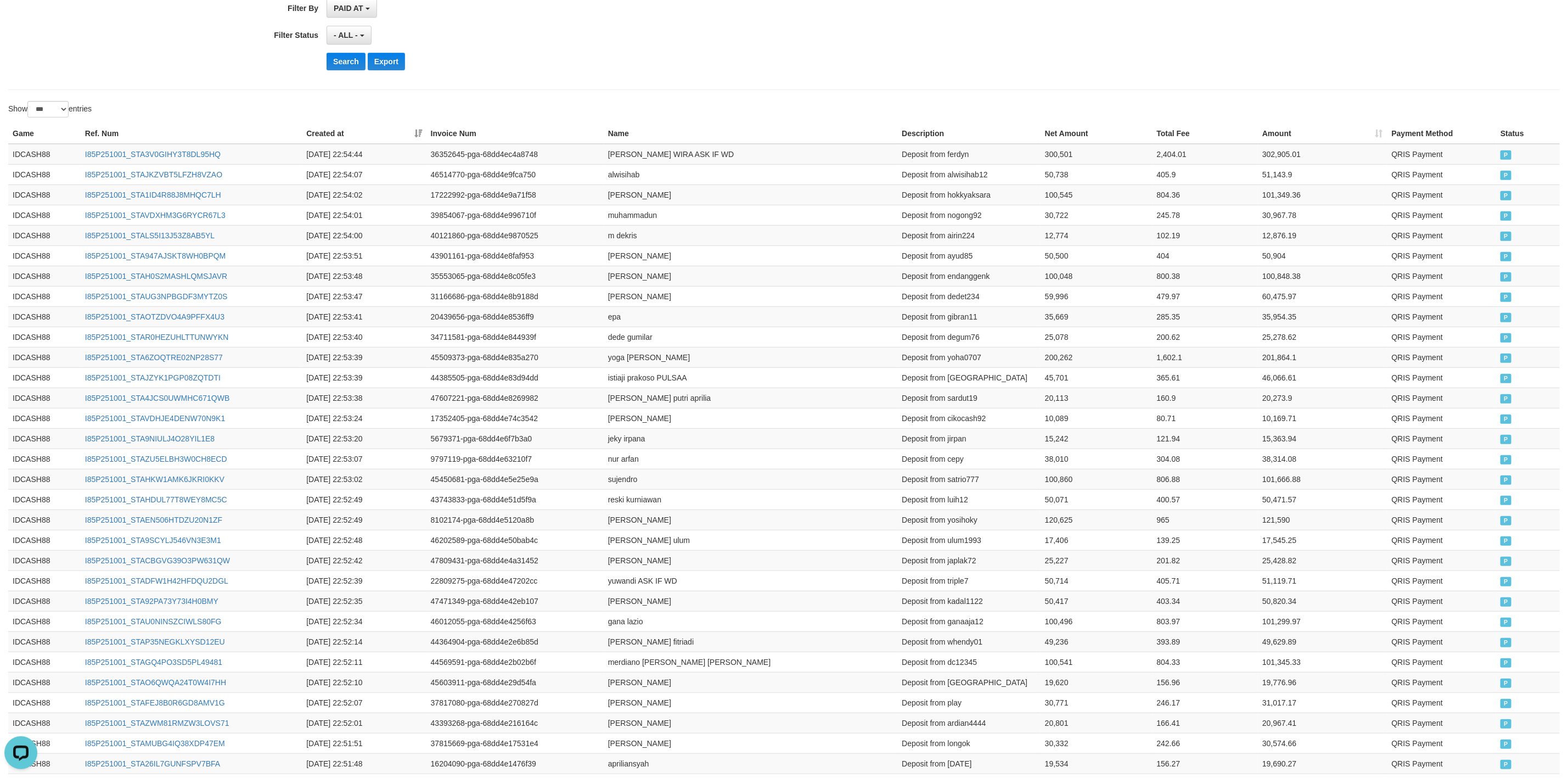
click at [346, 68] on button "Search" at bounding box center [346, 62] width 39 height 18
click at [631, 354] on td "yoga [PERSON_NAME]" at bounding box center [751, 357] width 294 height 20
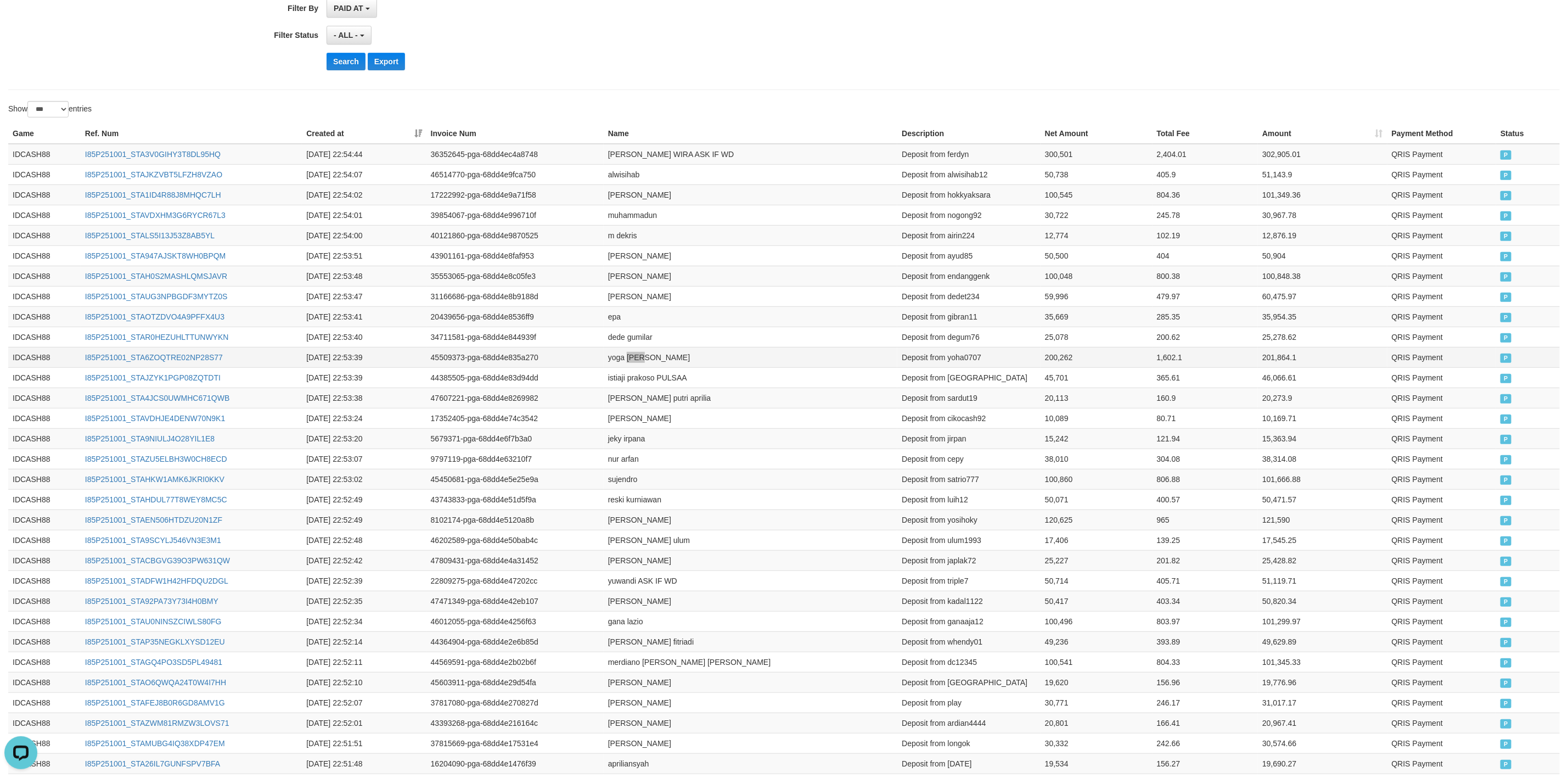
click at [631, 354] on td "yoga [PERSON_NAME]" at bounding box center [751, 357] width 294 height 20
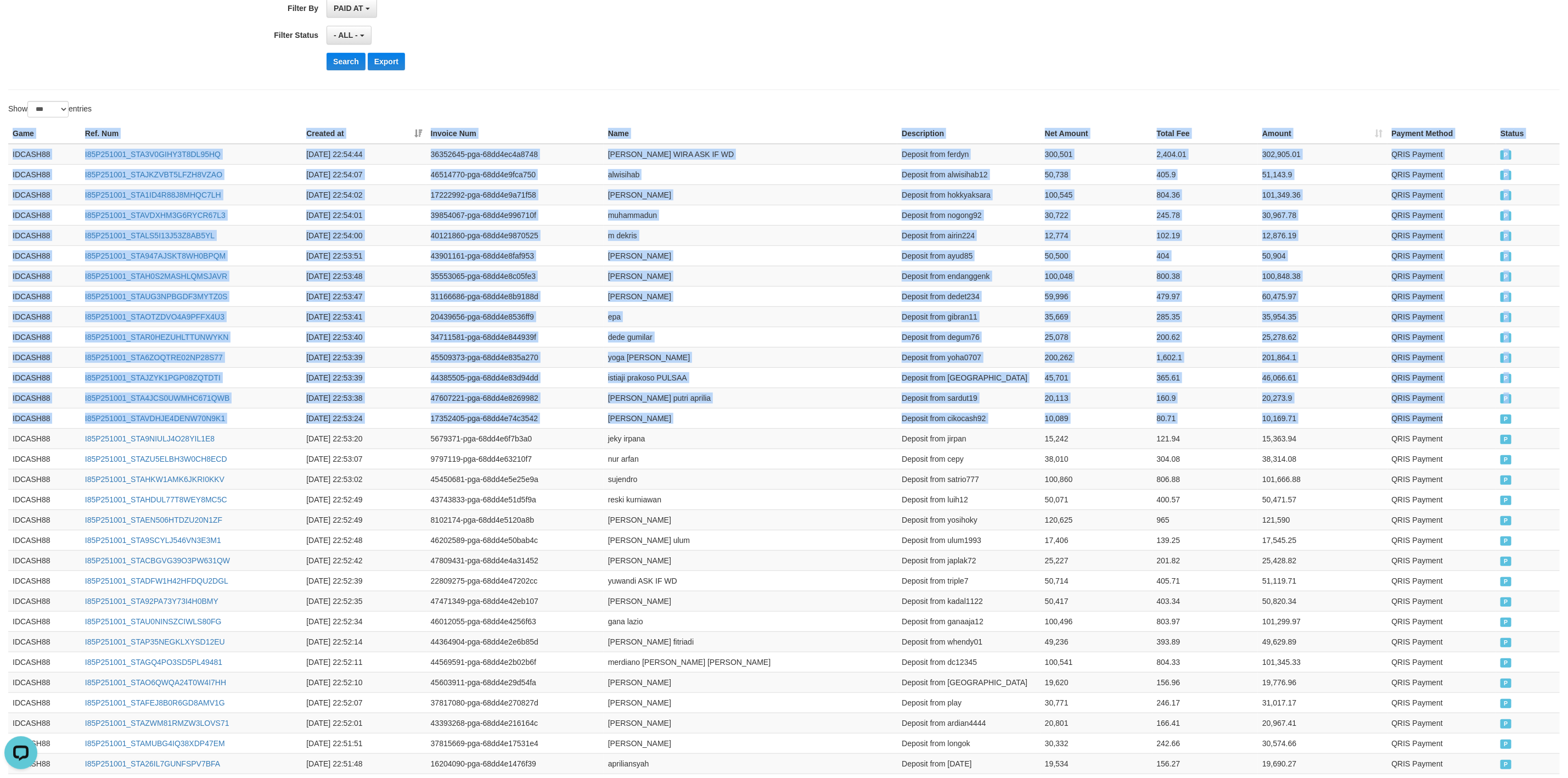
drag, startPoint x: 1500, startPoint y: 429, endPoint x: 773, endPoint y: 150, distance: 778.7
click at [346, 55] on button "Search" at bounding box center [346, 62] width 39 height 18
click at [825, 109] on div "Show ** ** ** *** entries" at bounding box center [784, 110] width 1568 height 19
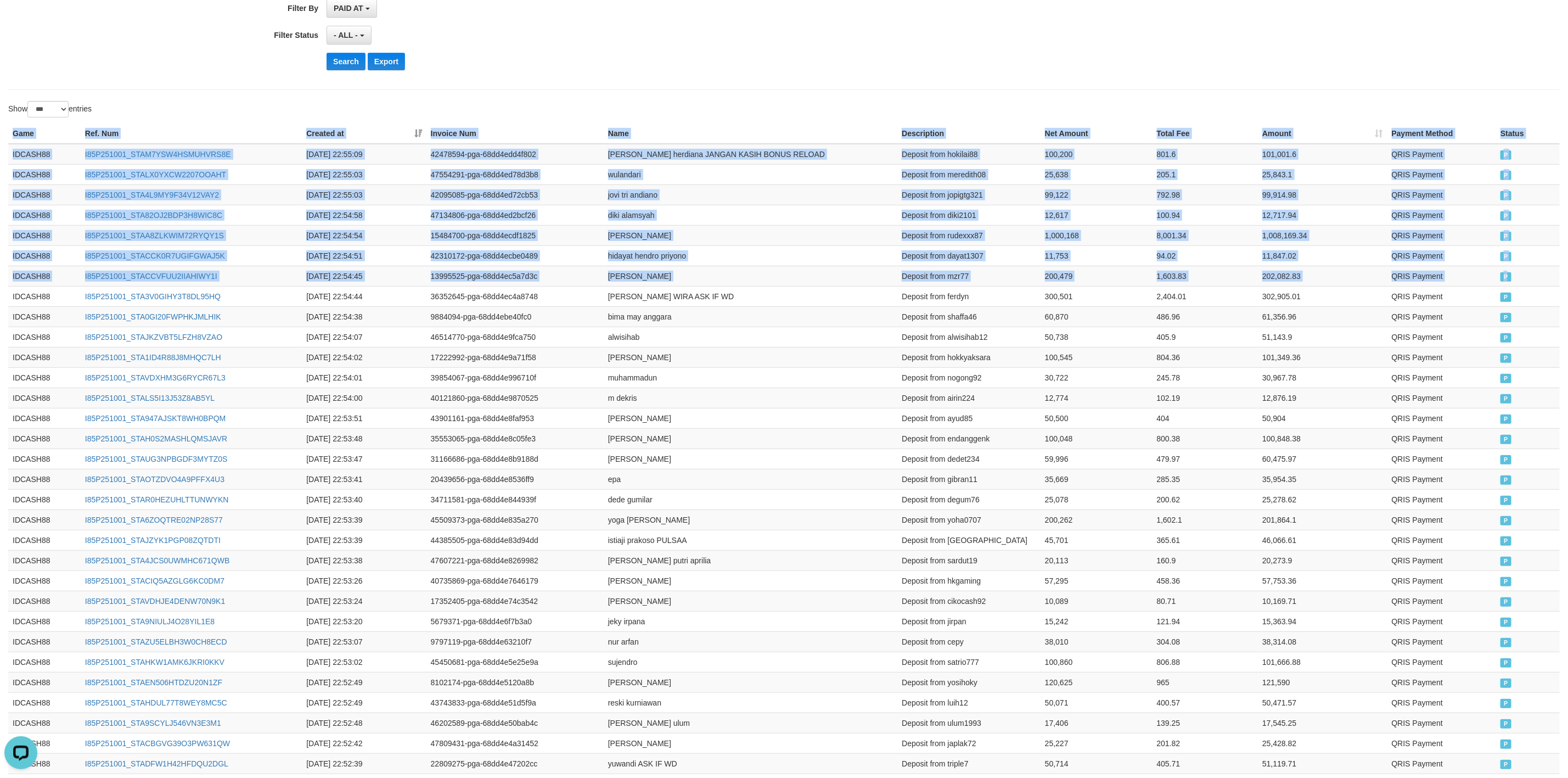
drag, startPoint x: 1517, startPoint y: 283, endPoint x: 865, endPoint y: 114, distance: 673.5
click at [359, 60] on button "Search" at bounding box center [346, 62] width 39 height 18
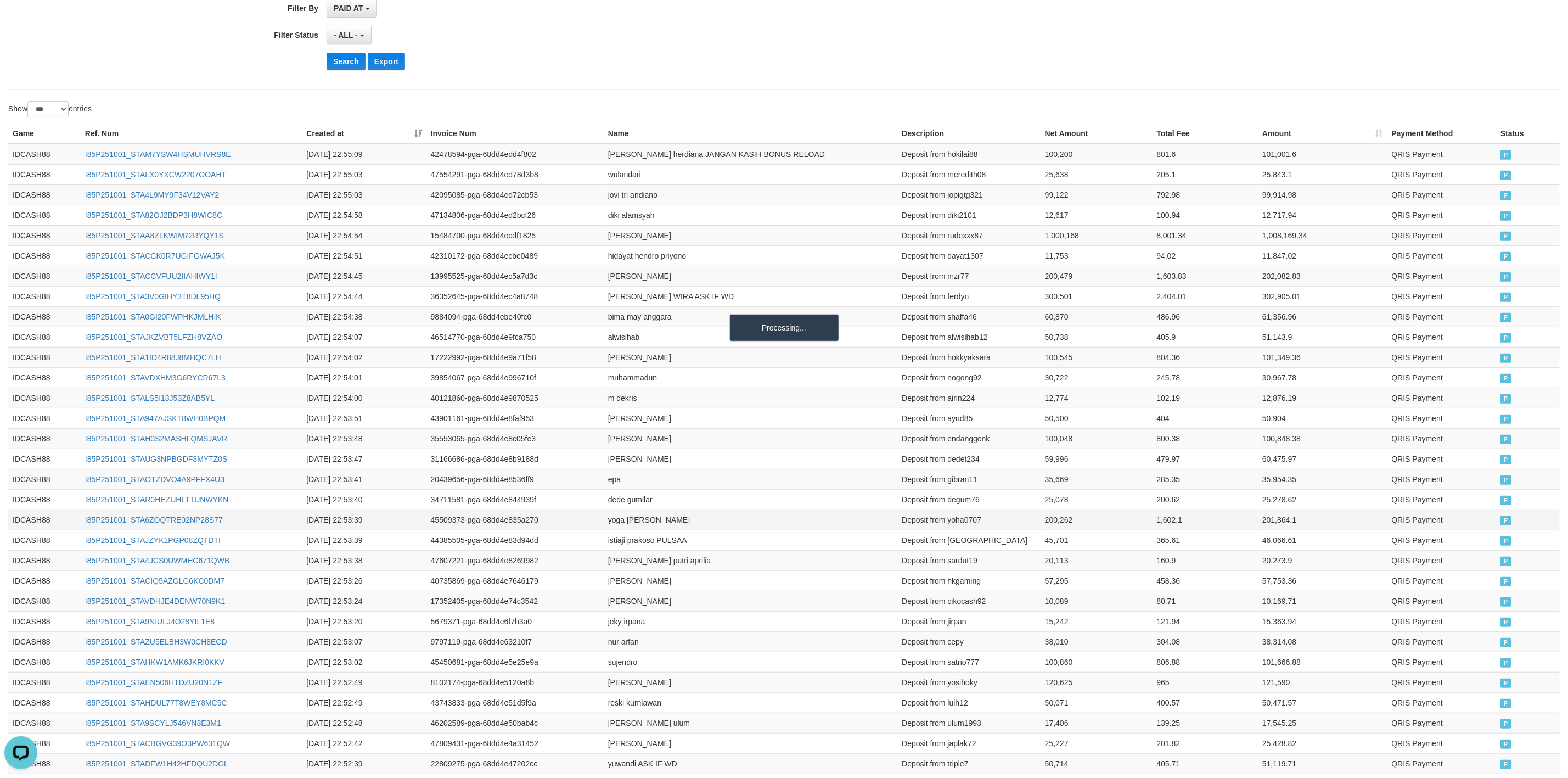
click at [577, 530] on td "45509373-pga-68dd4e835a270" at bounding box center [515, 520] width 177 height 20
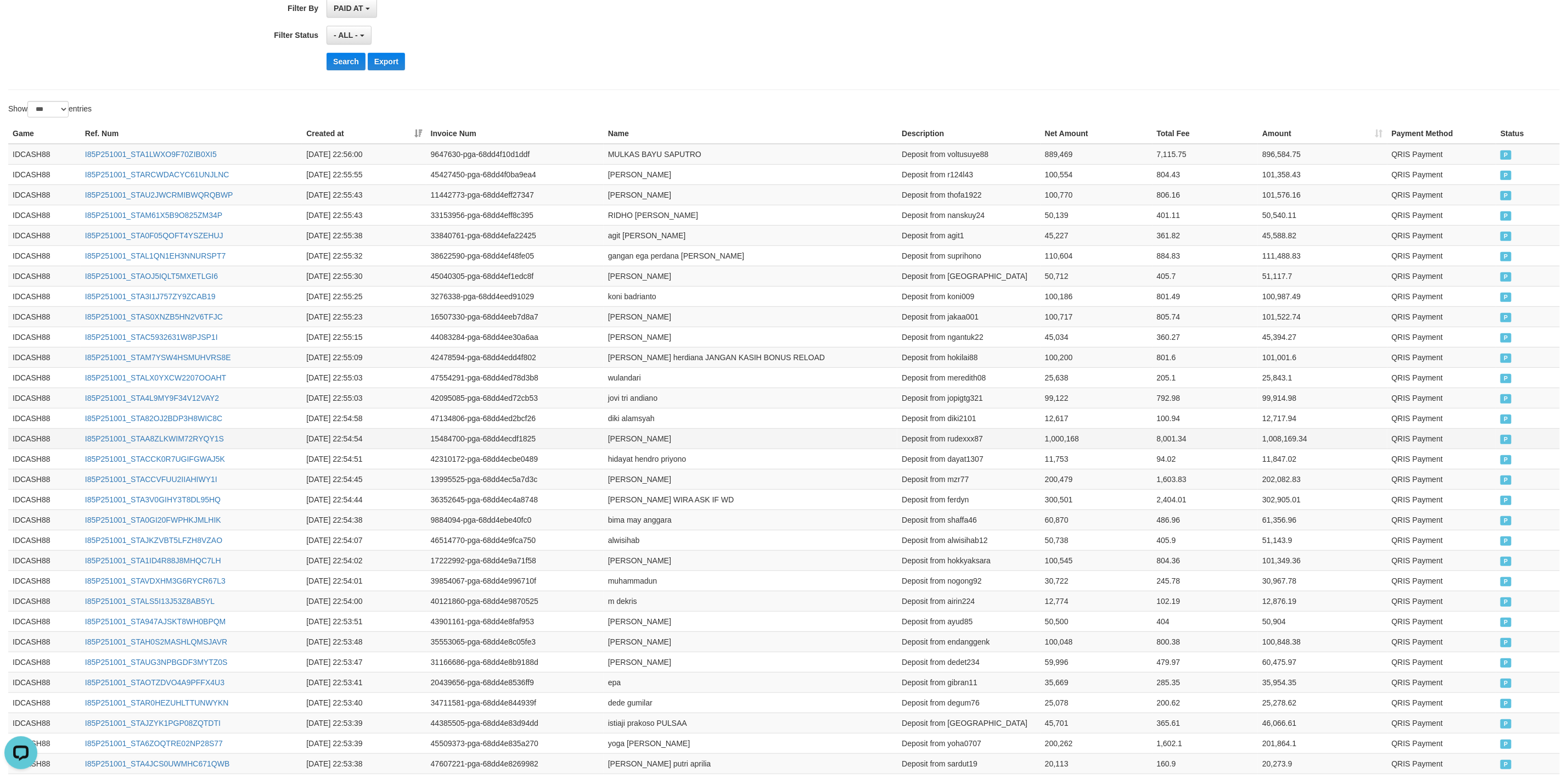
click at [831, 440] on td "[PERSON_NAME]" at bounding box center [751, 438] width 294 height 20
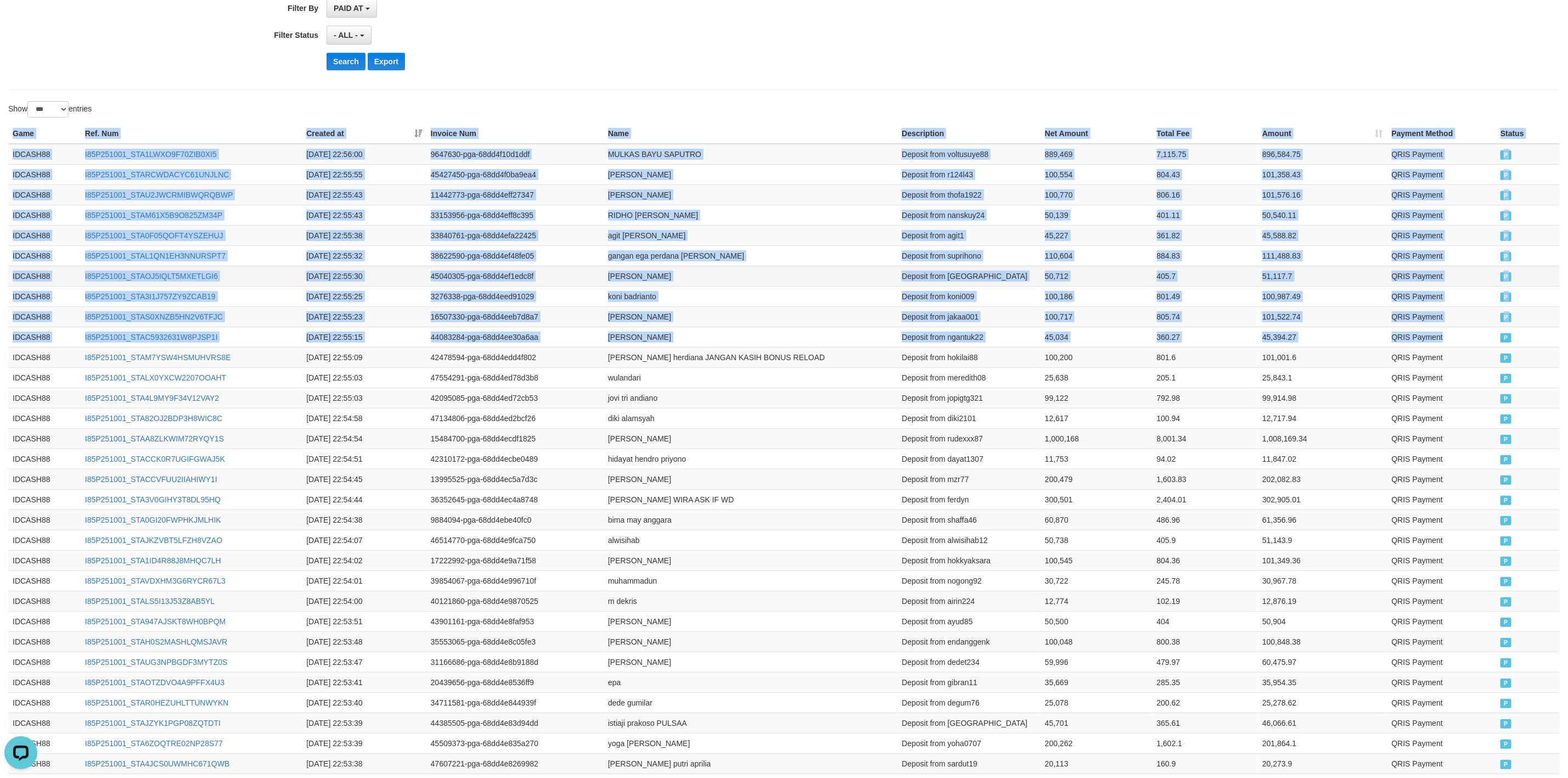
drag, startPoint x: 1505, startPoint y: 342, endPoint x: 48, endPoint y: 270, distance: 1458.8
click at [359, 64] on button "Search" at bounding box center [346, 62] width 39 height 18
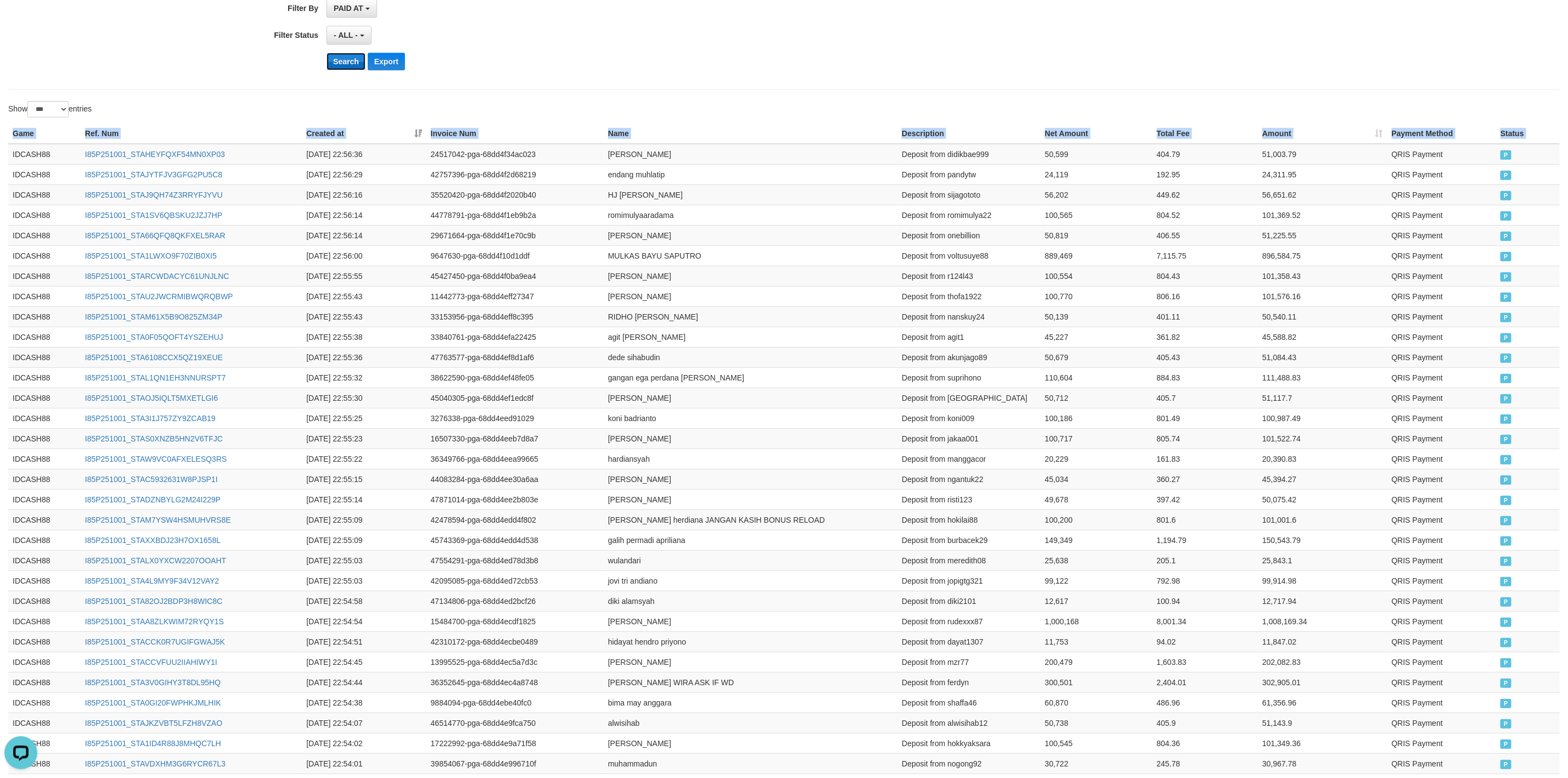
click at [357, 64] on button "Search" at bounding box center [346, 62] width 39 height 18
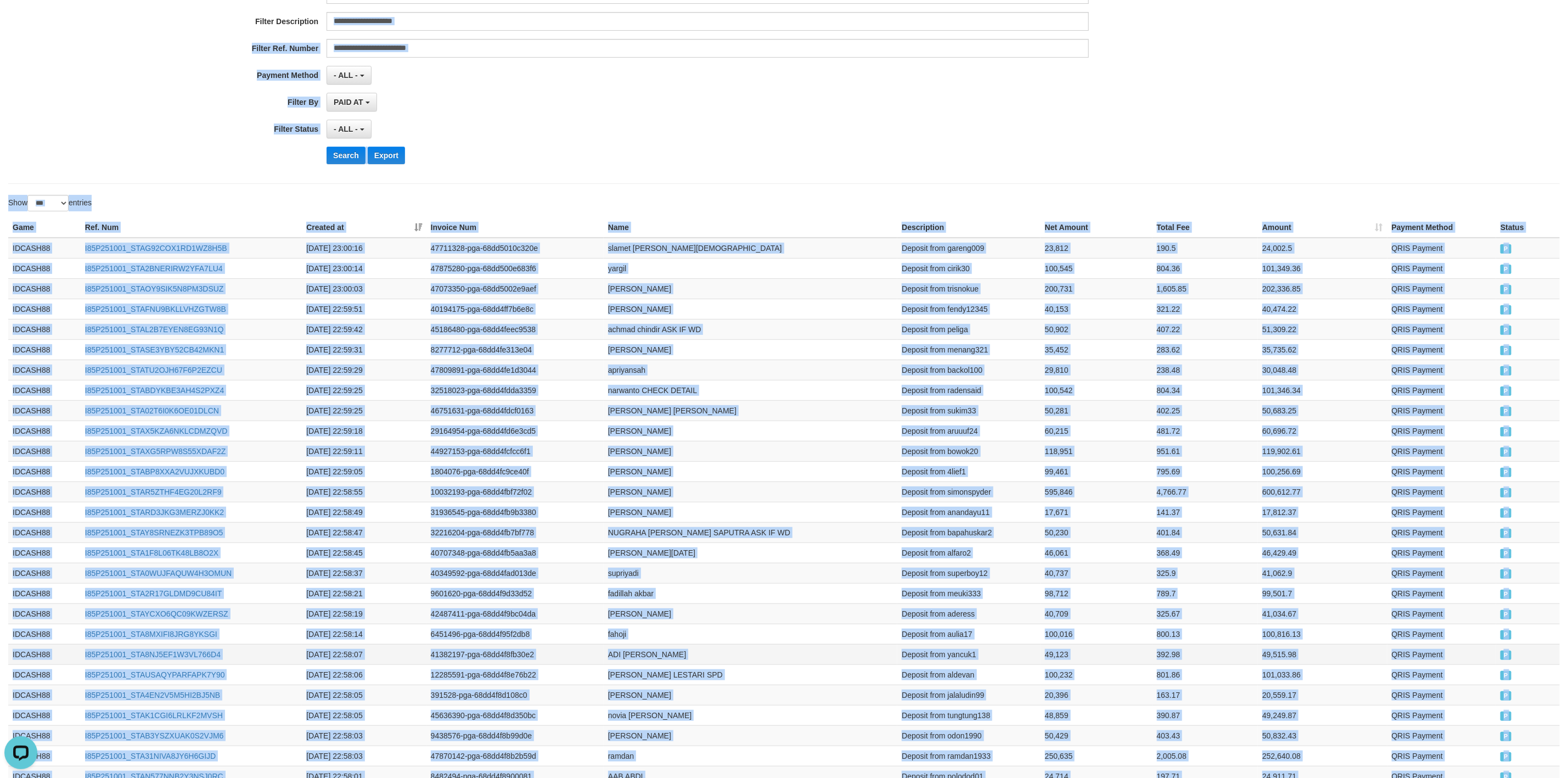
scroll to position [130, 0]
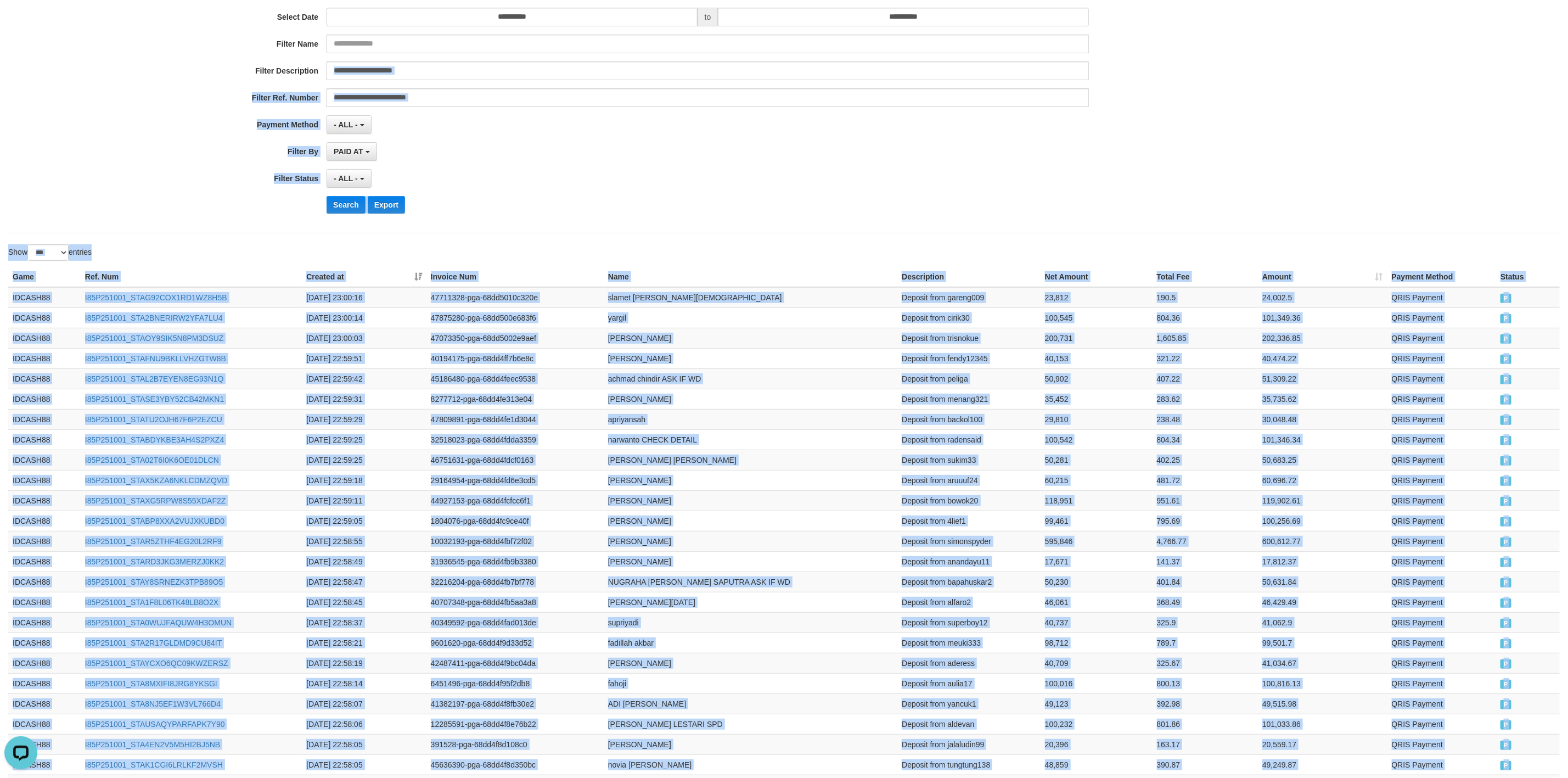
drag, startPoint x: 1521, startPoint y: 369, endPoint x: 709, endPoint y: 258, distance: 819.6
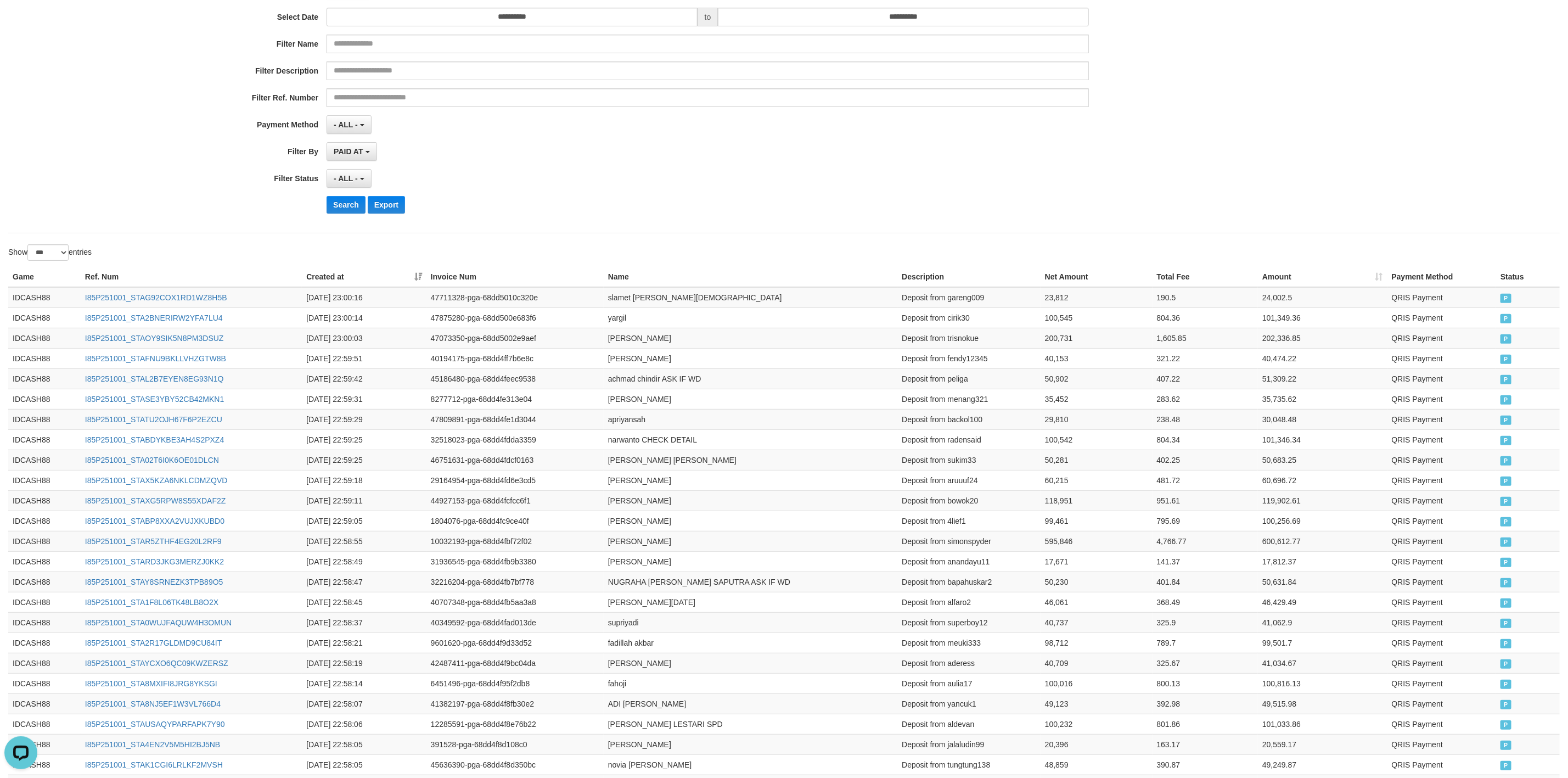
click at [359, 218] on div "**********" at bounding box center [653, 88] width 1307 height 268
click at [349, 209] on button "Search" at bounding box center [346, 205] width 39 height 18
click at [959, 221] on div "**********" at bounding box center [653, 88] width 1307 height 268
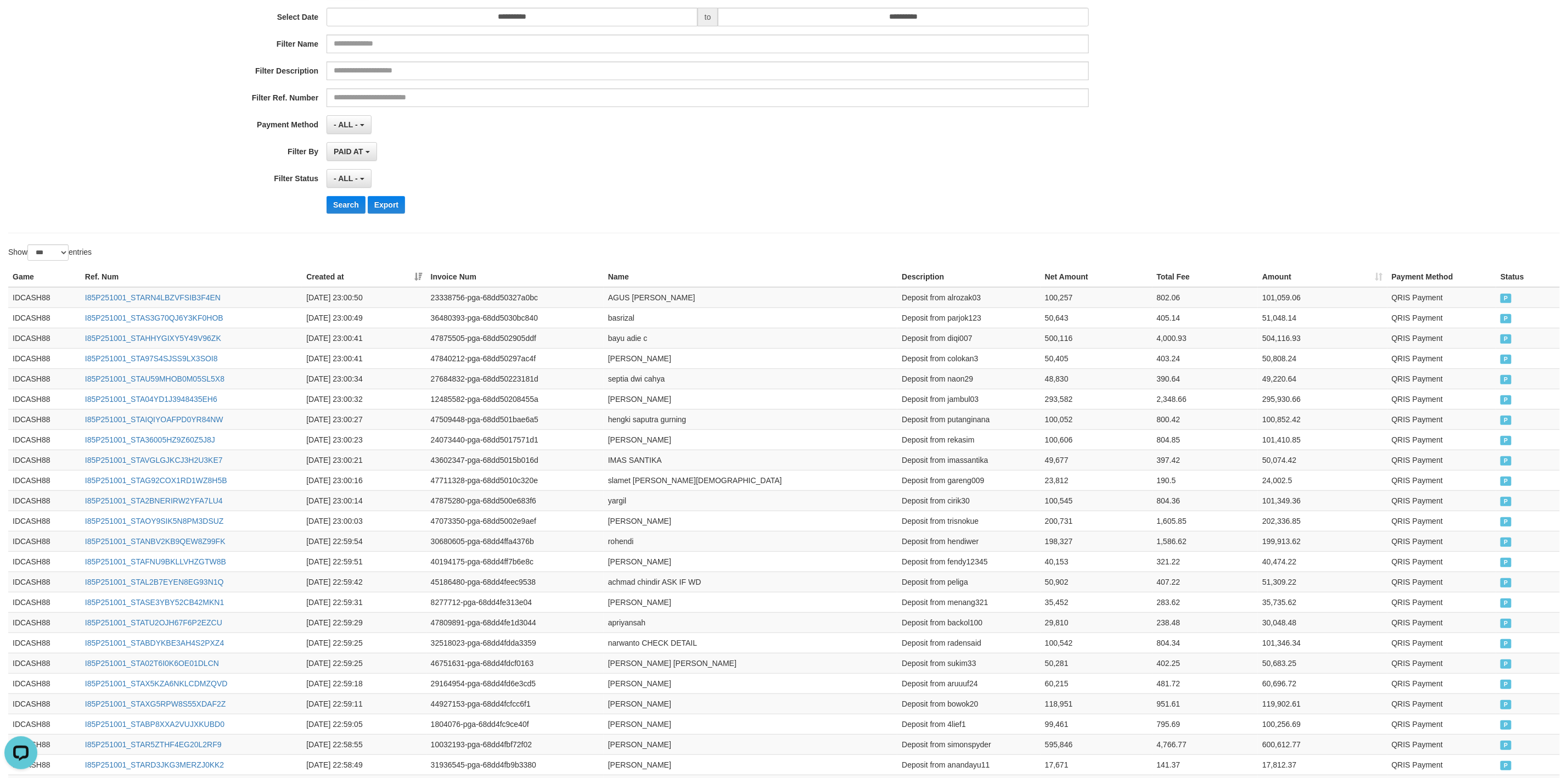
click at [959, 221] on div "**********" at bounding box center [653, 88] width 1307 height 268
click at [342, 206] on button "Search" at bounding box center [346, 205] width 39 height 18
drag, startPoint x: 1009, startPoint y: 116, endPoint x: 1077, endPoint y: 97, distance: 70.6
click at [1011, 116] on div "- ALL - SELECT ALL - ALL - SELECT PAYMENT METHOD Mandiri BNI OVO CIMB BRI MAYBA…" at bounding box center [708, 124] width 762 height 19
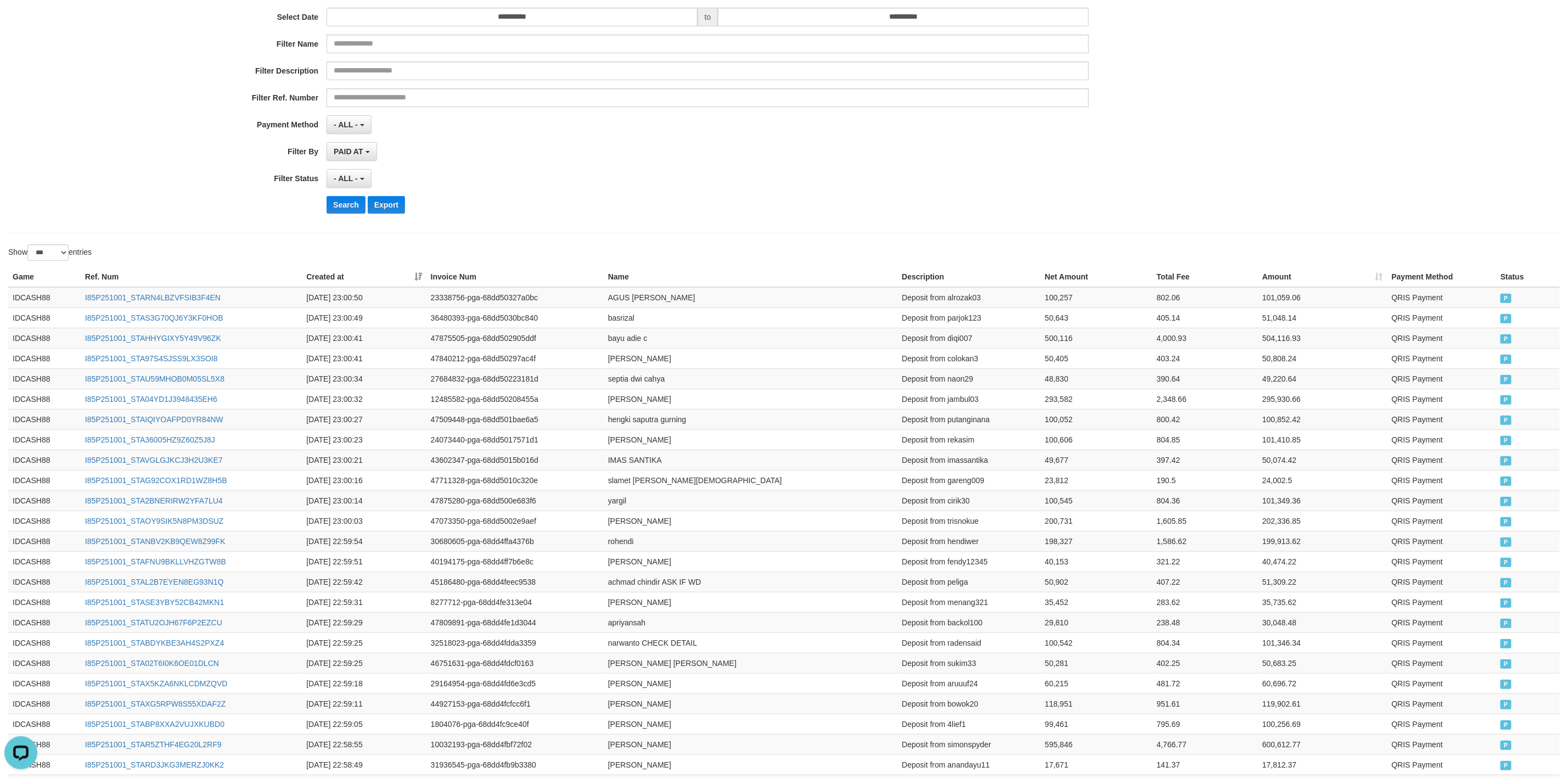
click at [327, 198] on div "**********" at bounding box center [653, 88] width 1307 height 268
click at [336, 196] on div "**********" at bounding box center [653, 88] width 1307 height 268
click at [346, 214] on button "Search" at bounding box center [346, 205] width 39 height 18
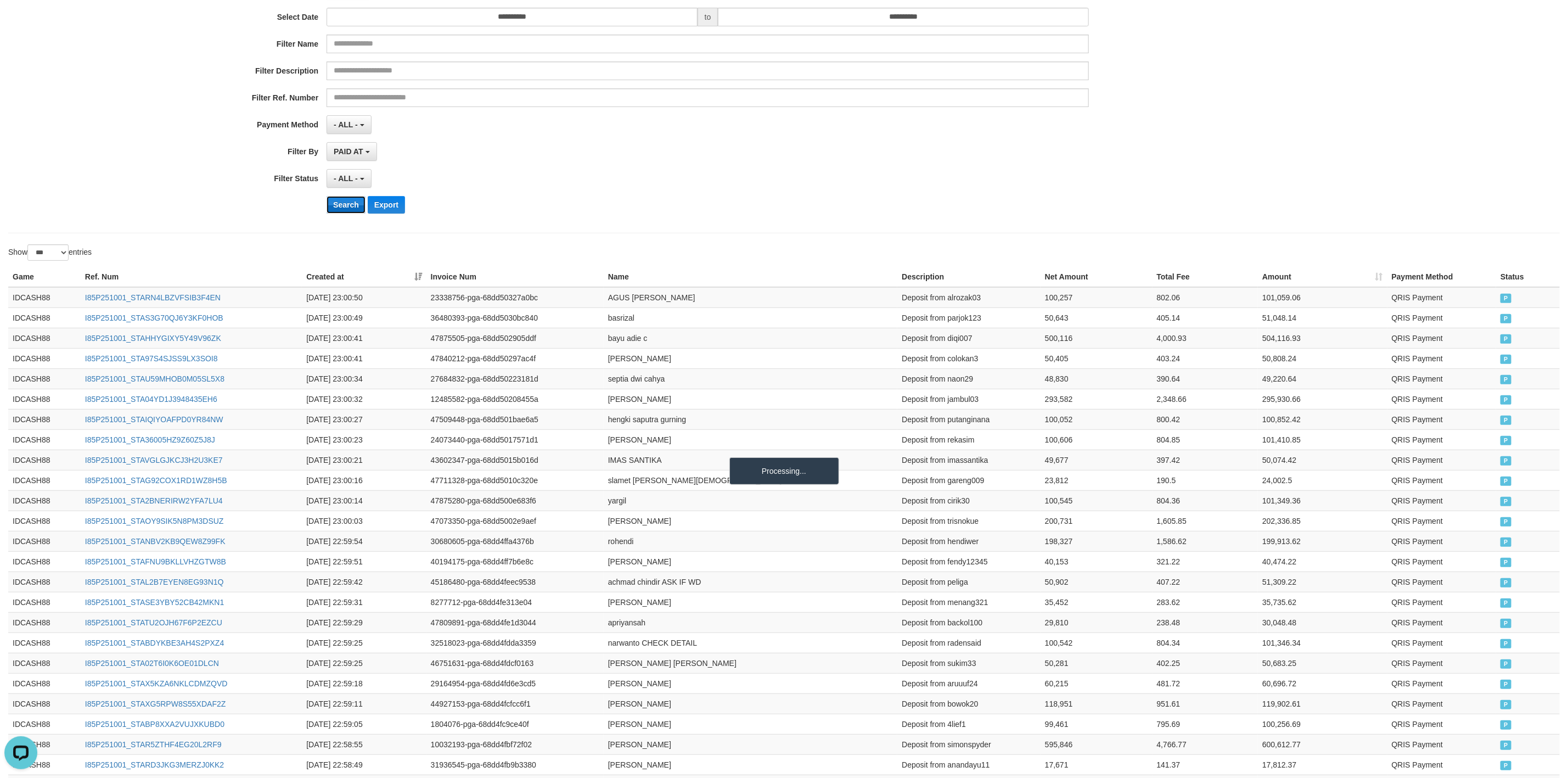
click at [346, 214] on button "Search" at bounding box center [346, 205] width 39 height 18
drag, startPoint x: 346, startPoint y: 216, endPoint x: 335, endPoint y: 214, distance: 11.2
click at [342, 214] on button "Search" at bounding box center [346, 205] width 39 height 18
drag, startPoint x: 651, startPoint y: 236, endPoint x: 668, endPoint y: 229, distance: 18.4
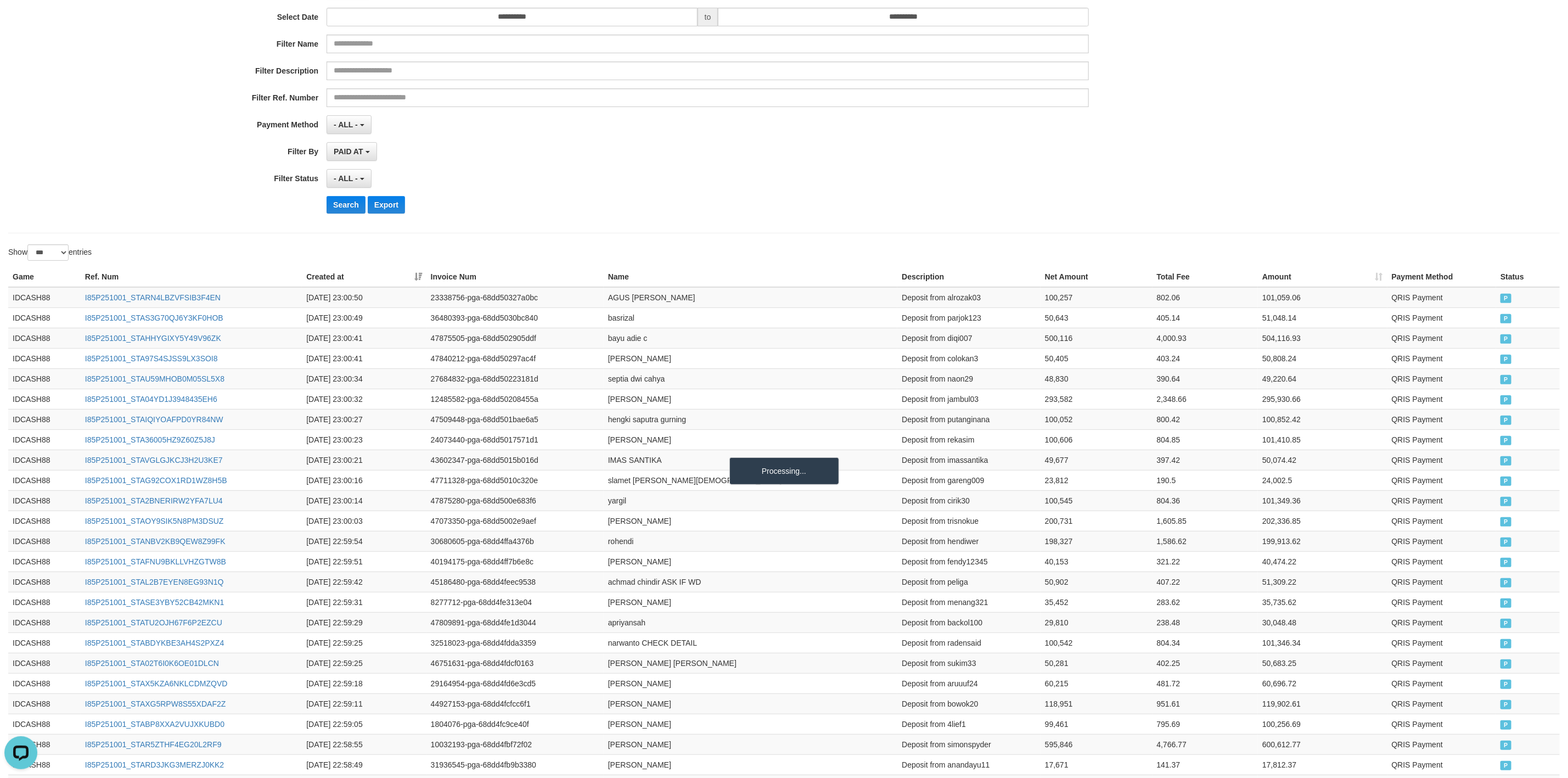
click at [645, 233] on hr at bounding box center [784, 233] width 1552 height 1
click at [357, 214] on button "Search" at bounding box center [346, 205] width 39 height 18
click at [345, 206] on button "Search" at bounding box center [346, 205] width 39 height 18
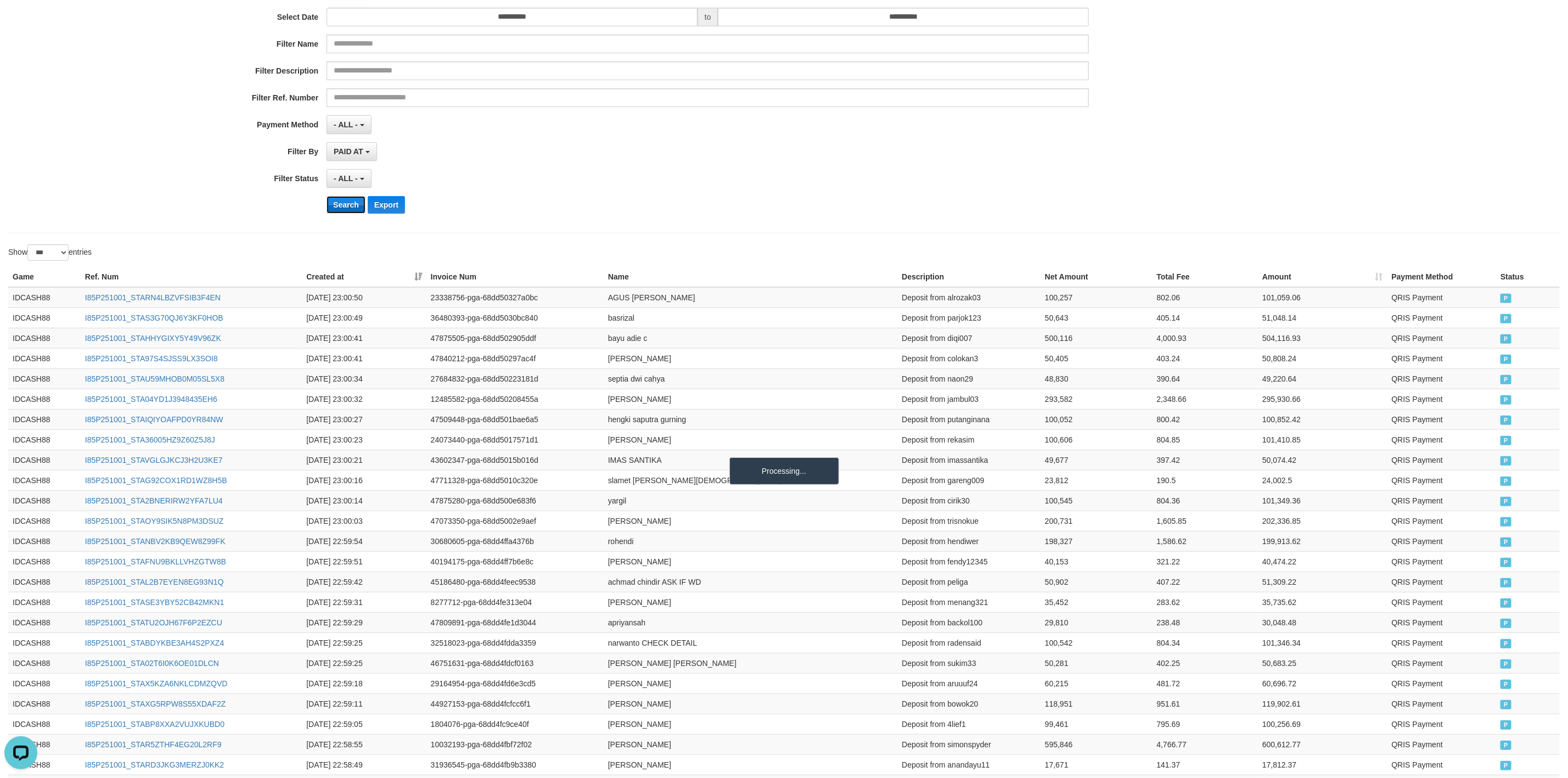
click at [345, 206] on button "Search" at bounding box center [346, 205] width 39 height 18
click at [792, 164] on div "**********" at bounding box center [653, 88] width 1307 height 268
